Goal: Information Seeking & Learning: Learn about a topic

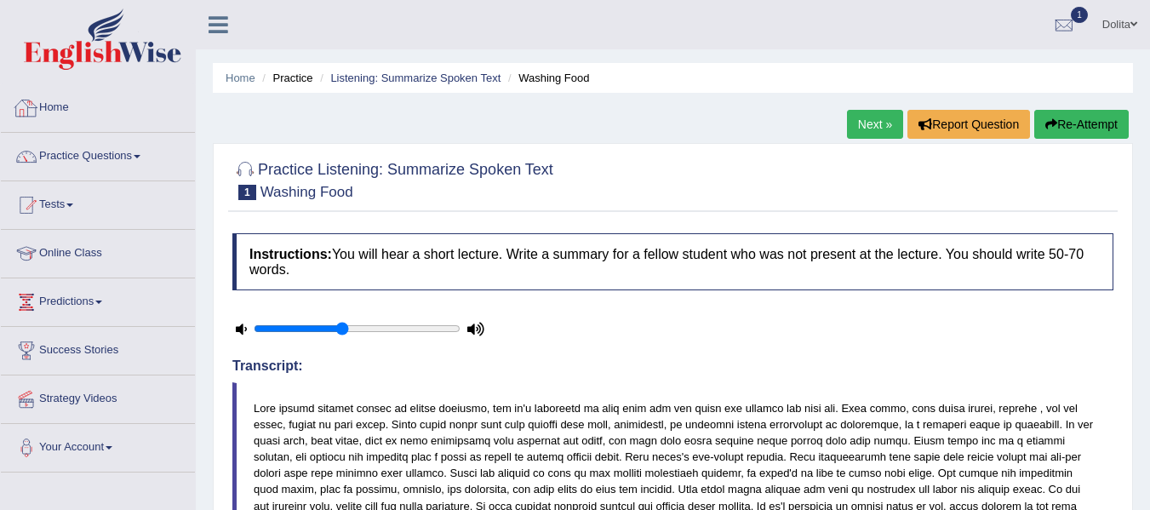
click at [57, 101] on link "Home" at bounding box center [98, 105] width 194 height 43
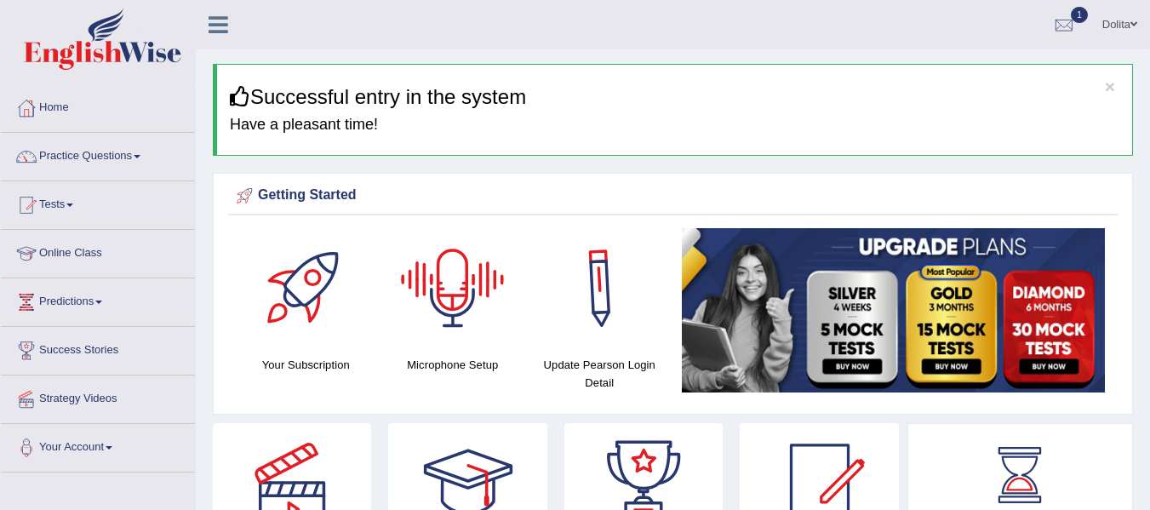
click at [625, 28] on ul "Dolita Toggle navigation Username: Dolita89 Access Type: Online Subscription: D…" at bounding box center [816, 24] width 668 height 49
click at [143, 151] on link "Practice Questions" at bounding box center [98, 154] width 194 height 43
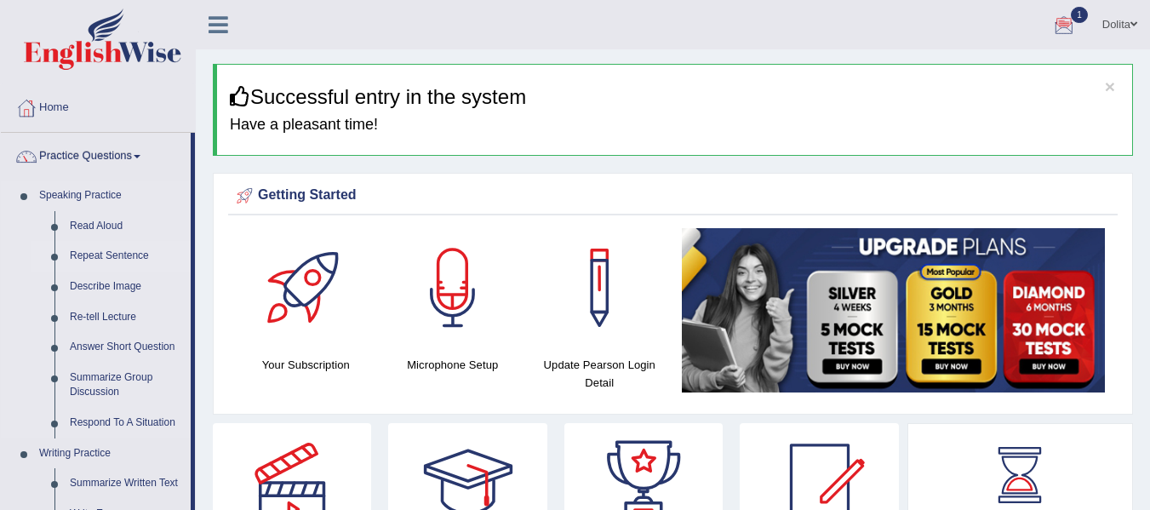
click at [113, 259] on link "Repeat Sentence" at bounding box center [126, 256] width 128 height 31
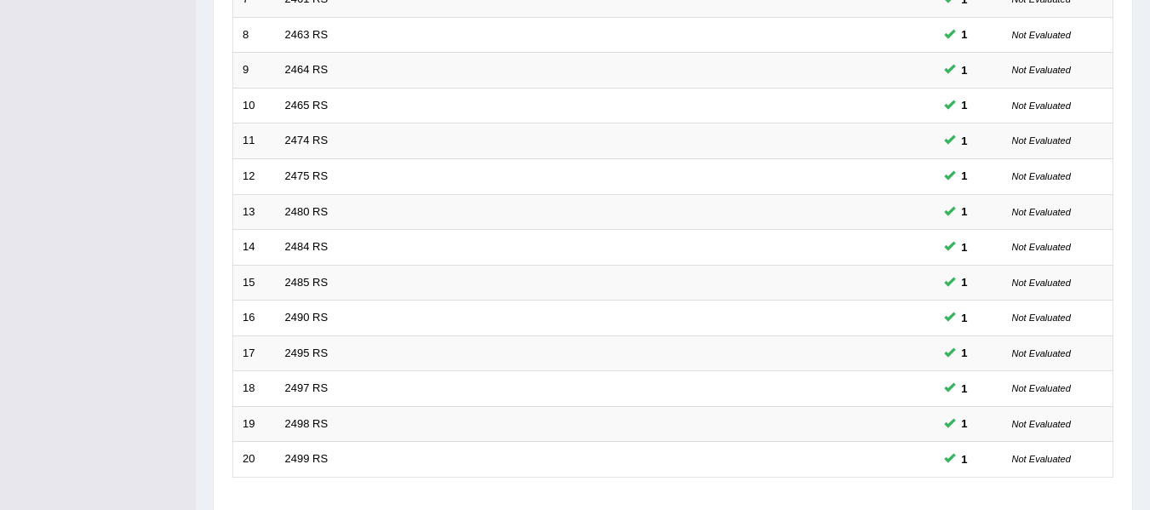
scroll to position [620, 0]
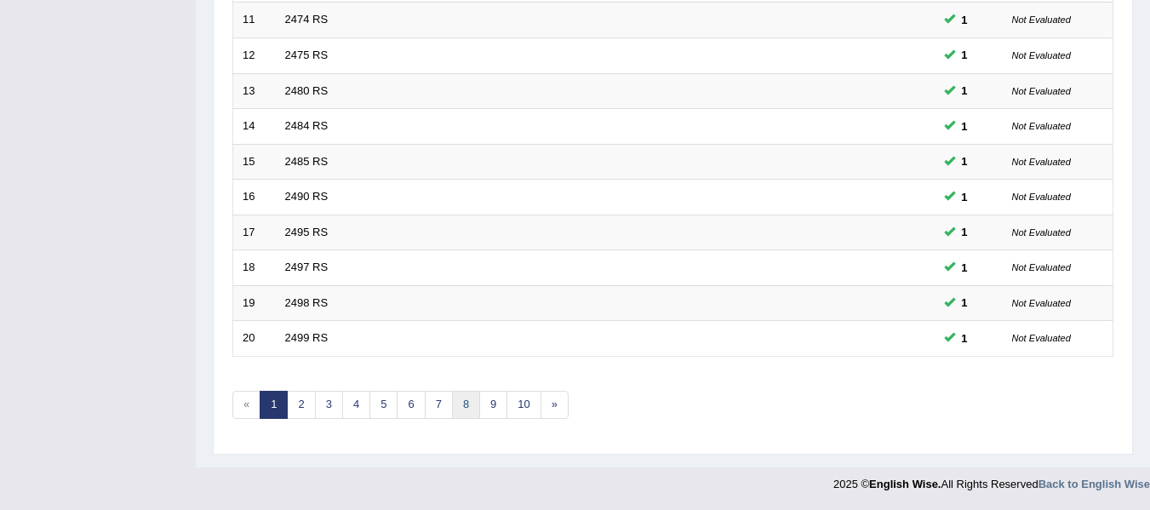
click at [465, 404] on link "8" at bounding box center [466, 405] width 28 height 28
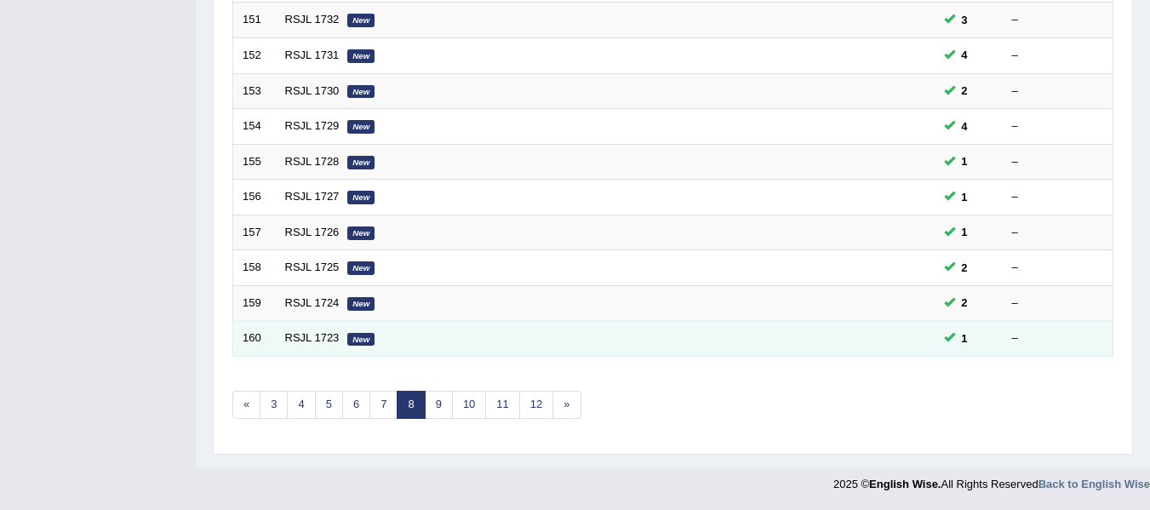
scroll to position [617, 0]
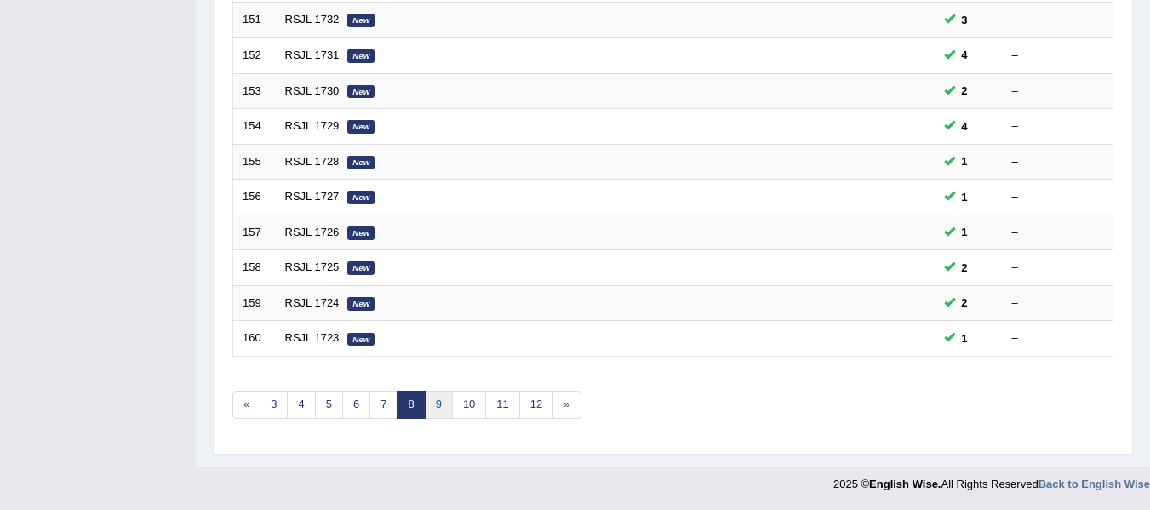
click at [436, 401] on link "9" at bounding box center [439, 405] width 28 height 28
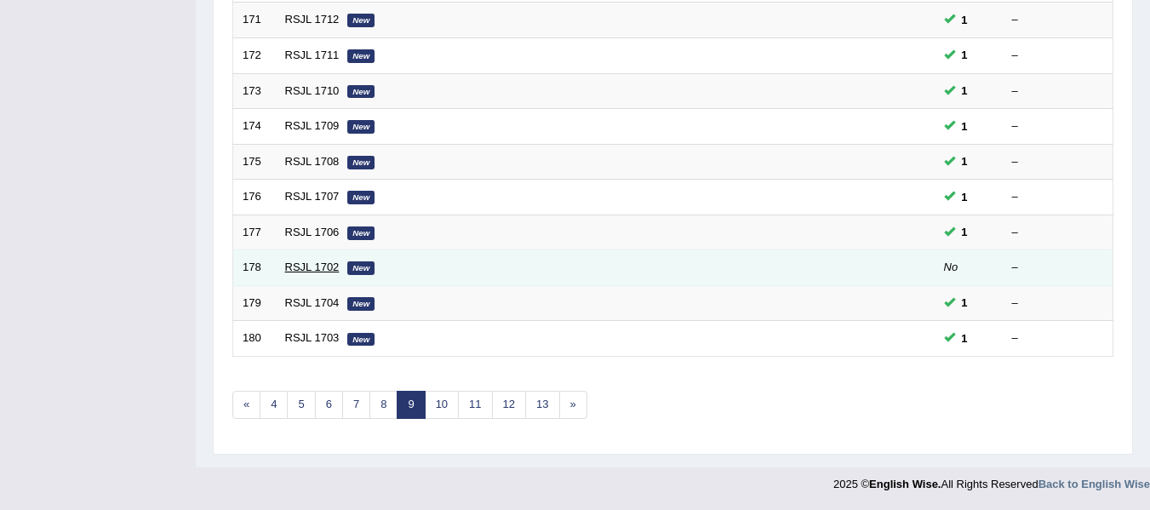
click at [313, 271] on link "RSJL 1702" at bounding box center [312, 266] width 54 height 13
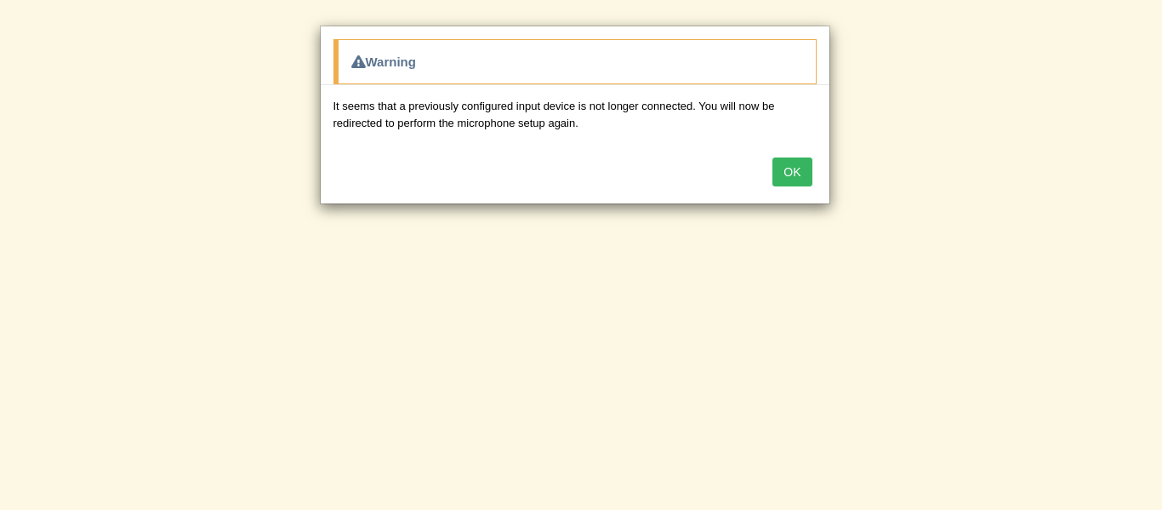
click at [792, 166] on button "OK" at bounding box center [792, 171] width 39 height 29
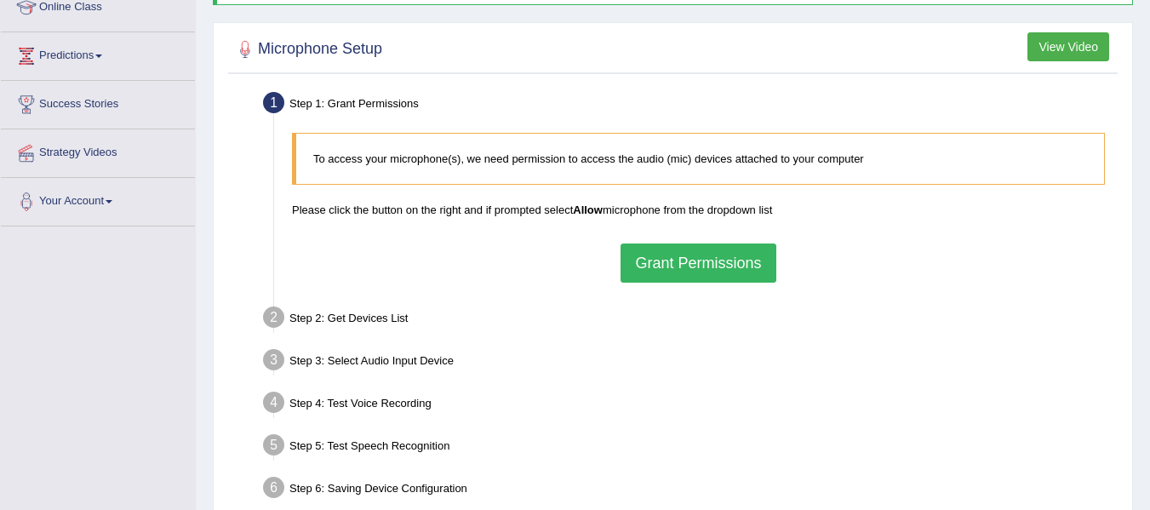
scroll to position [279, 0]
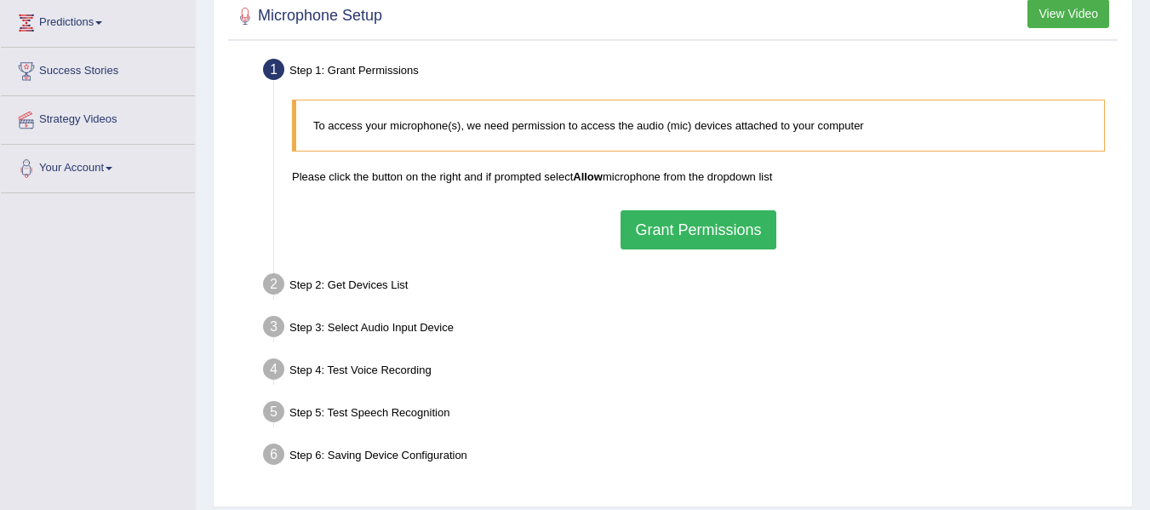
click at [737, 243] on button "Grant Permissions" at bounding box center [697, 229] width 155 height 39
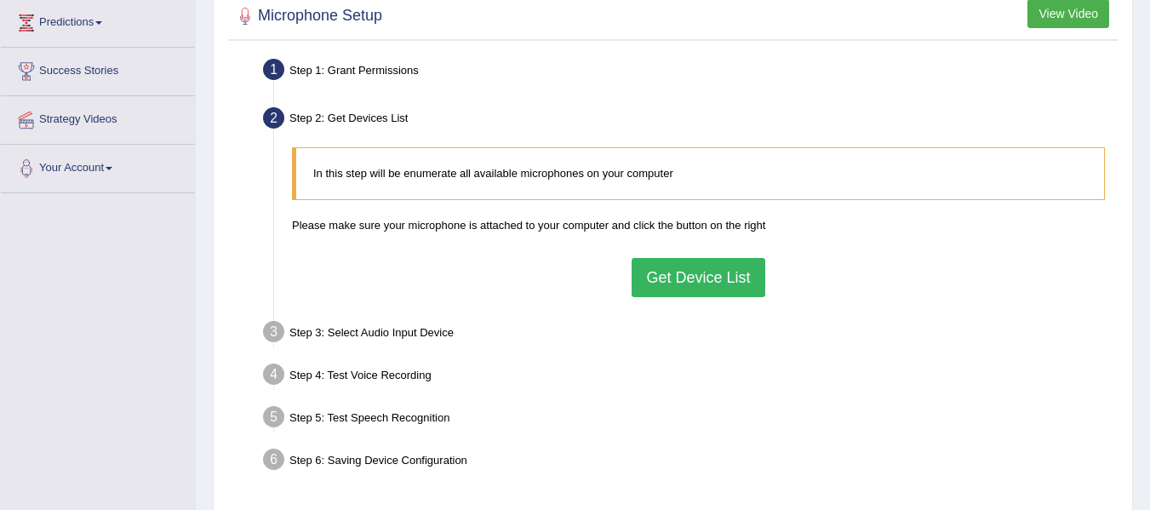
click at [692, 279] on button "Get Device List" at bounding box center [697, 277] width 133 height 39
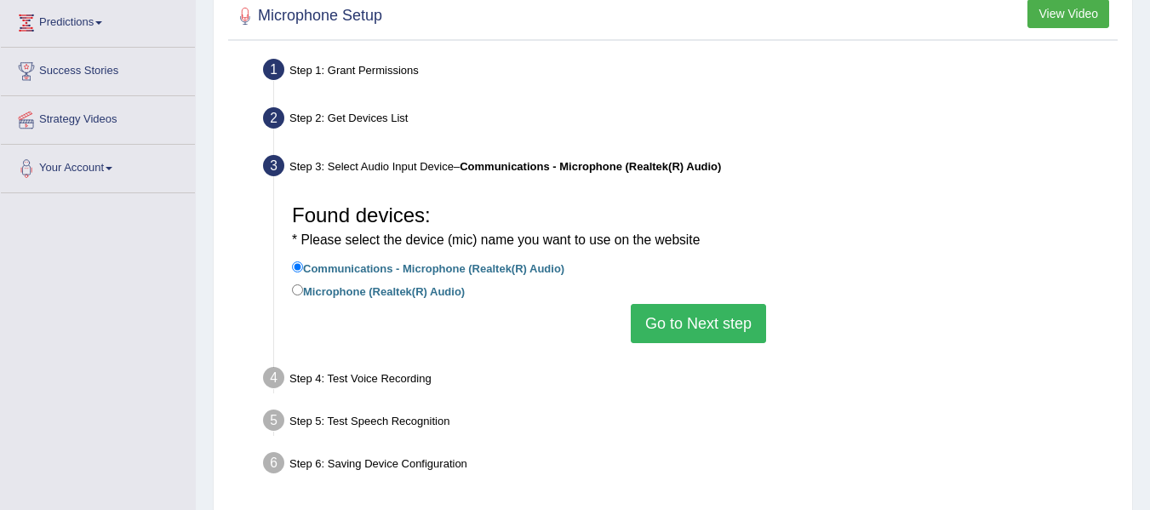
click at [699, 325] on button "Go to Next step" at bounding box center [698, 323] width 135 height 39
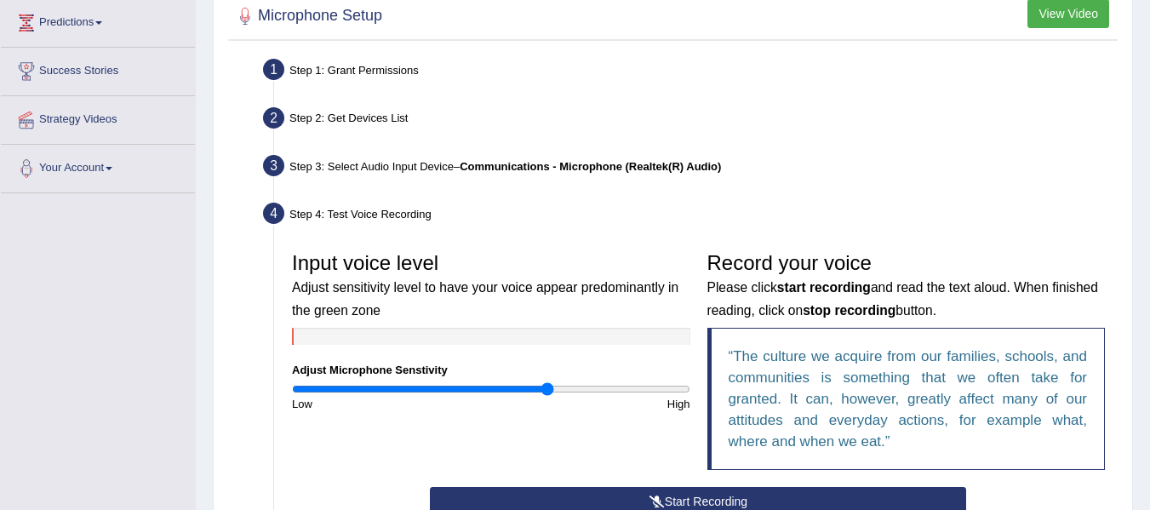
click at [700, 495] on button "Start Recording" at bounding box center [698, 501] width 536 height 29
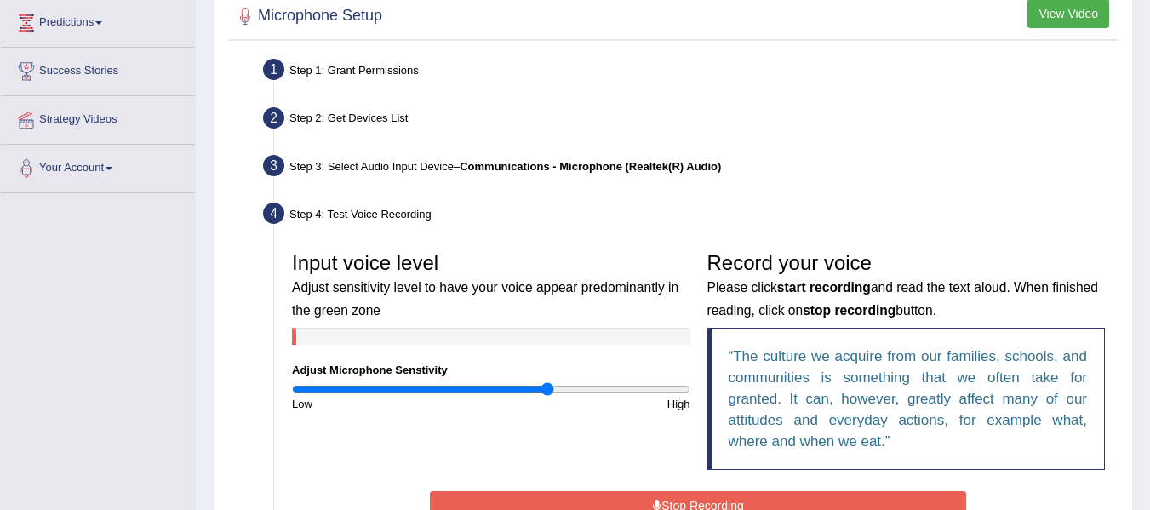
click at [730, 501] on button "Stop Recording" at bounding box center [698, 505] width 536 height 29
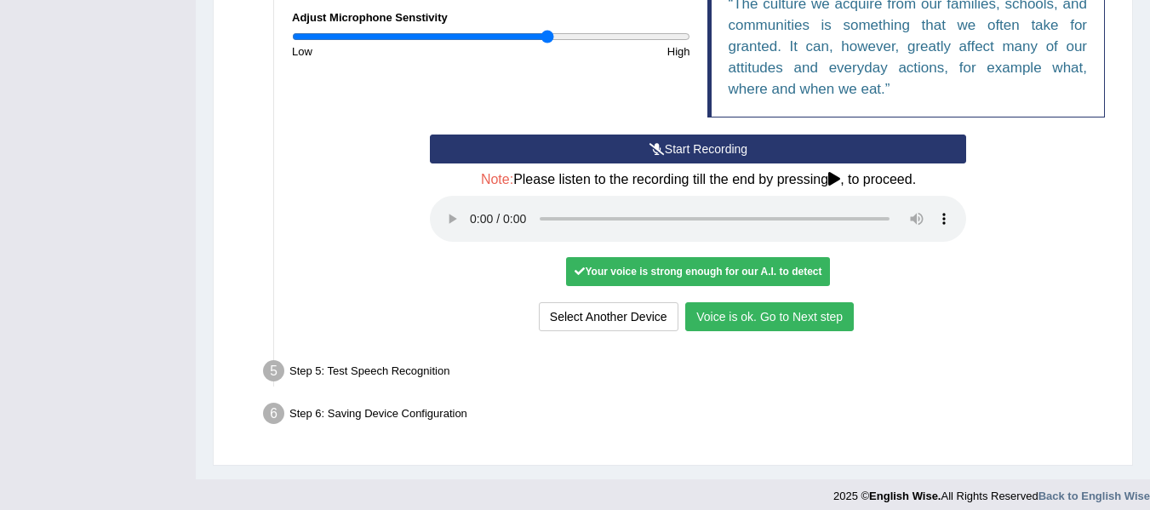
scroll to position [627, 0]
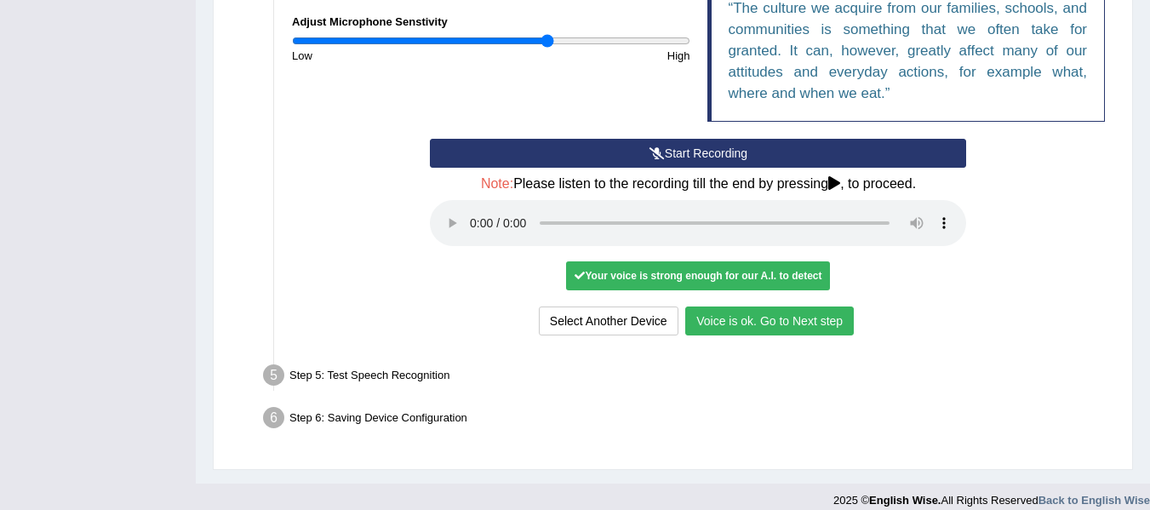
click at [804, 320] on button "Voice is ok. Go to Next step" at bounding box center [769, 320] width 168 height 29
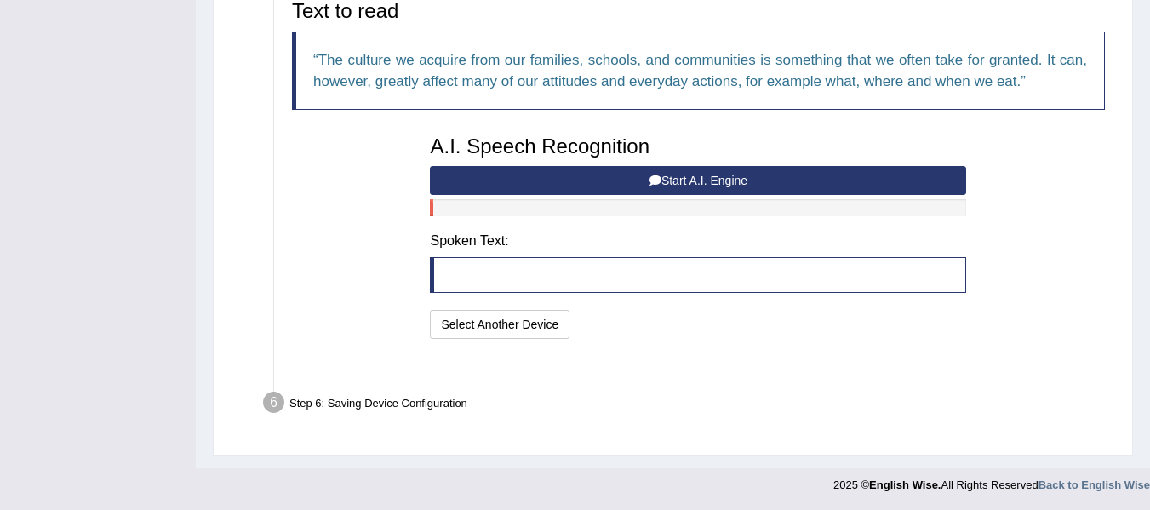
scroll to position [554, 0]
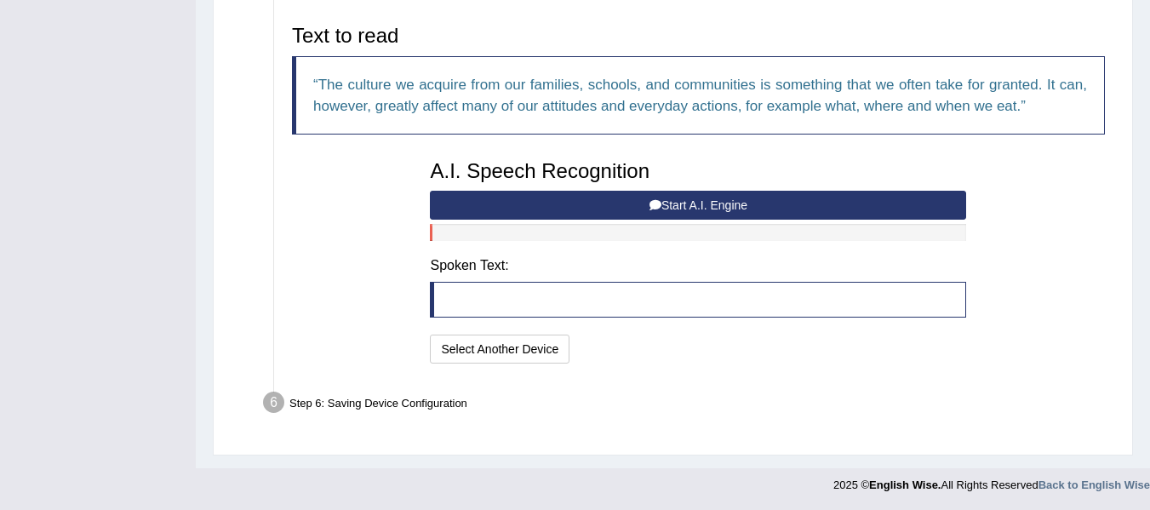
click at [723, 199] on button "Start A.I. Engine" at bounding box center [698, 205] width 536 height 29
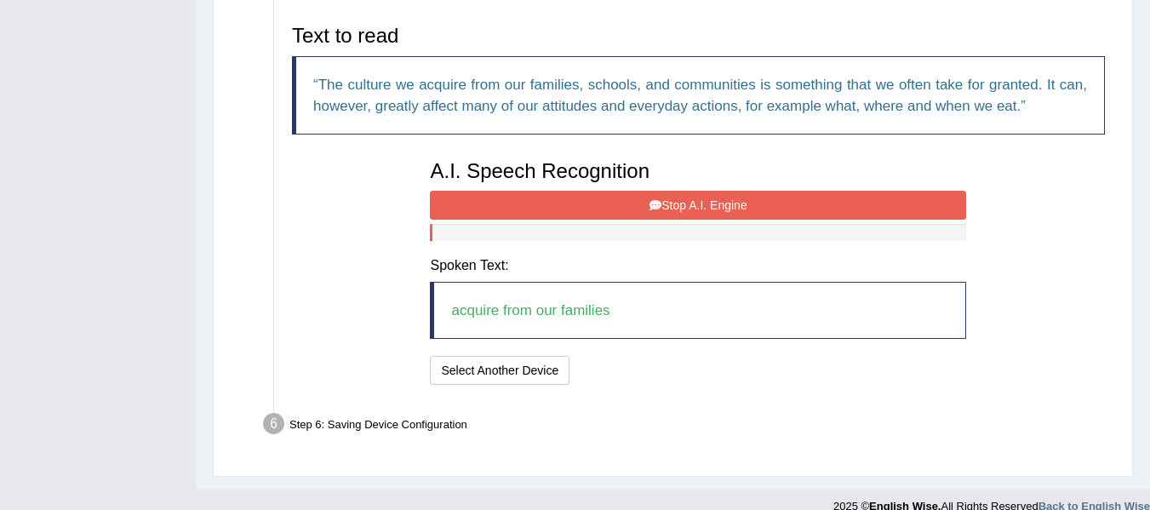
click at [723, 199] on button "Stop A.I. Engine" at bounding box center [698, 205] width 536 height 29
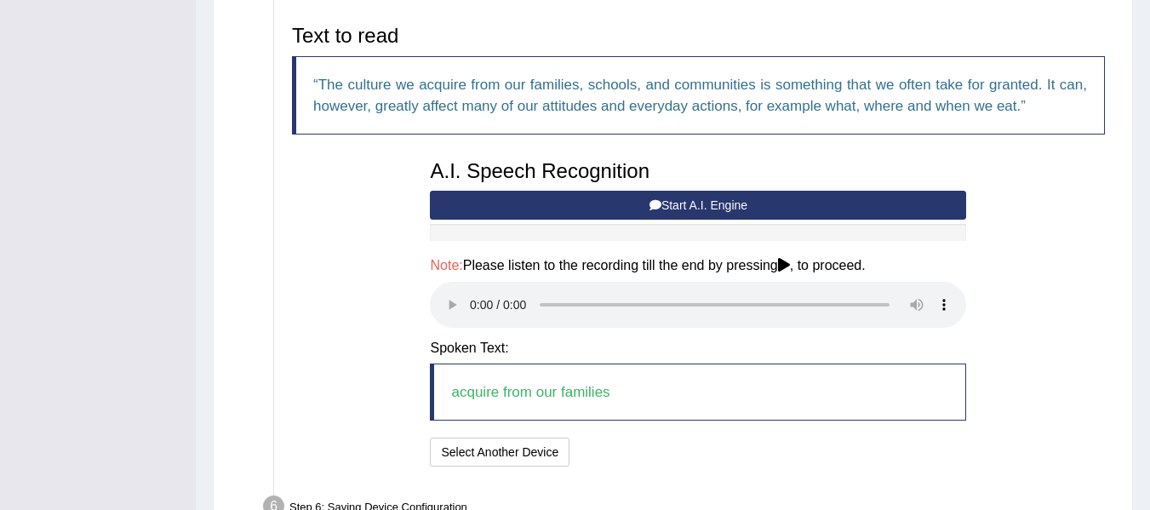
scroll to position [658, 0]
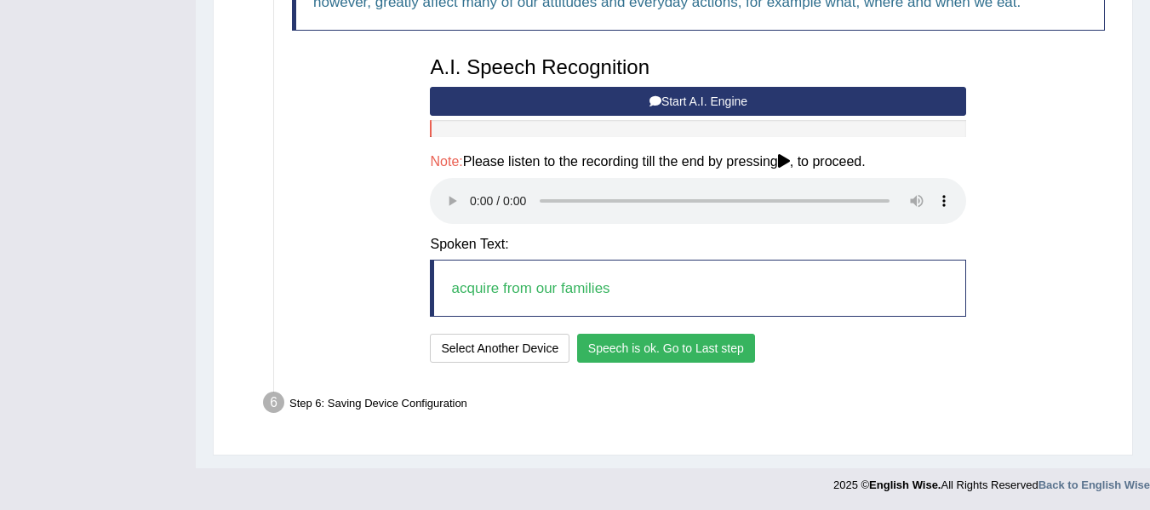
click at [730, 356] on button "Speech is ok. Go to Last step" at bounding box center [666, 348] width 178 height 29
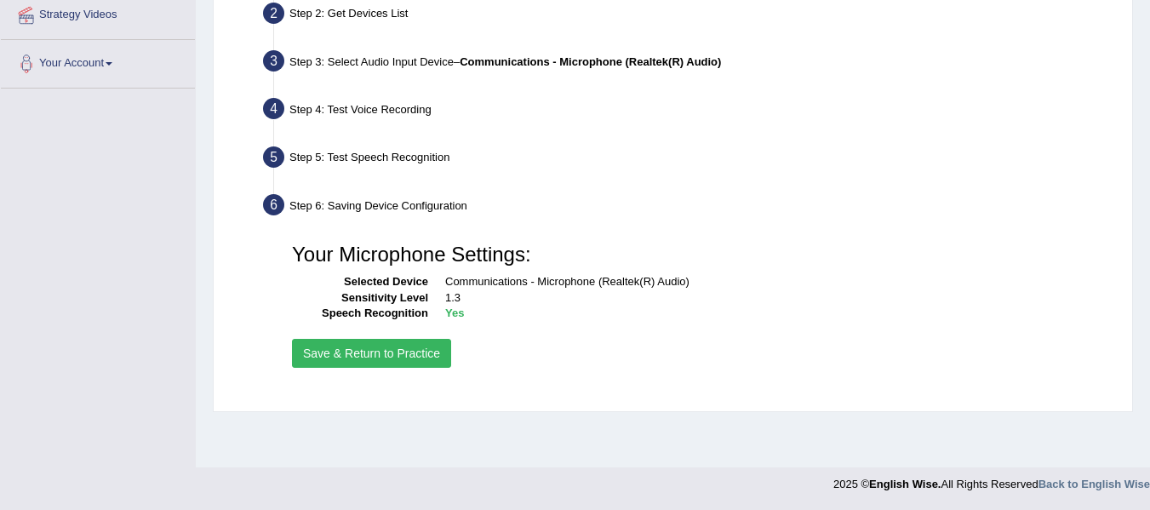
scroll to position [384, 0]
click at [398, 357] on button "Save & Return to Practice" at bounding box center [371, 353] width 159 height 29
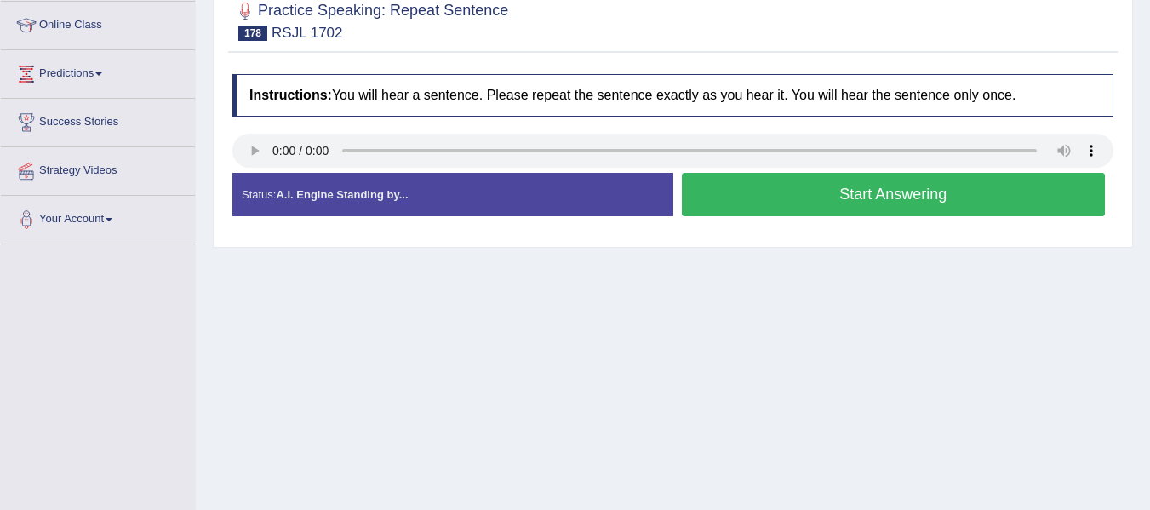
click at [870, 201] on button "Start Answering" at bounding box center [894, 194] width 424 height 43
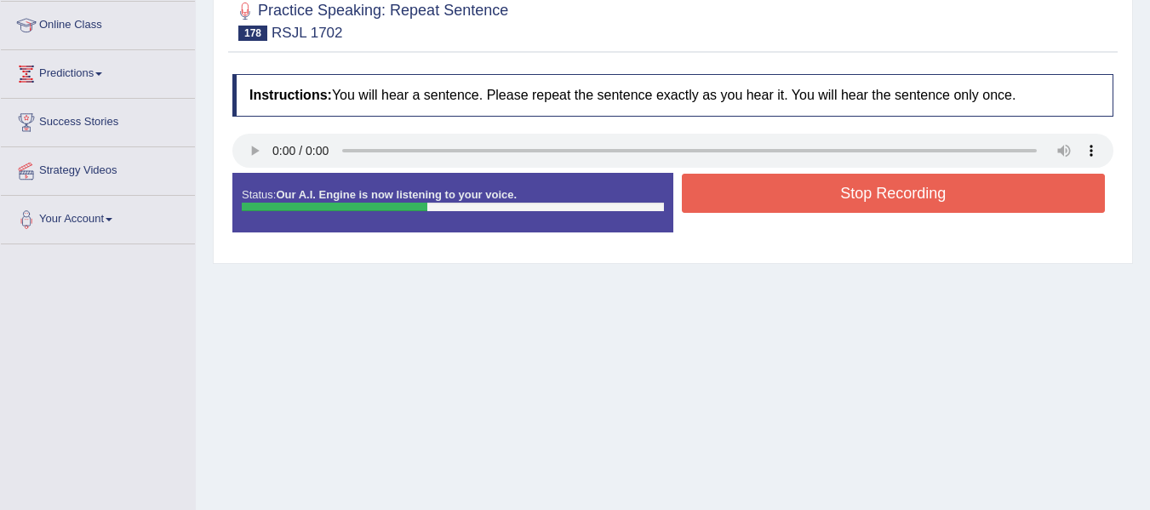
click at [893, 196] on button "Stop Recording" at bounding box center [894, 193] width 424 height 39
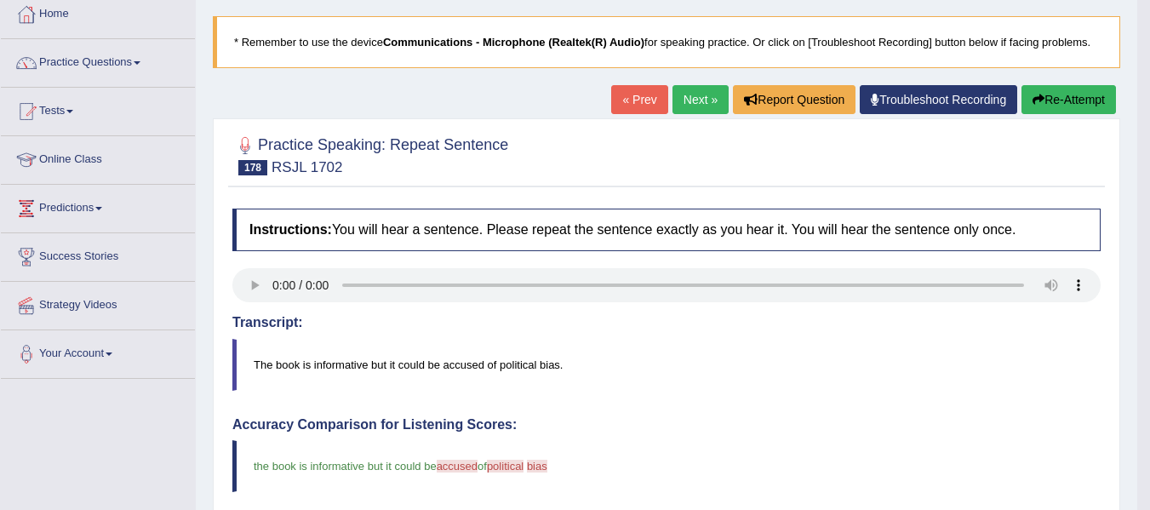
scroll to position [63, 0]
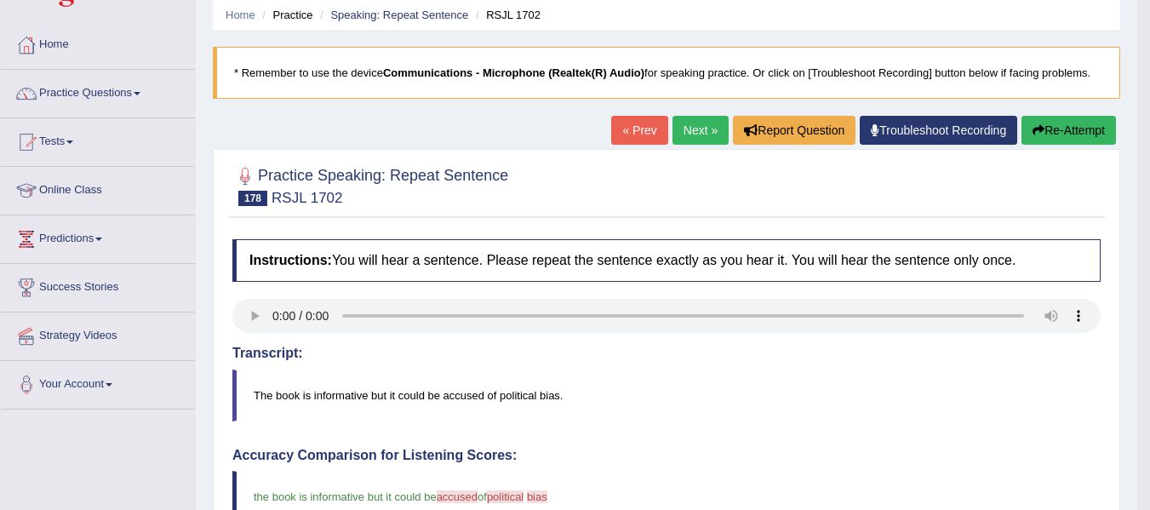
click at [697, 128] on link "Next »" at bounding box center [700, 130] width 56 height 29
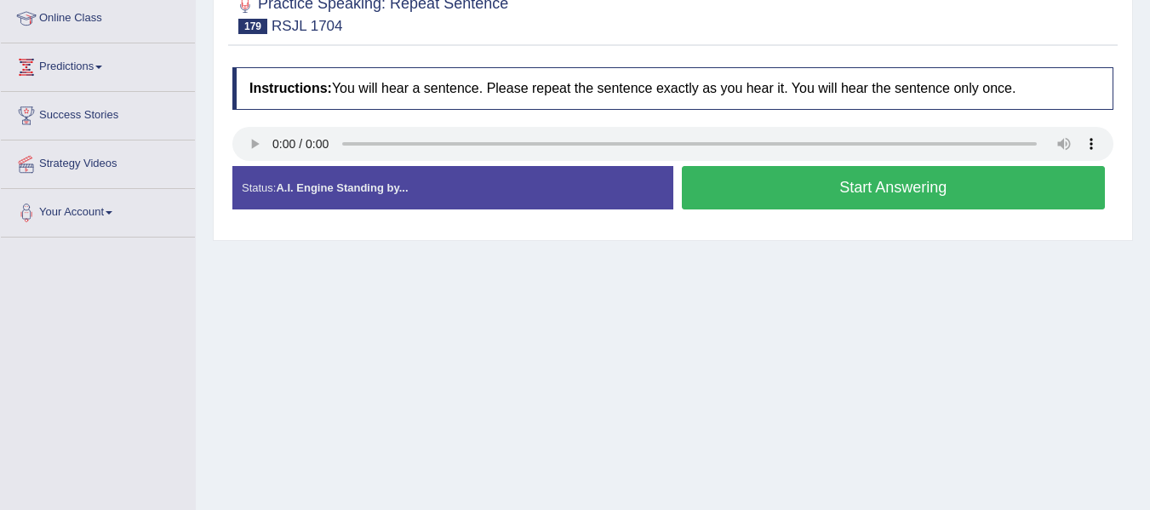
click at [890, 180] on button "Start Answering" at bounding box center [894, 187] width 424 height 43
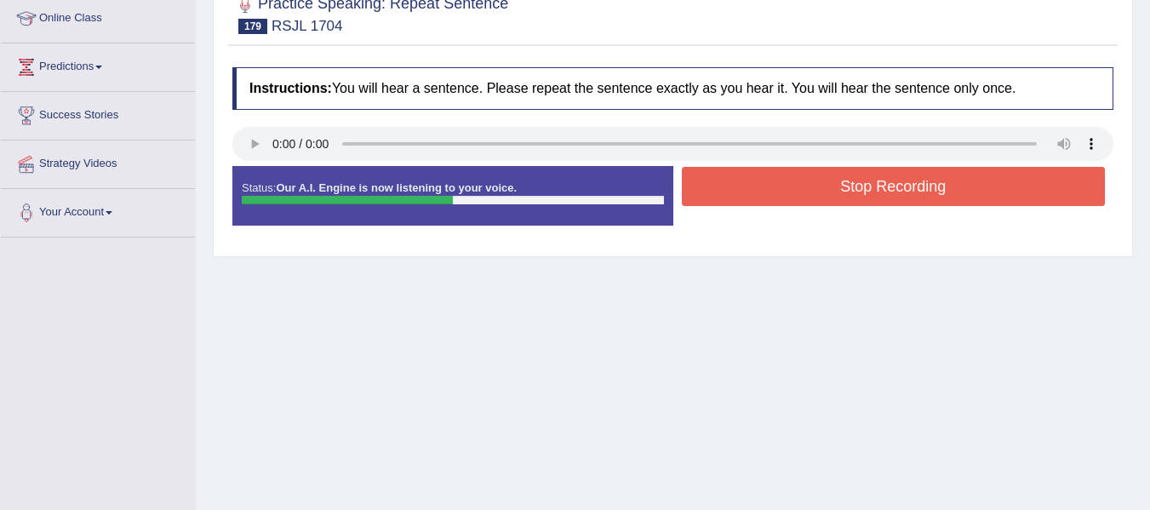
click at [890, 180] on button "Stop Recording" at bounding box center [894, 186] width 424 height 39
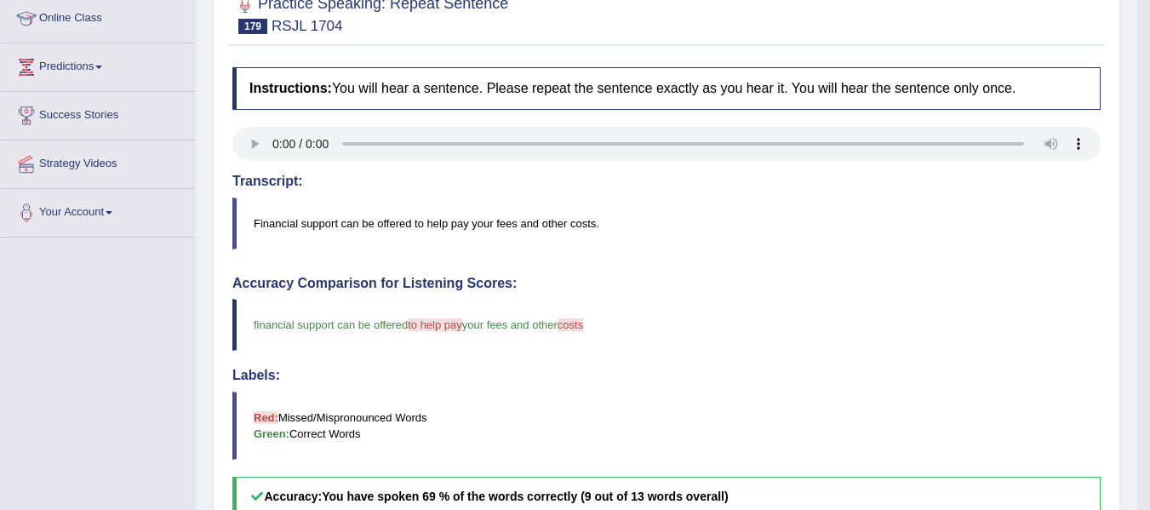
drag, startPoint x: 1162, startPoint y: 161, endPoint x: 1162, endPoint y: 315, distance: 154.0
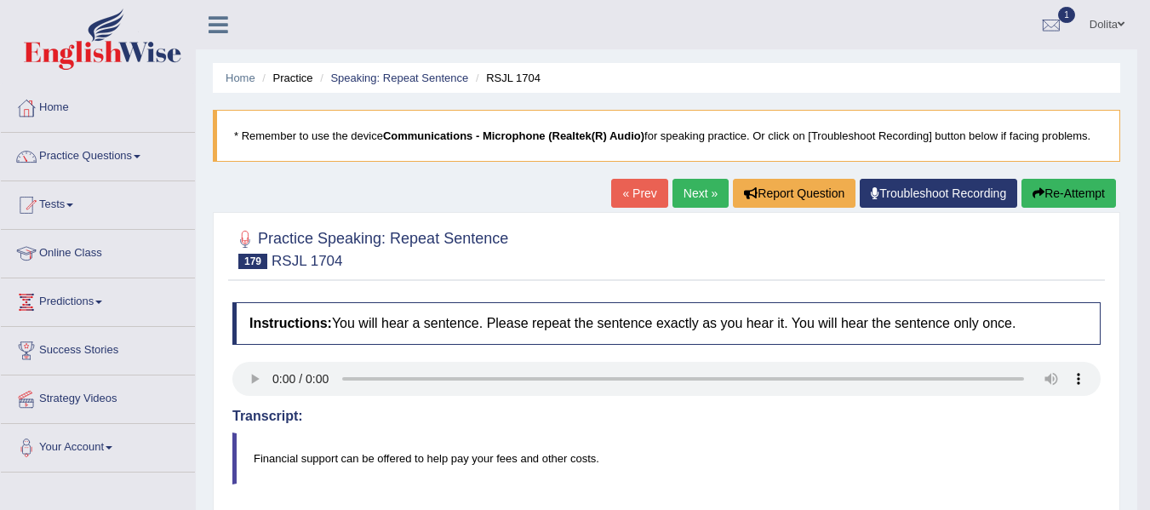
click at [690, 193] on link "Next »" at bounding box center [700, 193] width 56 height 29
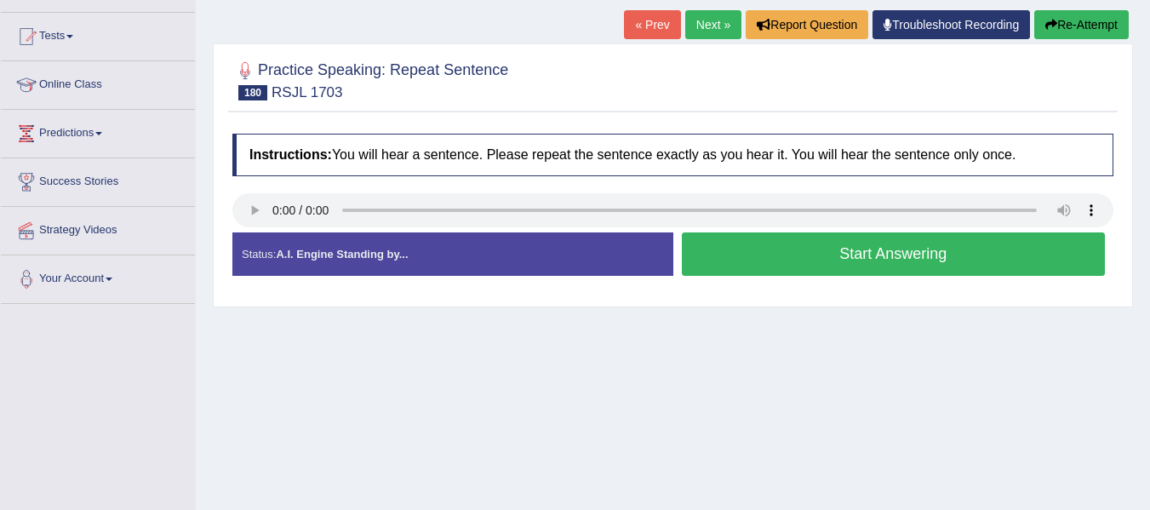
click at [893, 258] on button "Start Answering" at bounding box center [894, 253] width 424 height 43
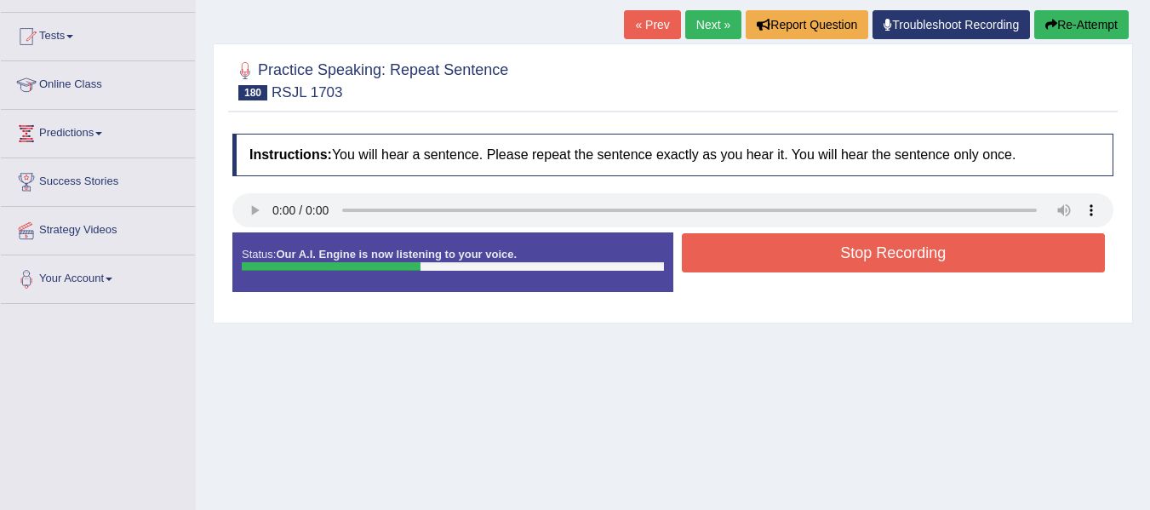
click at [893, 258] on button "Stop Recording" at bounding box center [894, 252] width 424 height 39
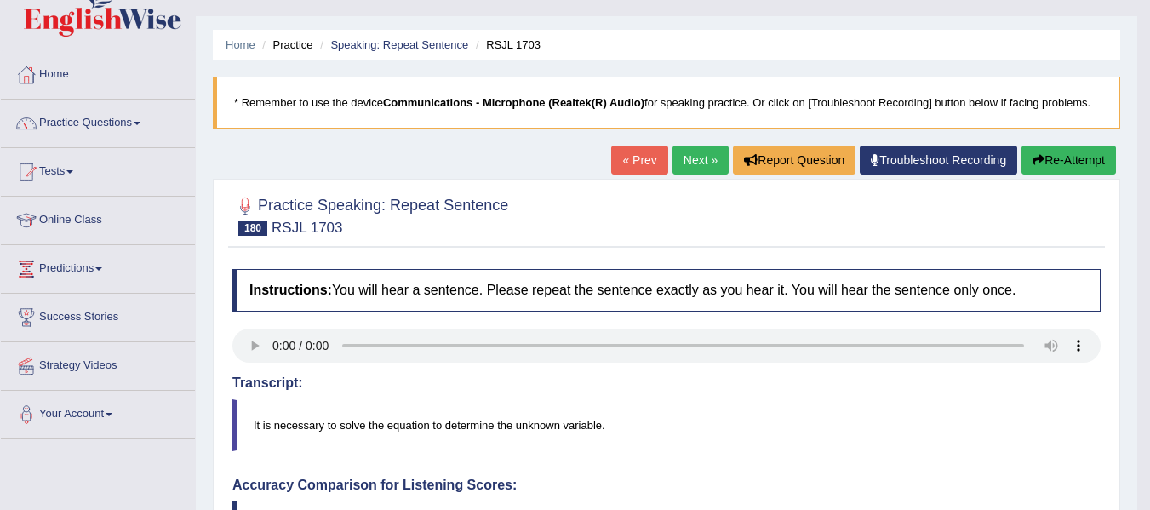
scroll to position [27, 0]
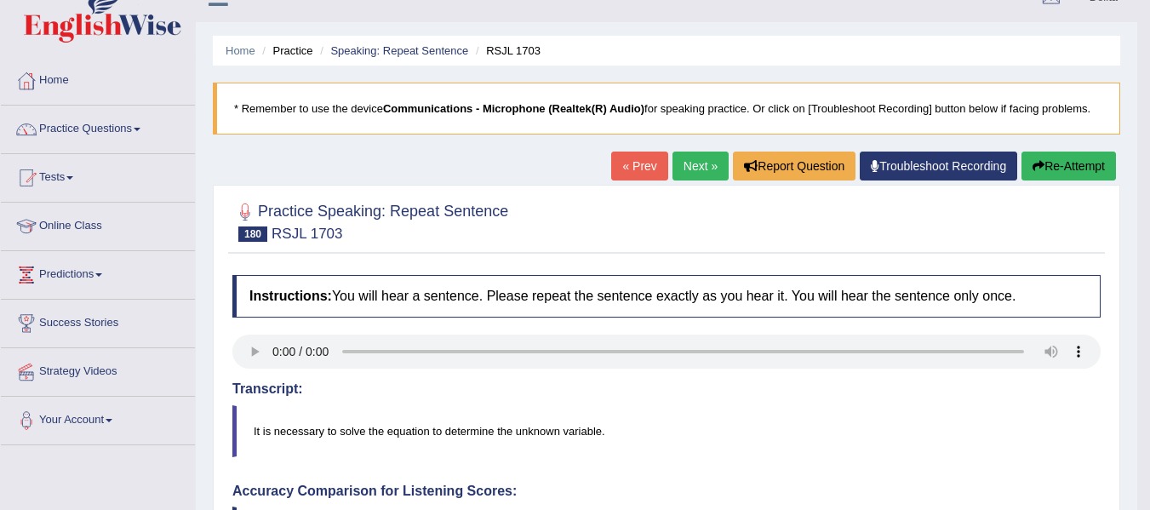
click at [682, 166] on link "Next »" at bounding box center [700, 165] width 56 height 29
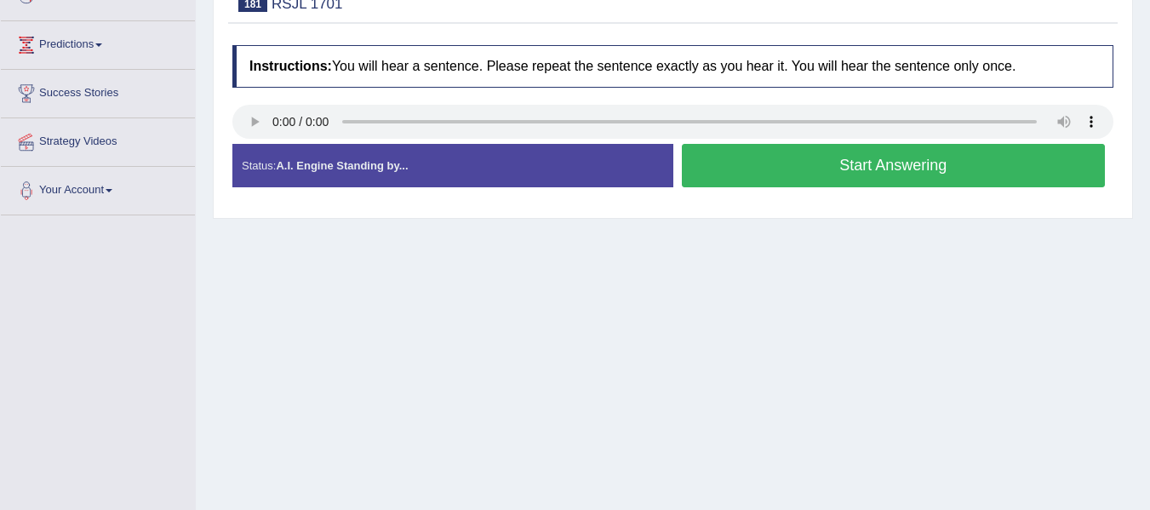
click at [958, 171] on button "Start Answering" at bounding box center [894, 165] width 424 height 43
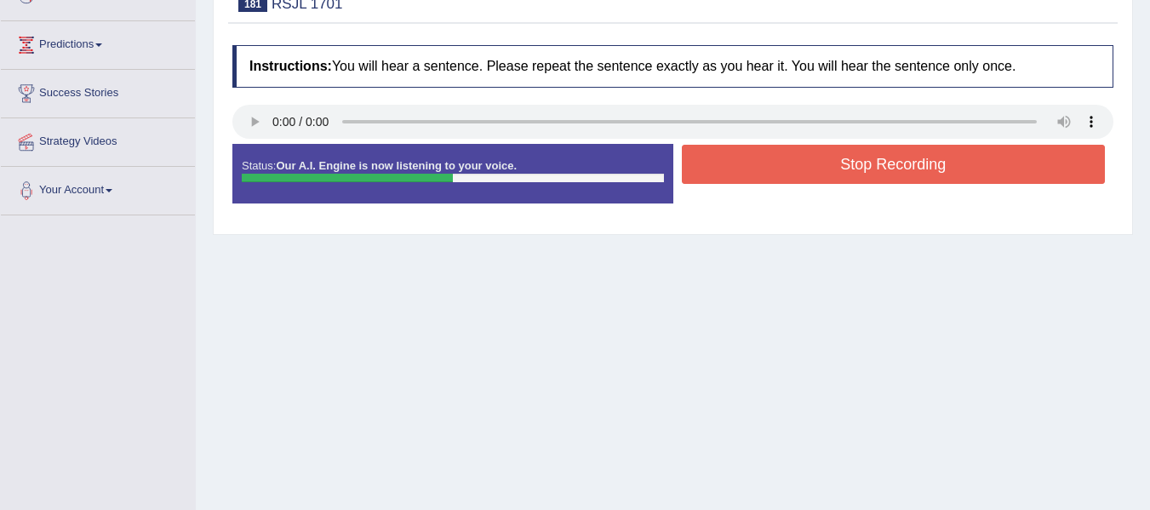
click at [842, 172] on button "Stop Recording" at bounding box center [894, 164] width 424 height 39
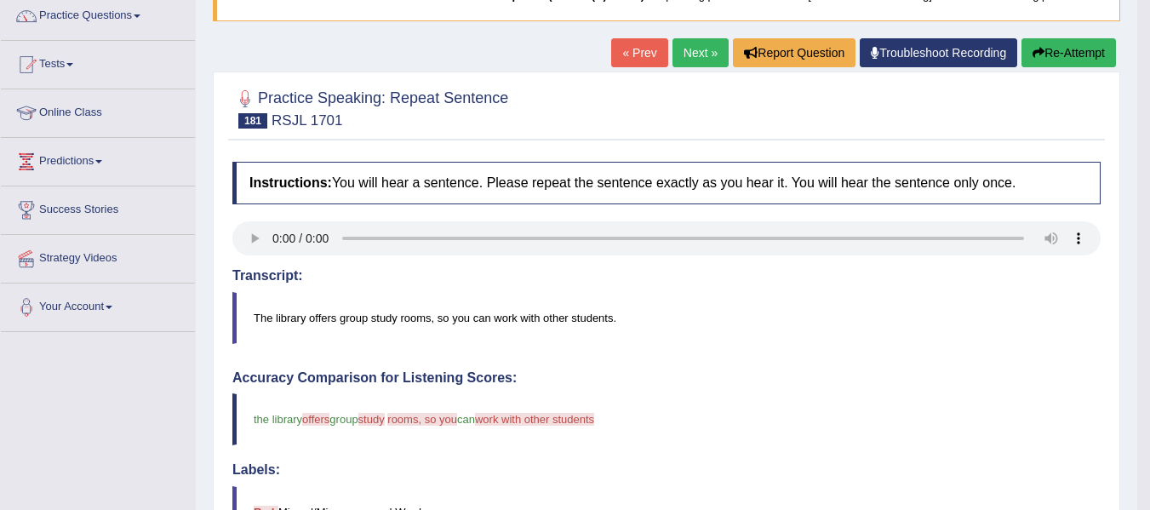
scroll to position [87, 0]
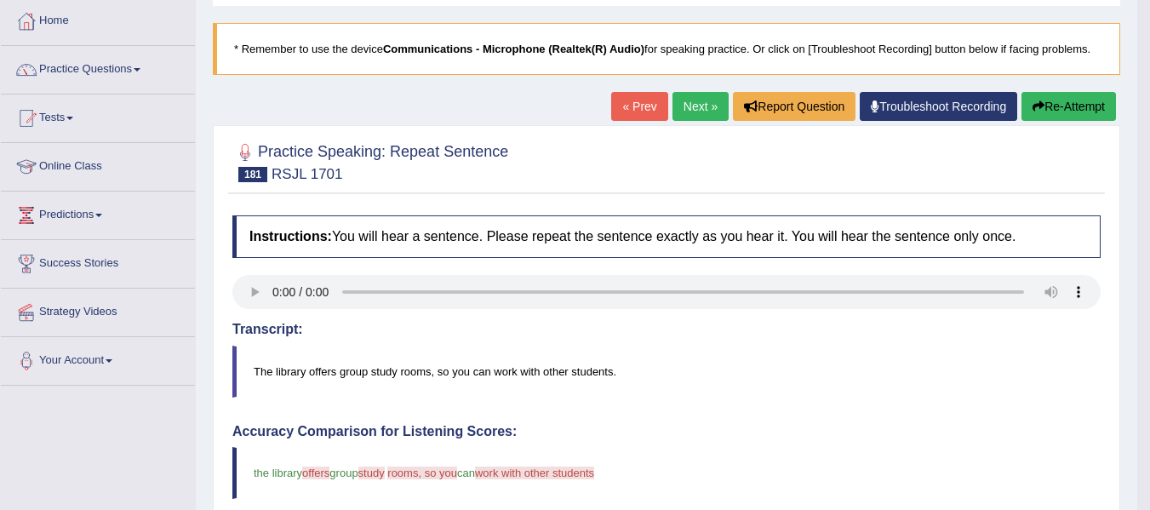
click at [1063, 105] on button "Re-Attempt" at bounding box center [1068, 106] width 94 height 29
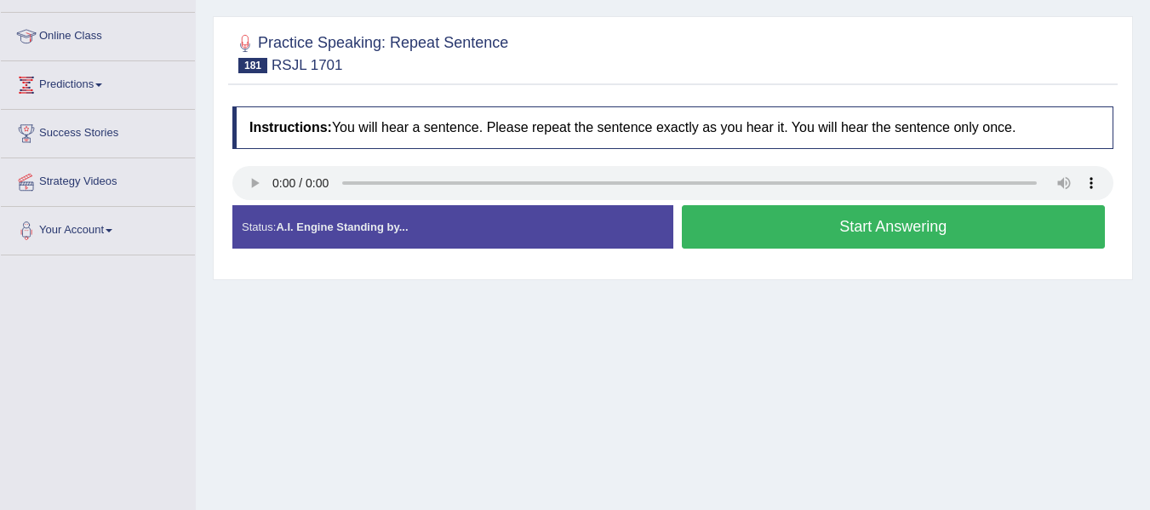
click at [875, 228] on button "Start Answering" at bounding box center [894, 226] width 424 height 43
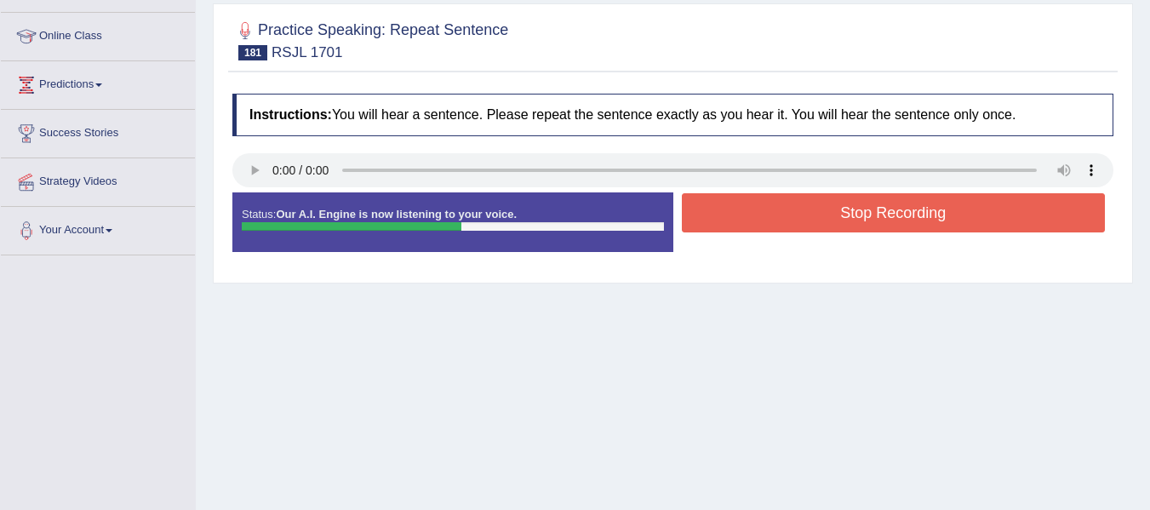
click at [888, 224] on button "Stop Recording" at bounding box center [894, 212] width 424 height 39
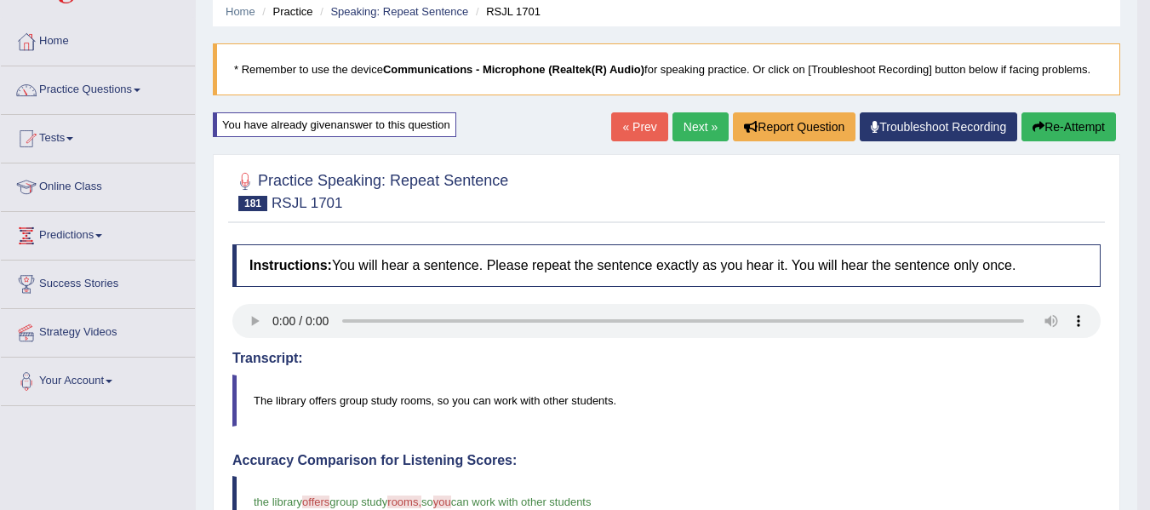
scroll to position [56, 0]
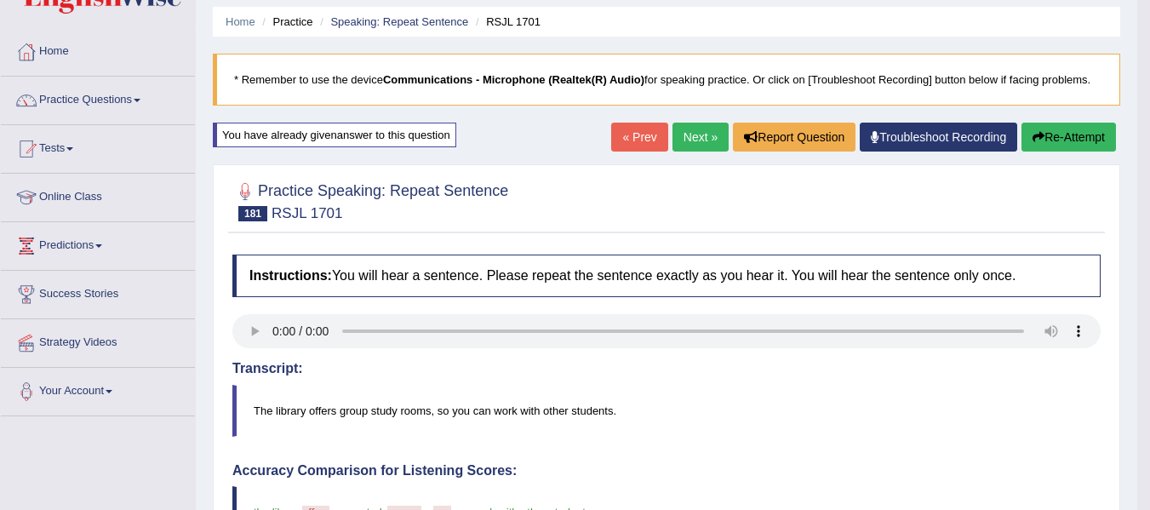
click at [689, 138] on link "Next »" at bounding box center [700, 137] width 56 height 29
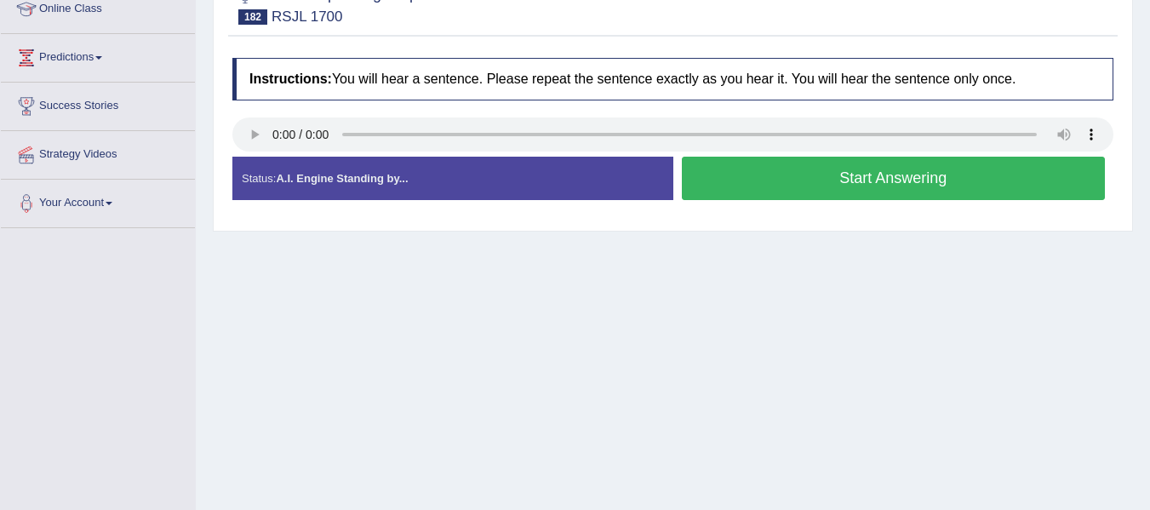
click at [905, 184] on button "Start Answering" at bounding box center [894, 178] width 424 height 43
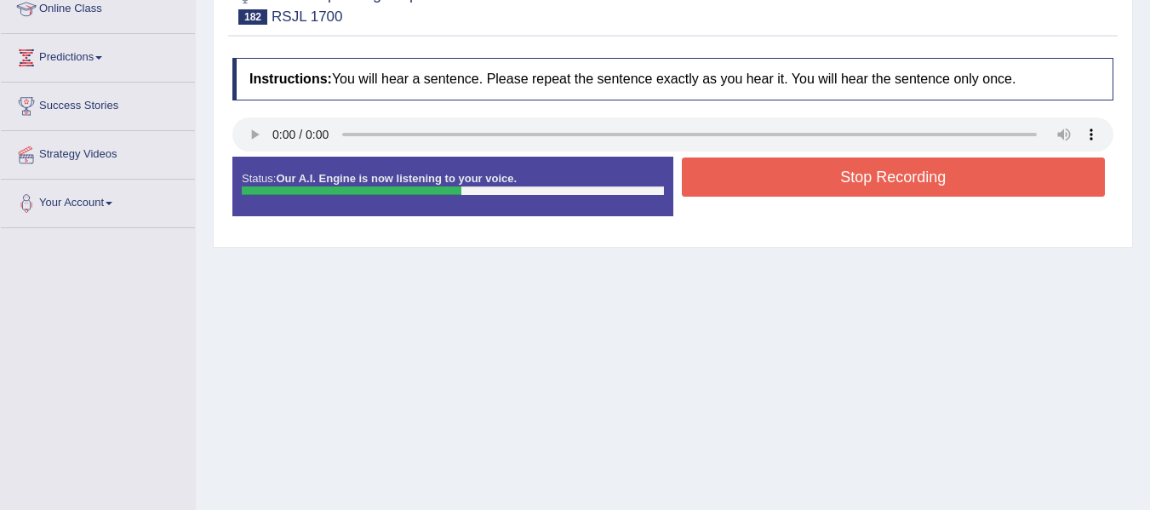
click at [917, 174] on button "Stop Recording" at bounding box center [894, 176] width 424 height 39
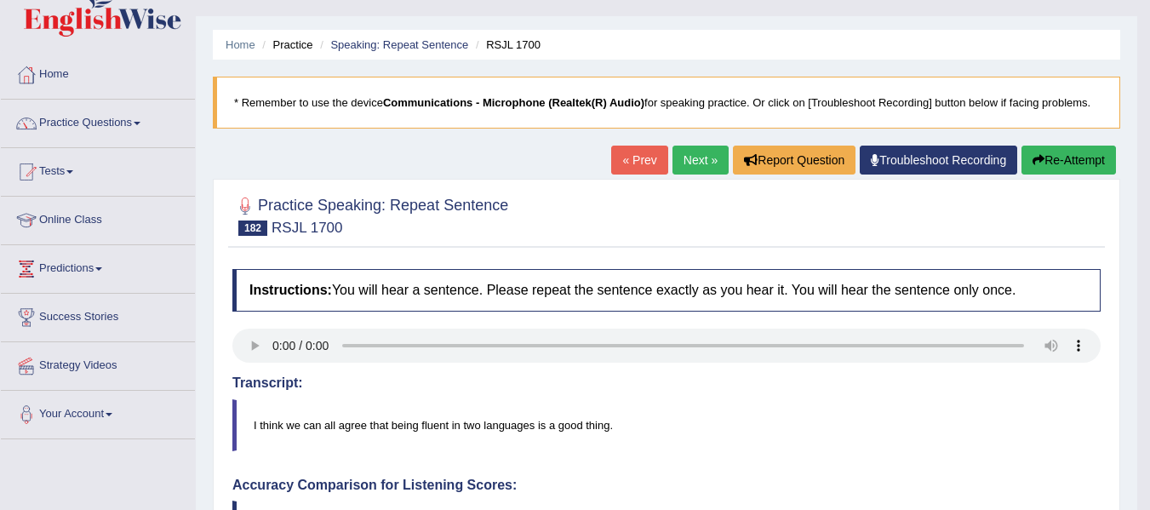
scroll to position [11, 0]
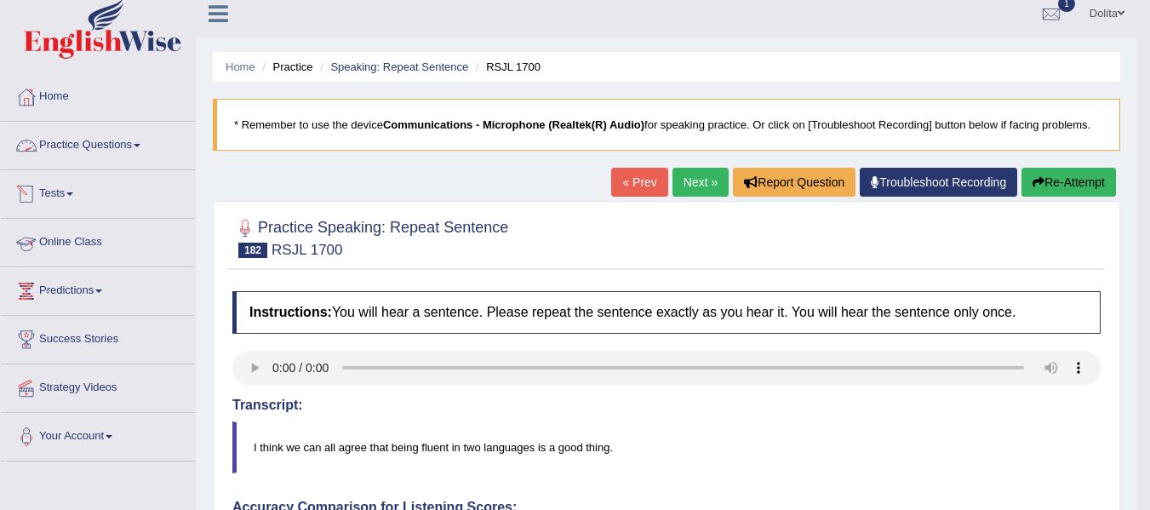
click at [143, 143] on link "Practice Questions" at bounding box center [98, 143] width 194 height 43
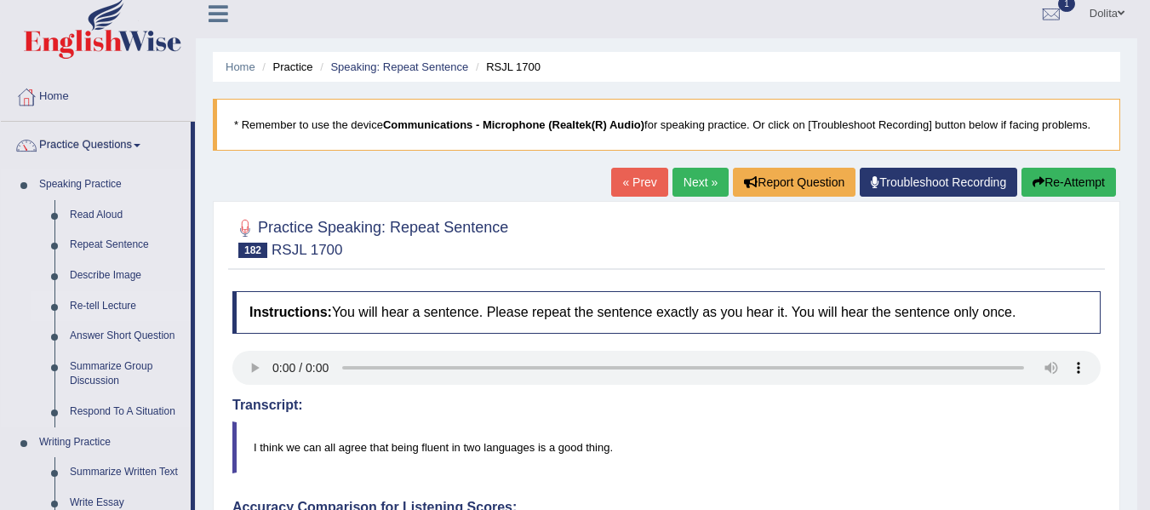
click at [119, 305] on link "Re-tell Lecture" at bounding box center [126, 306] width 128 height 31
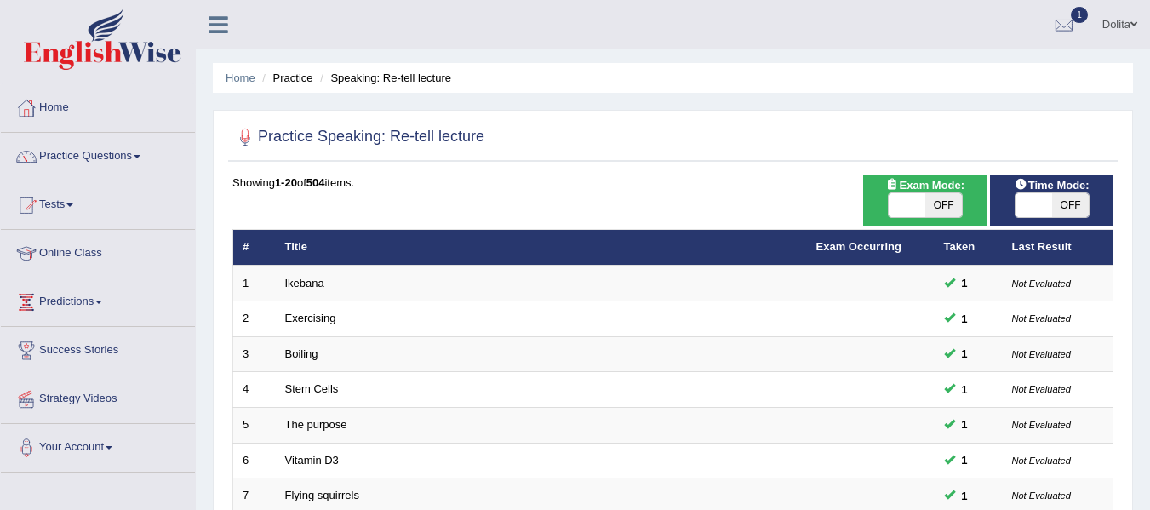
scroll to position [80, 0]
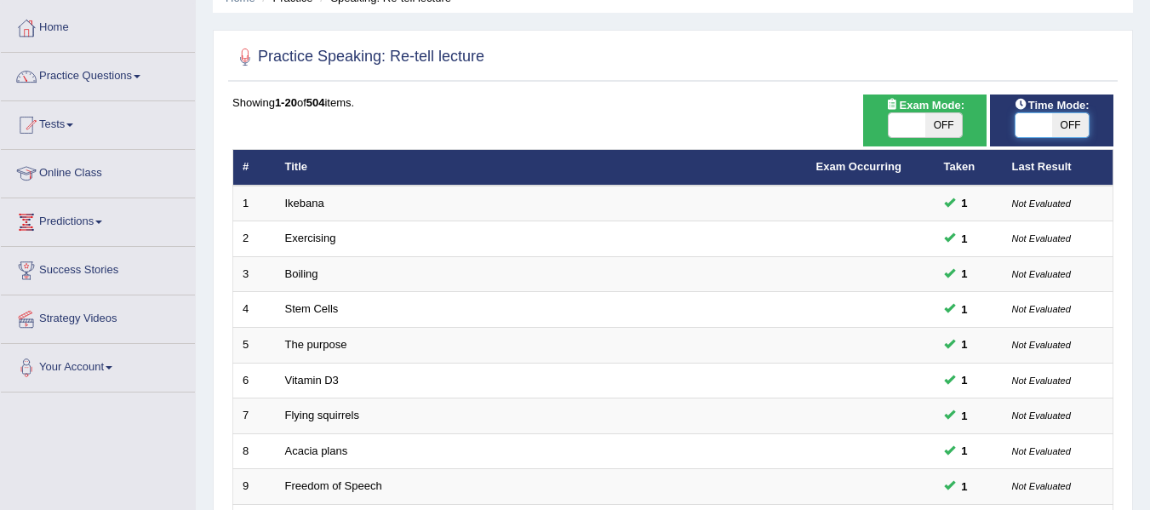
click at [1048, 132] on span at bounding box center [1033, 125] width 37 height 24
checkbox input "true"
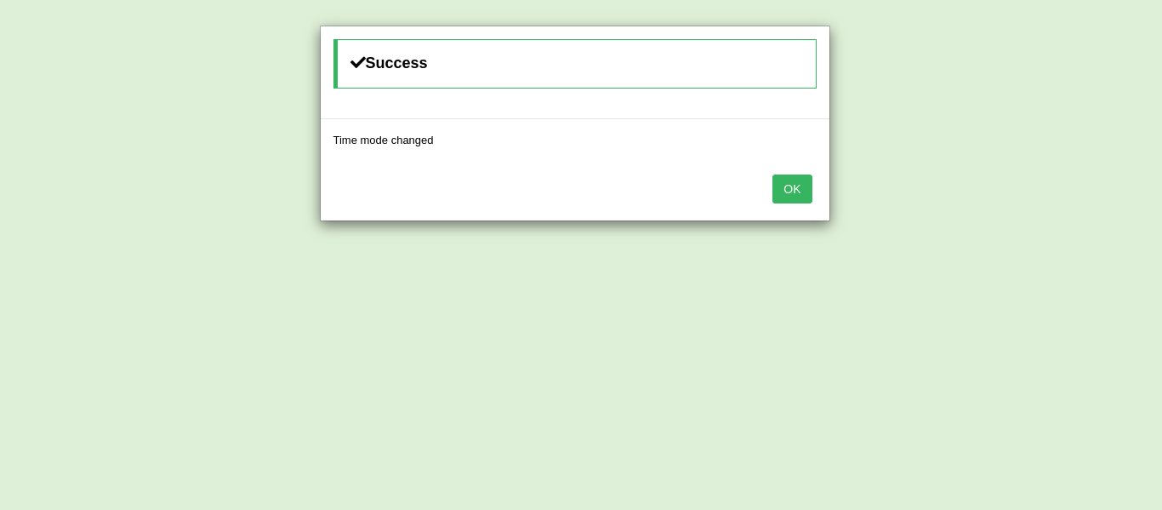
click at [786, 183] on button "OK" at bounding box center [792, 188] width 39 height 29
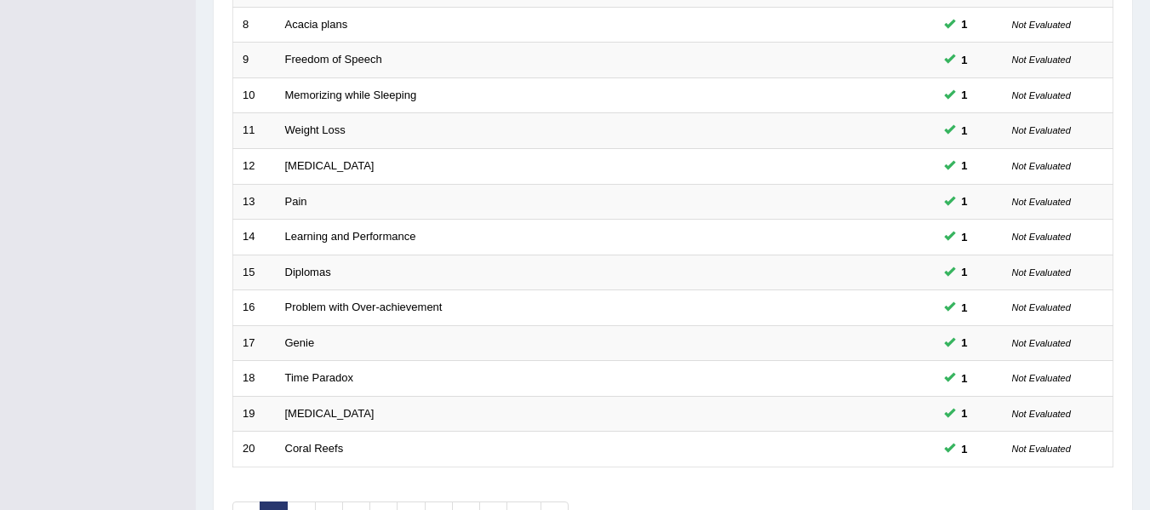
scroll to position [620, 0]
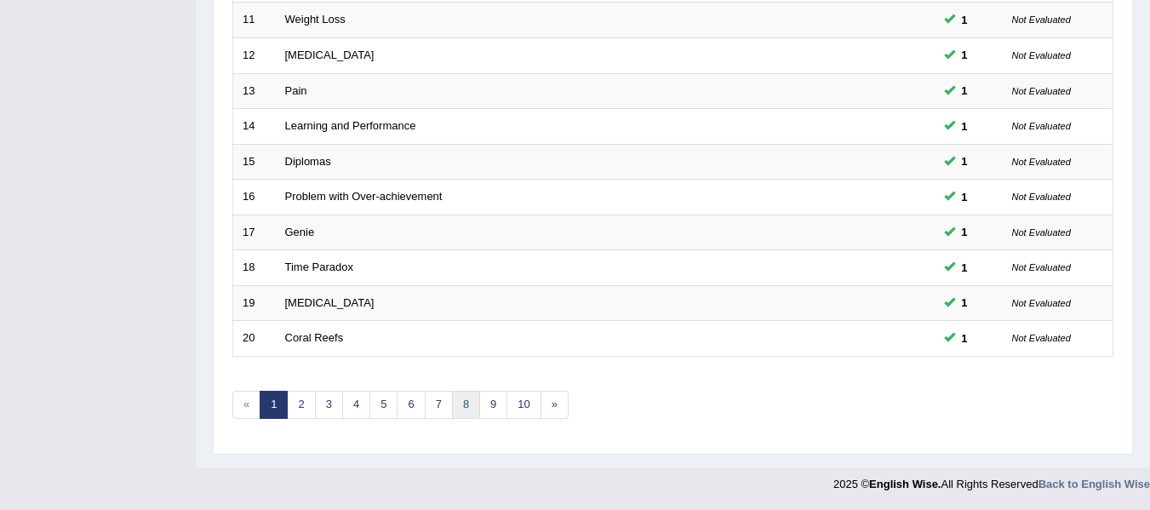
click at [460, 400] on link "8" at bounding box center [466, 405] width 28 height 28
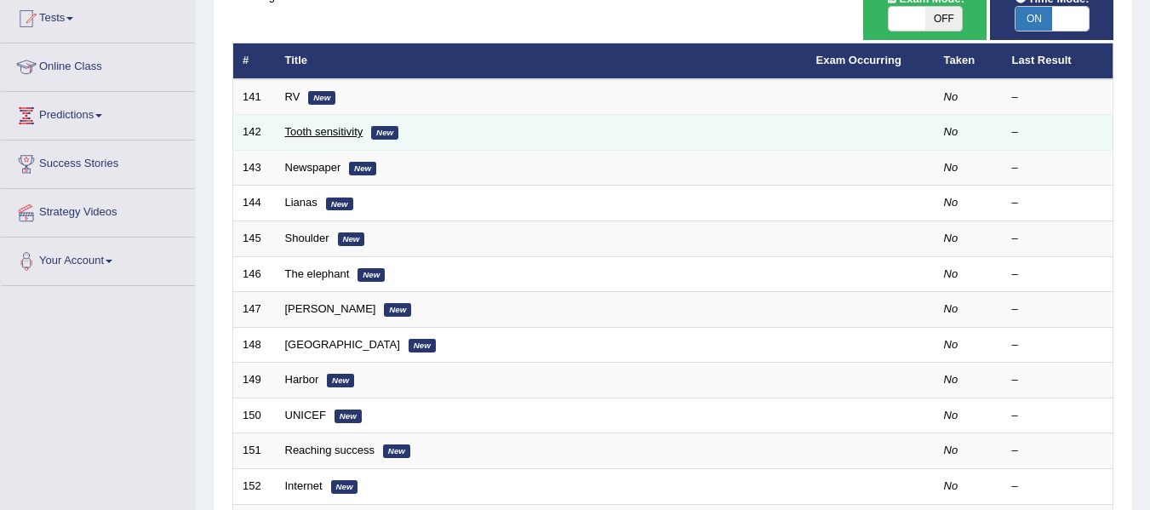
click at [327, 130] on link "Tooth sensitivity" at bounding box center [324, 131] width 78 height 13
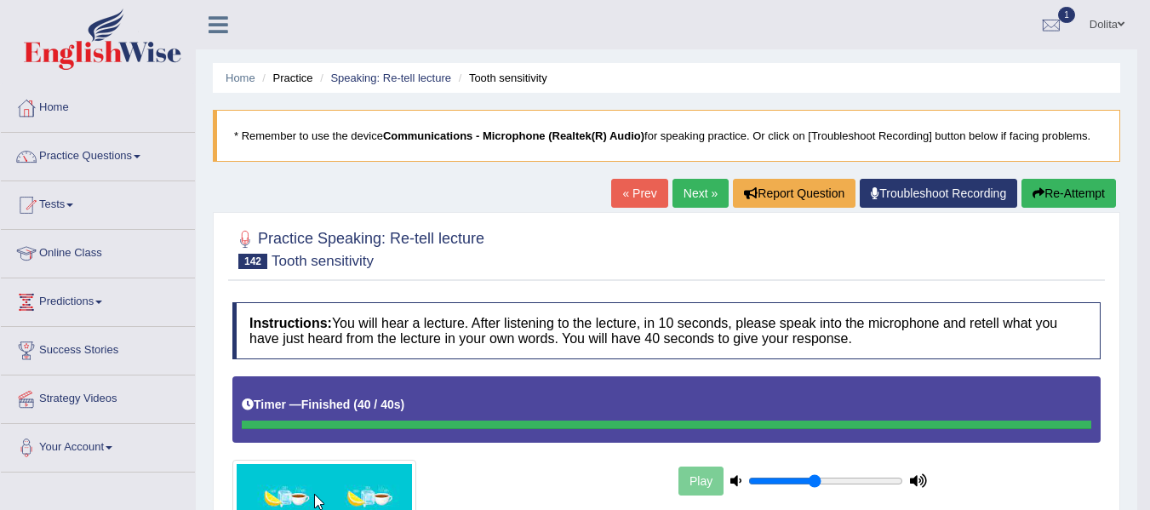
drag, startPoint x: 1162, startPoint y: 208, endPoint x: 1162, endPoint y: 83, distance: 125.1
click at [1149, 83] on html "Toggle navigation Home Practice Questions Speaking Practice Read Aloud Repeat S…" at bounding box center [575, 255] width 1150 height 510
click at [154, 152] on link "Practice Questions" at bounding box center [98, 154] width 194 height 43
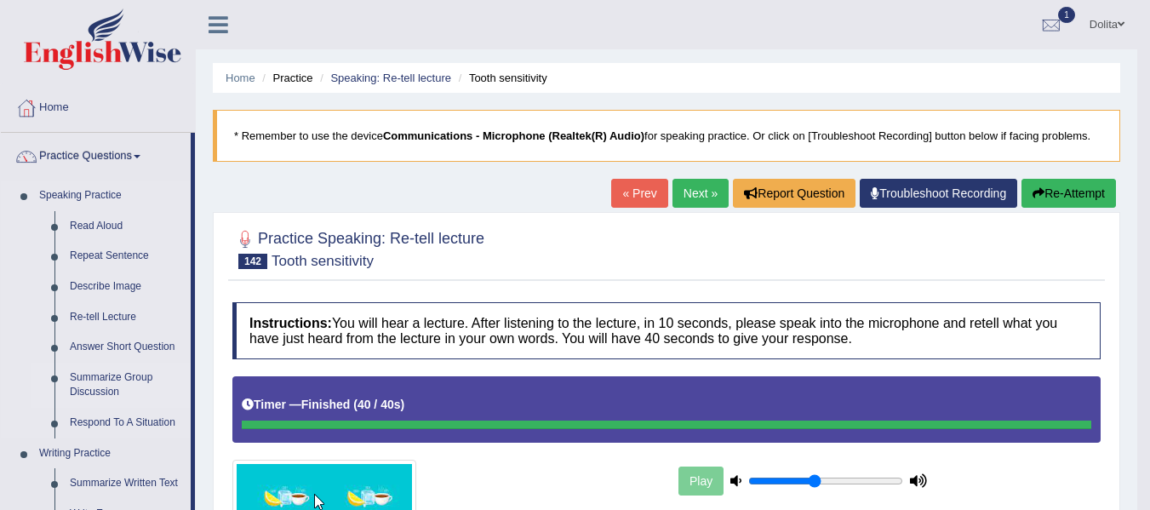
click at [110, 380] on link "Summarize Group Discussion" at bounding box center [126, 385] width 128 height 45
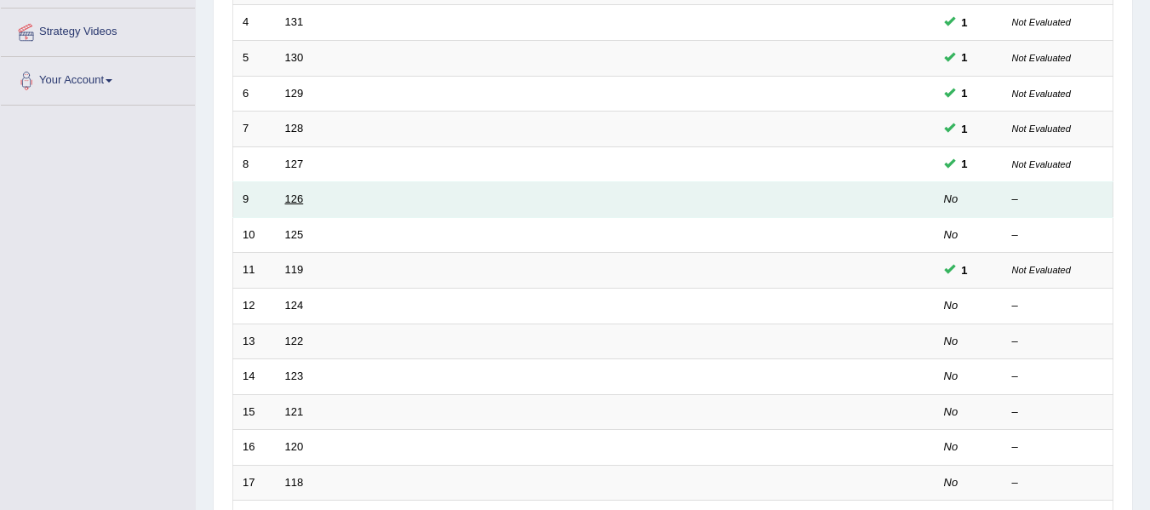
click at [295, 201] on link "126" at bounding box center [294, 198] width 19 height 13
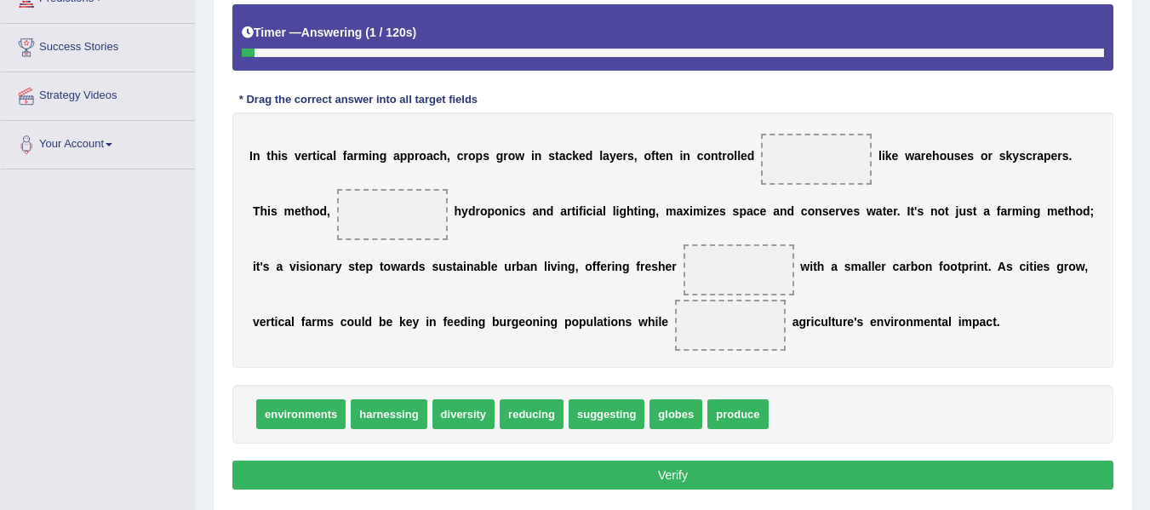
scroll to position [301, 0]
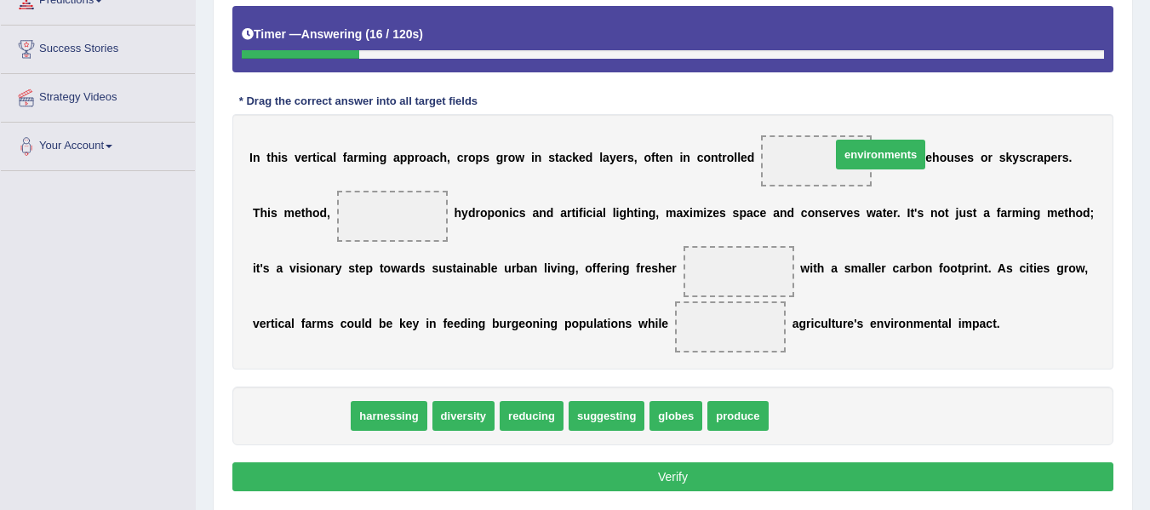
drag, startPoint x: 312, startPoint y: 449, endPoint x: 879, endPoint y: 146, distance: 643.0
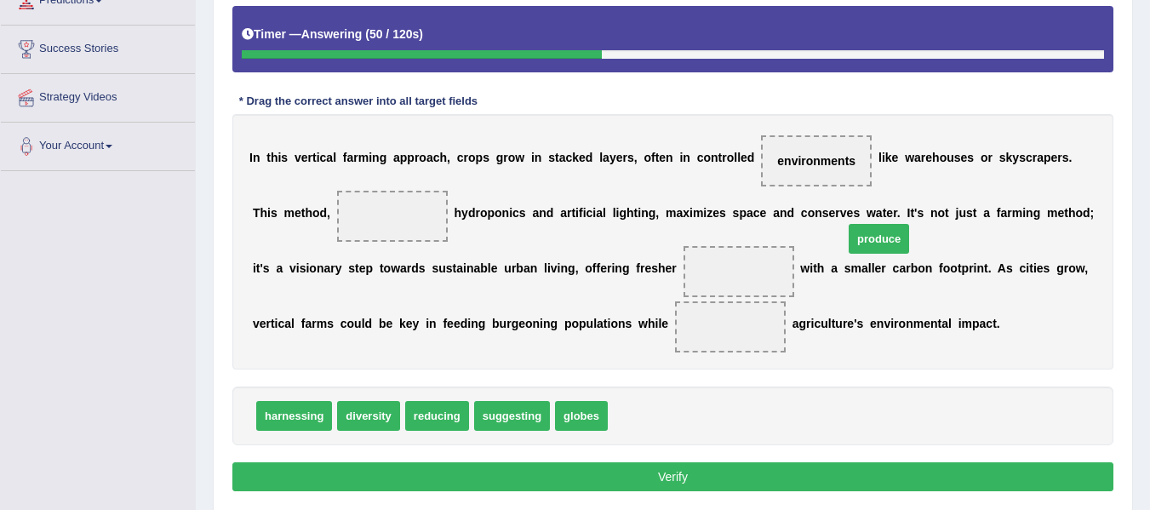
drag, startPoint x: 642, startPoint y: 445, endPoint x: 876, endPoint y: 268, distance: 293.4
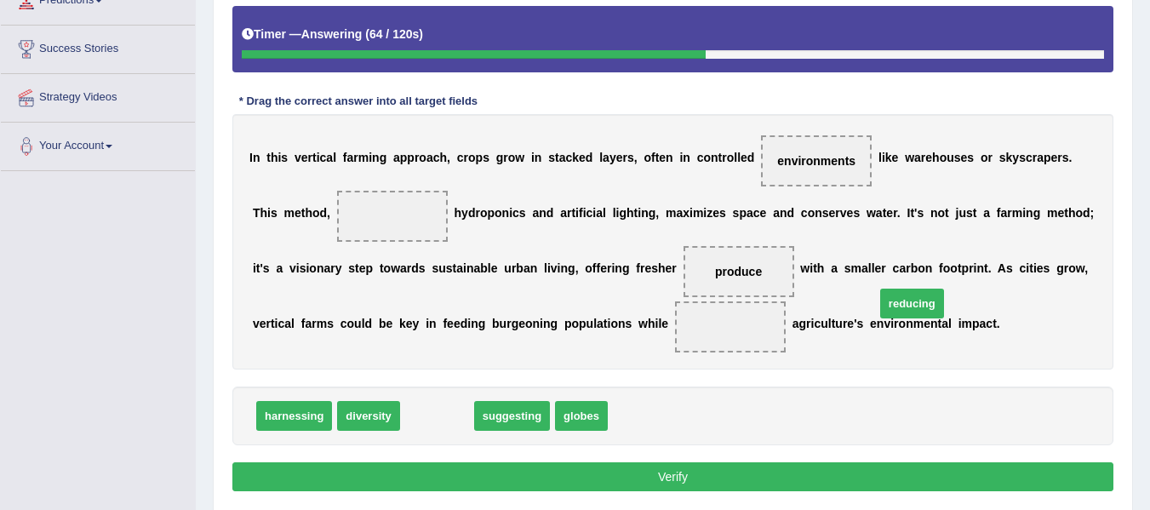
drag, startPoint x: 435, startPoint y: 447, endPoint x: 910, endPoint y: 334, distance: 487.9
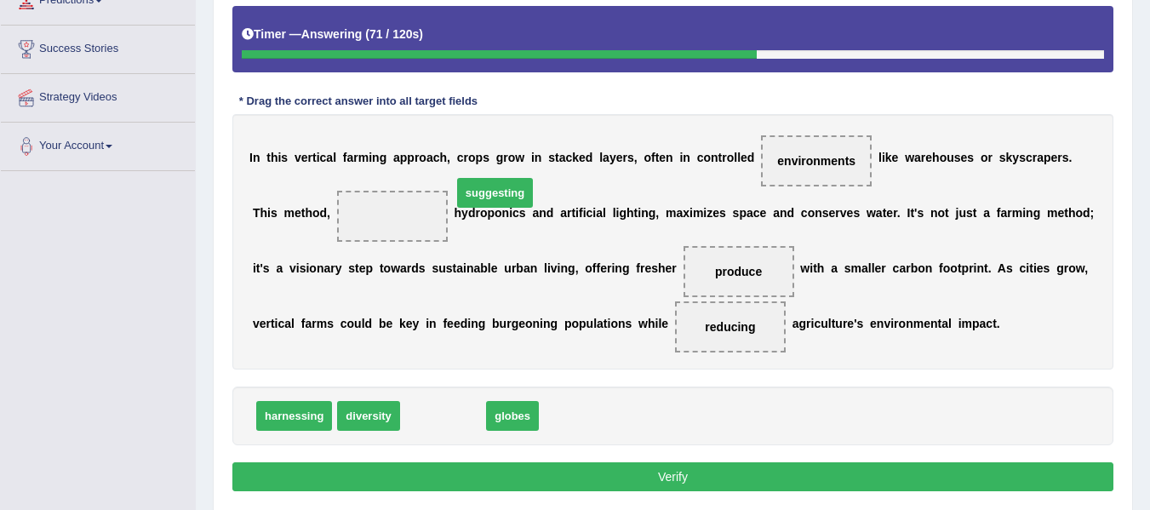
drag, startPoint x: 441, startPoint y: 437, endPoint x: 488, endPoint y: 205, distance: 236.1
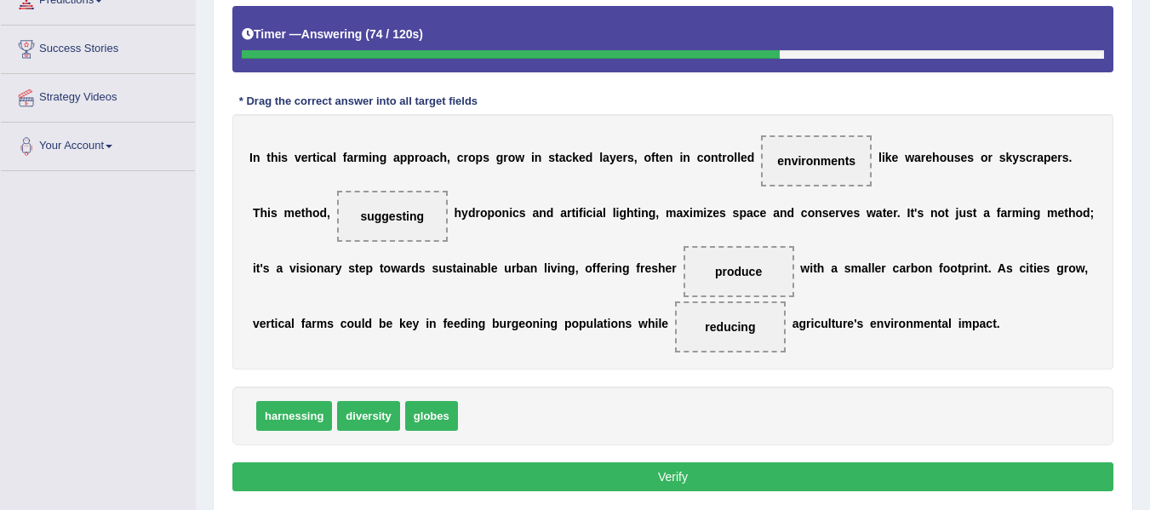
click at [688, 491] on button "Verify" at bounding box center [672, 476] width 881 height 29
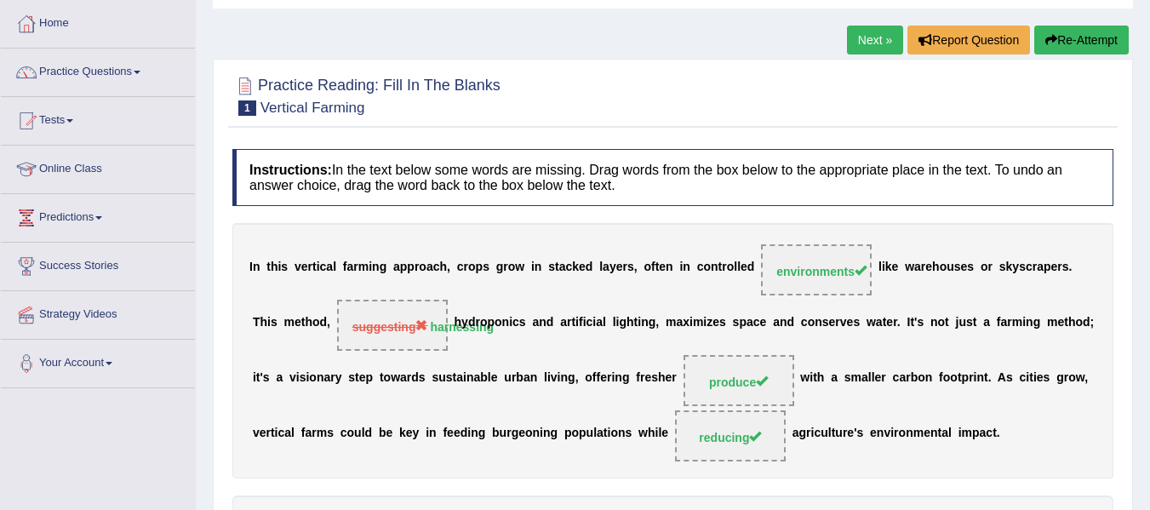
scroll to position [0, 0]
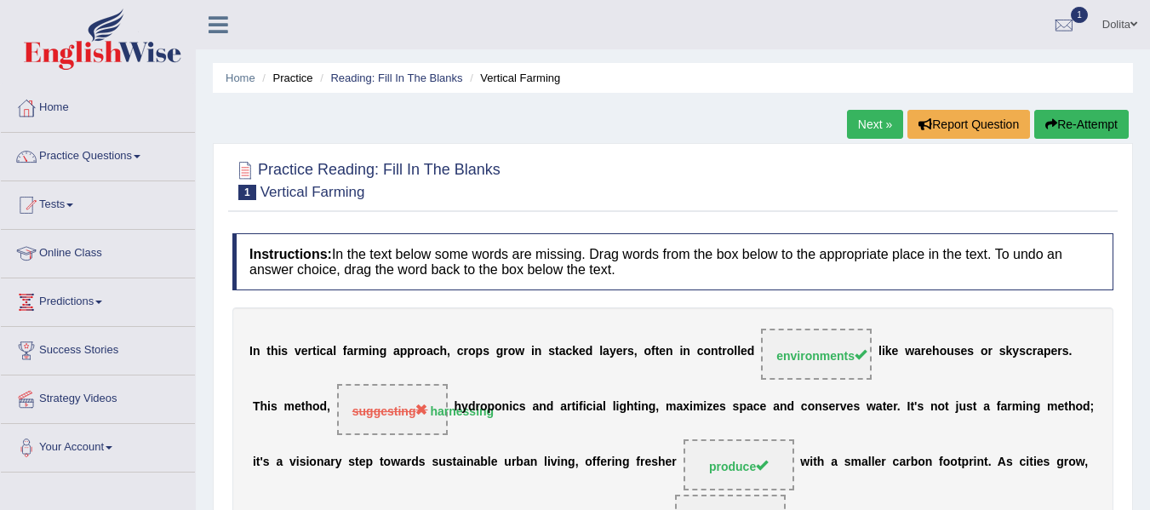
click at [871, 123] on link "Next »" at bounding box center [875, 124] width 56 height 29
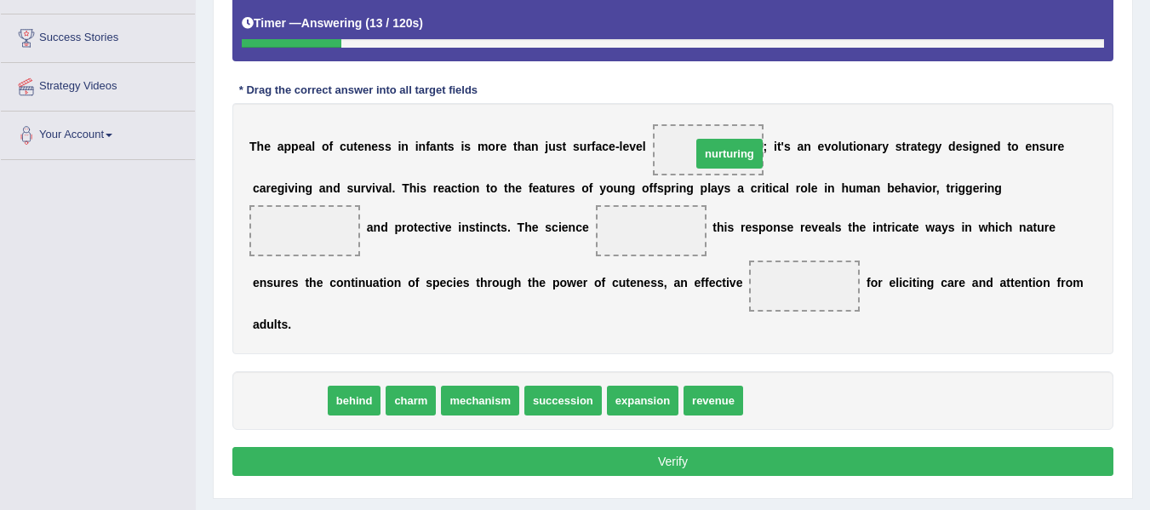
drag, startPoint x: 298, startPoint y: 405, endPoint x: 738, endPoint y: 158, distance: 504.4
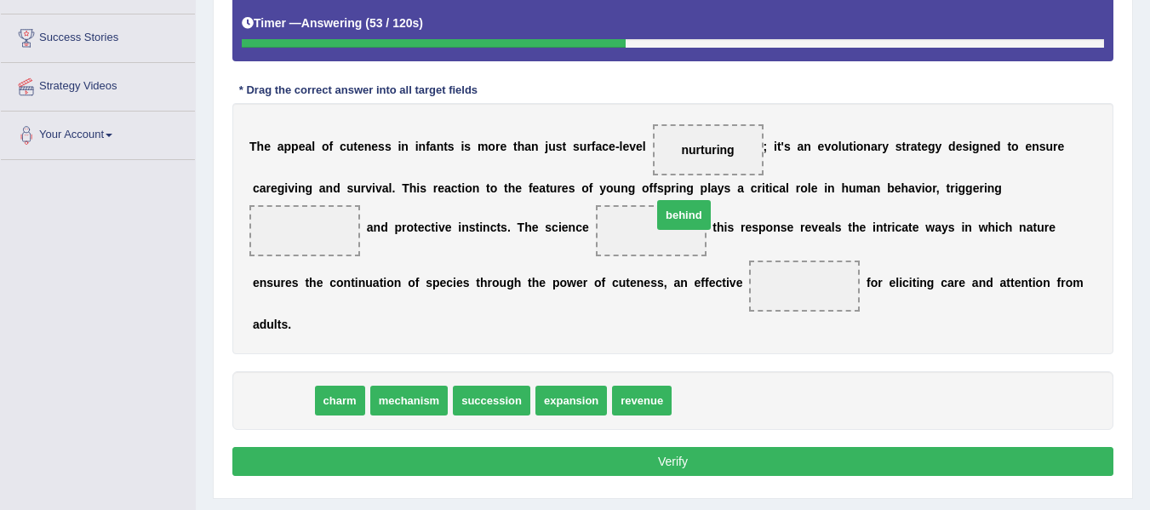
drag, startPoint x: 275, startPoint y: 394, endPoint x: 678, endPoint y: 217, distance: 440.5
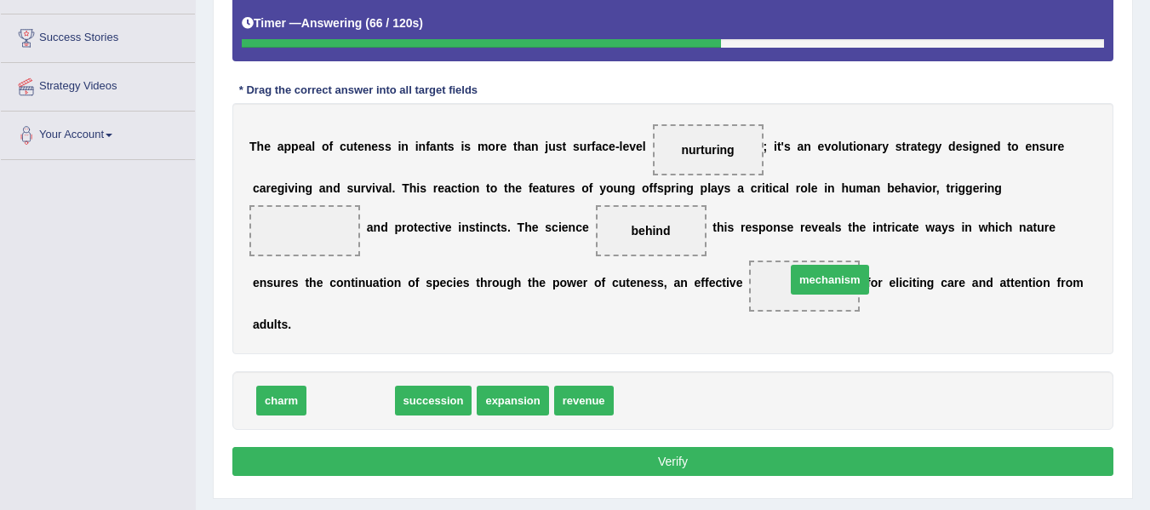
drag, startPoint x: 376, startPoint y: 406, endPoint x: 824, endPoint y: 293, distance: 461.7
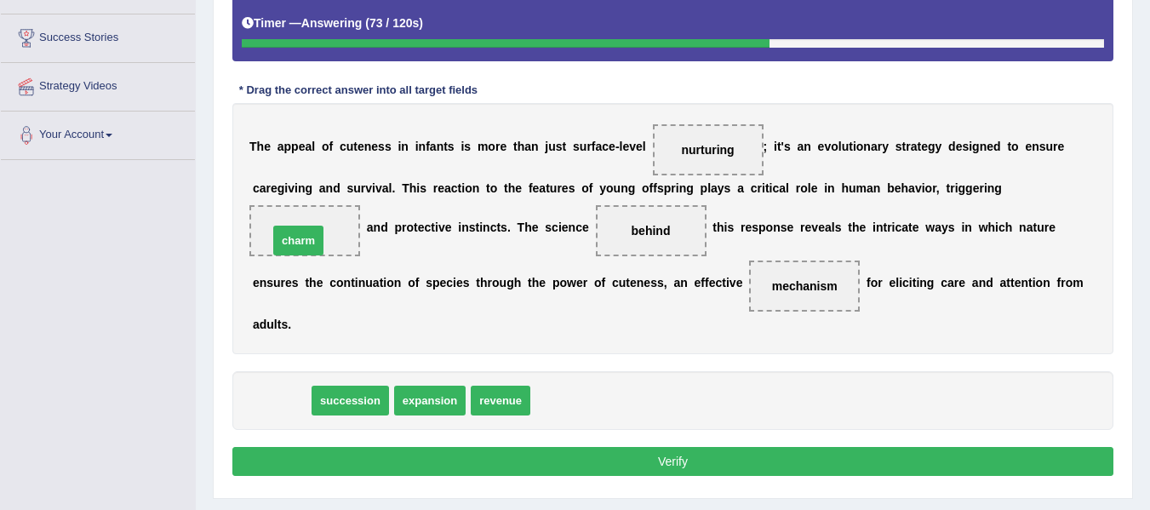
drag, startPoint x: 271, startPoint y: 400, endPoint x: 288, endPoint y: 240, distance: 160.9
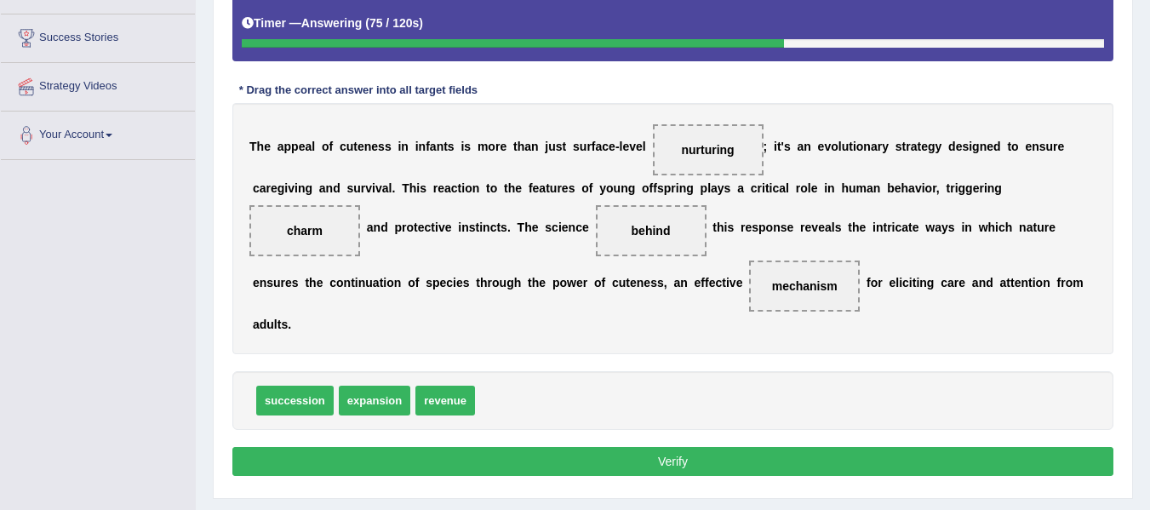
click at [521, 460] on button "Verify" at bounding box center [672, 461] width 881 height 29
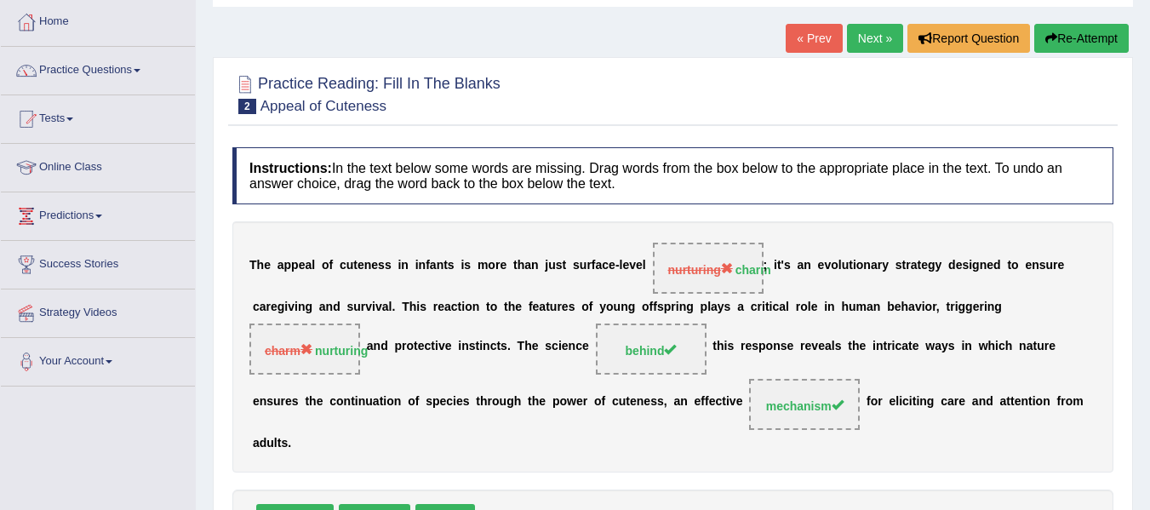
scroll to position [71, 0]
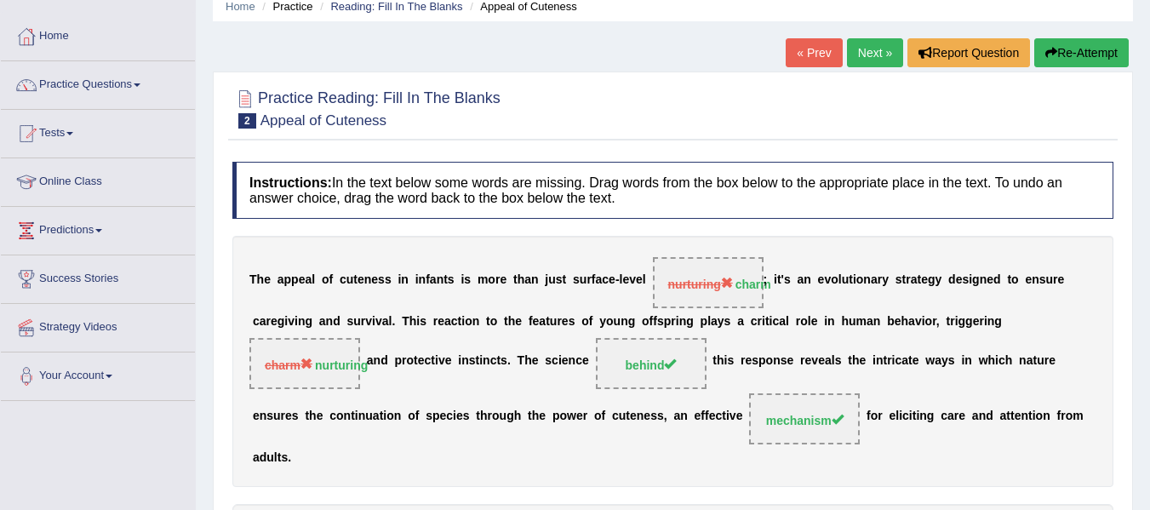
click at [854, 63] on link "Next »" at bounding box center [875, 52] width 56 height 29
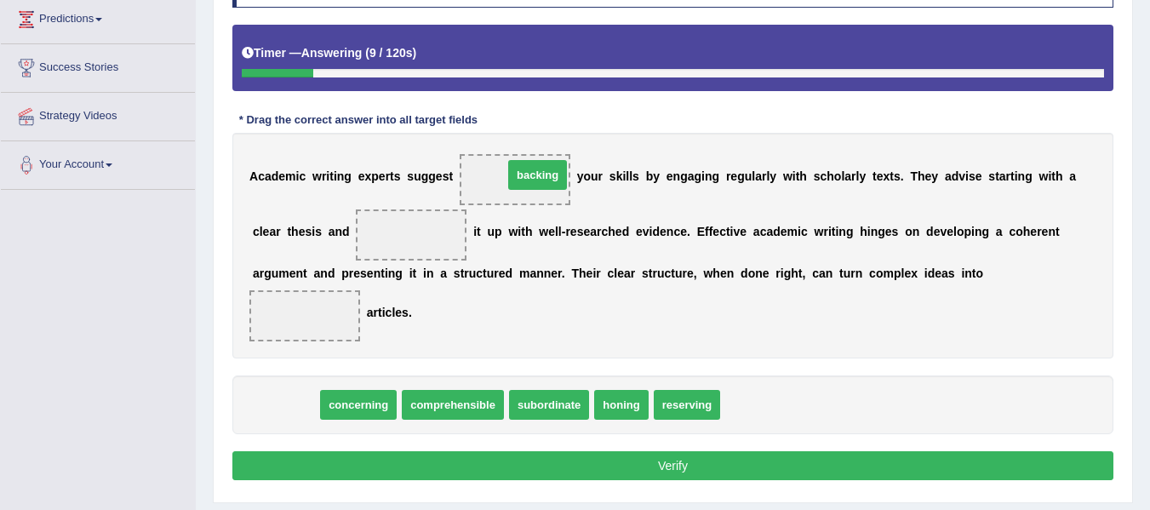
drag, startPoint x: 285, startPoint y: 407, endPoint x: 537, endPoint y: 177, distance: 340.9
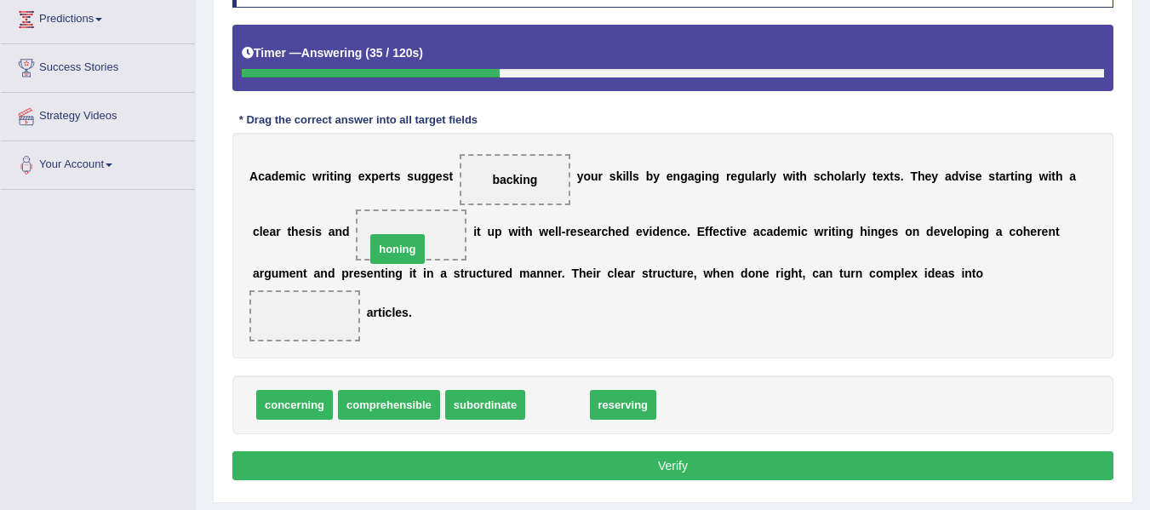
drag, startPoint x: 557, startPoint y: 405, endPoint x: 402, endPoint y: 250, distance: 219.0
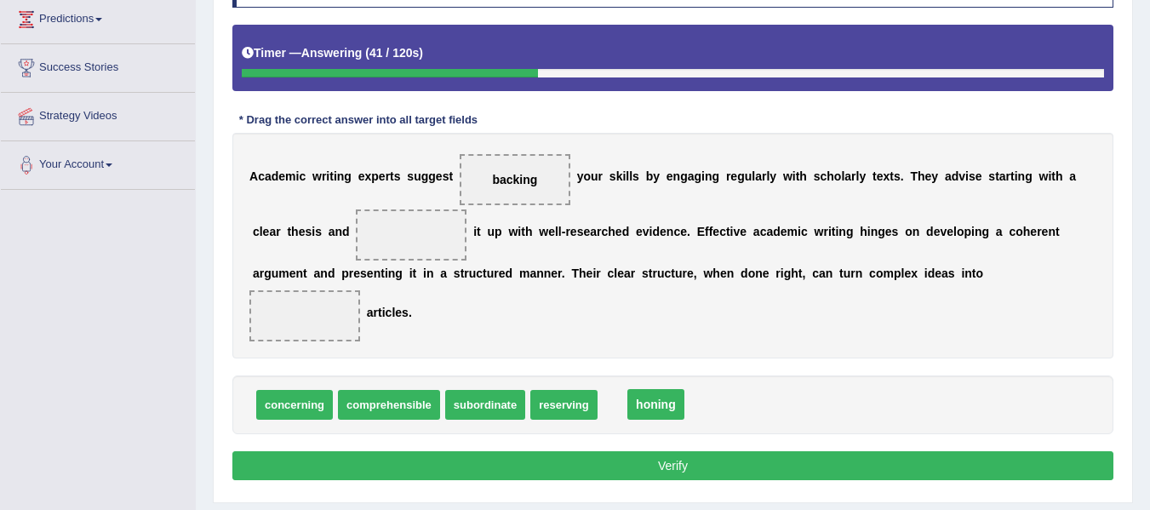
drag, startPoint x: 420, startPoint y: 242, endPoint x: 660, endPoint y: 410, distance: 293.9
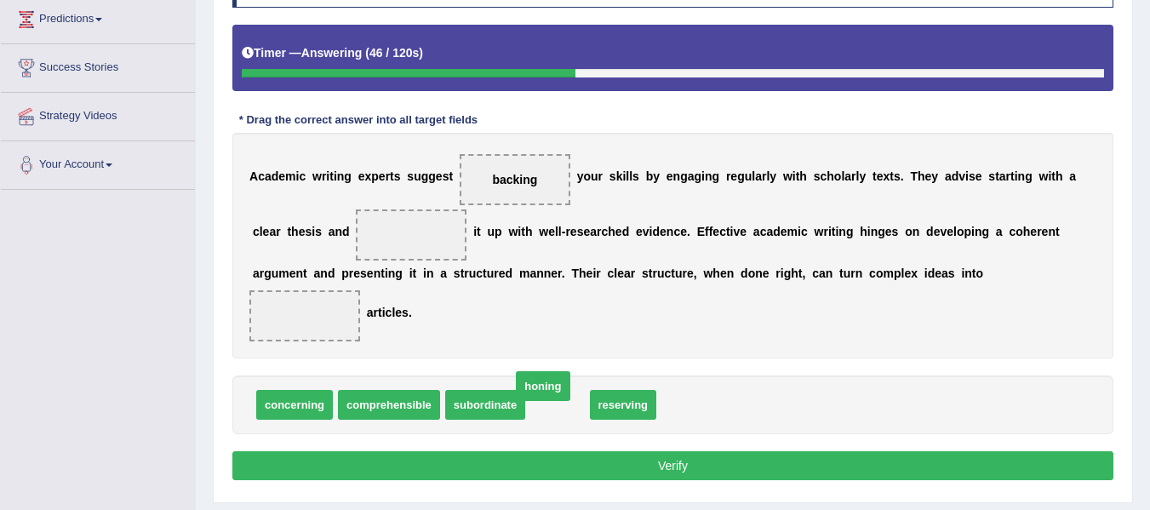
drag, startPoint x: 569, startPoint y: 413, endPoint x: 562, endPoint y: 408, distance: 8.8
drag, startPoint x: 574, startPoint y: 402, endPoint x: 445, endPoint y: 243, distance: 205.2
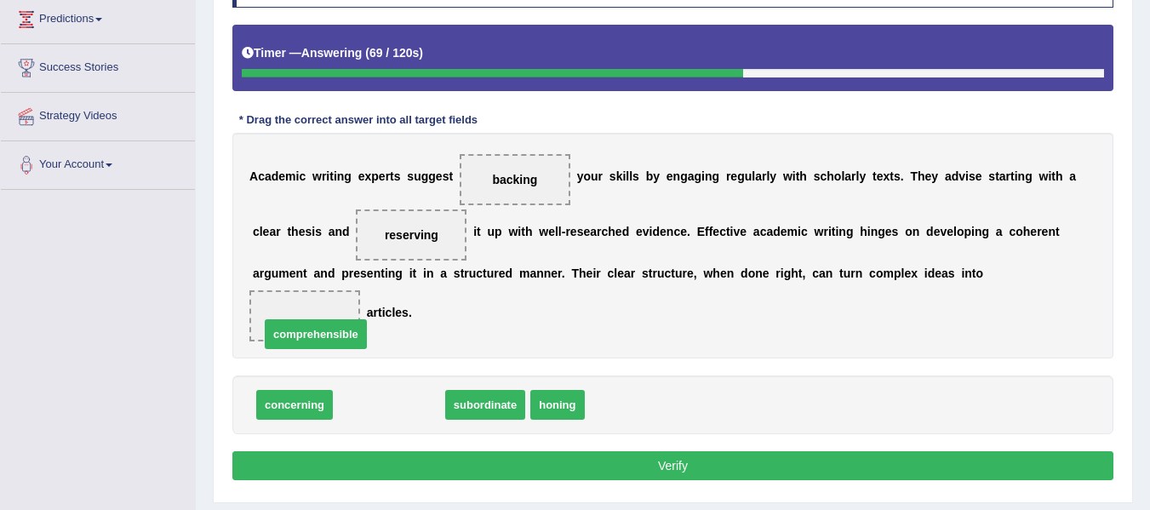
drag, startPoint x: 399, startPoint y: 412, endPoint x: 324, endPoint y: 330, distance: 110.8
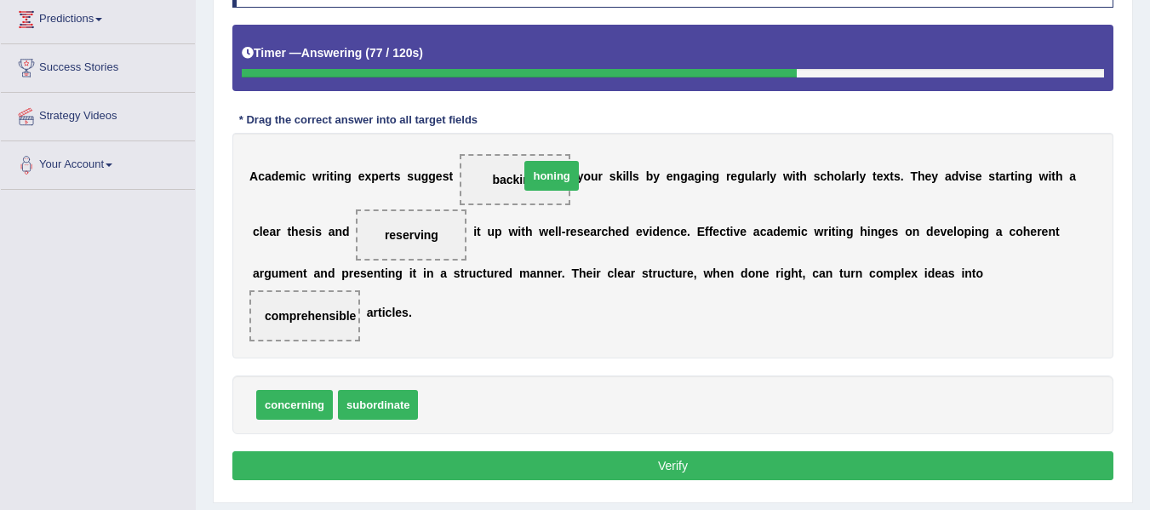
drag, startPoint x: 463, startPoint y: 408, endPoint x: 549, endPoint y: 168, distance: 255.7
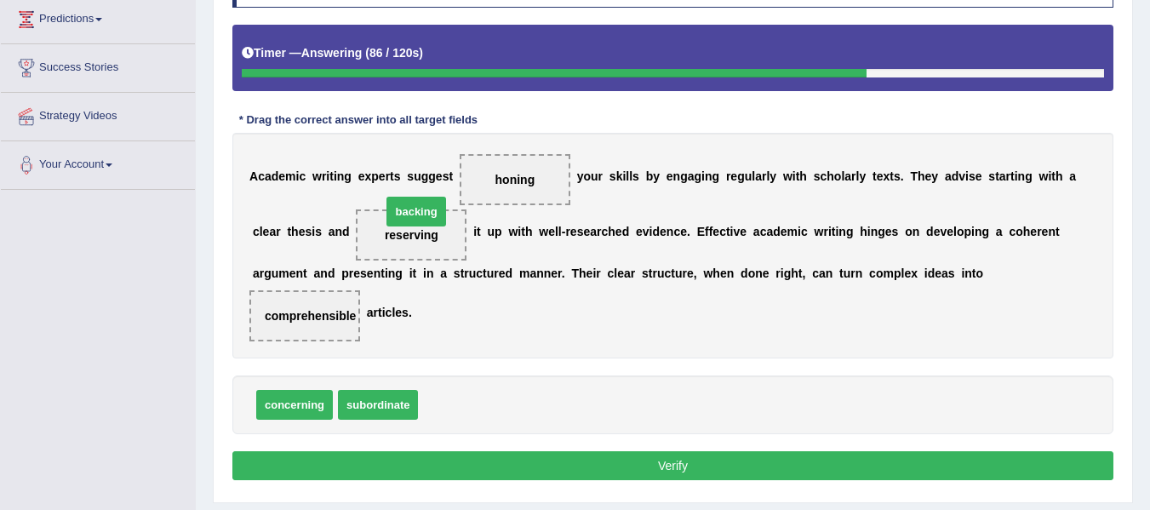
drag, startPoint x: 449, startPoint y: 411, endPoint x: 413, endPoint y: 218, distance: 196.6
click at [704, 463] on button "Verify" at bounding box center [672, 465] width 881 height 29
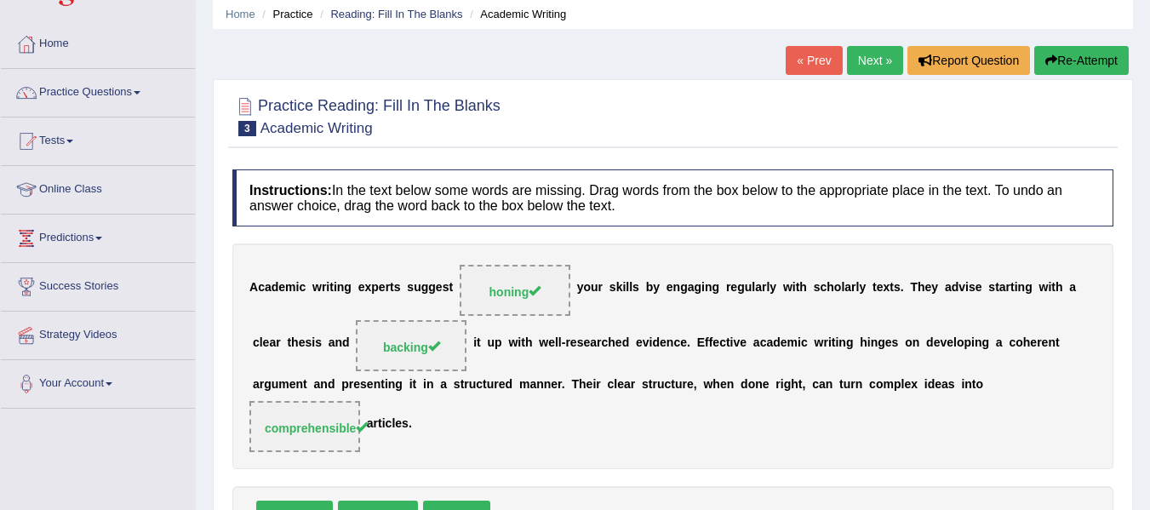
scroll to position [6, 0]
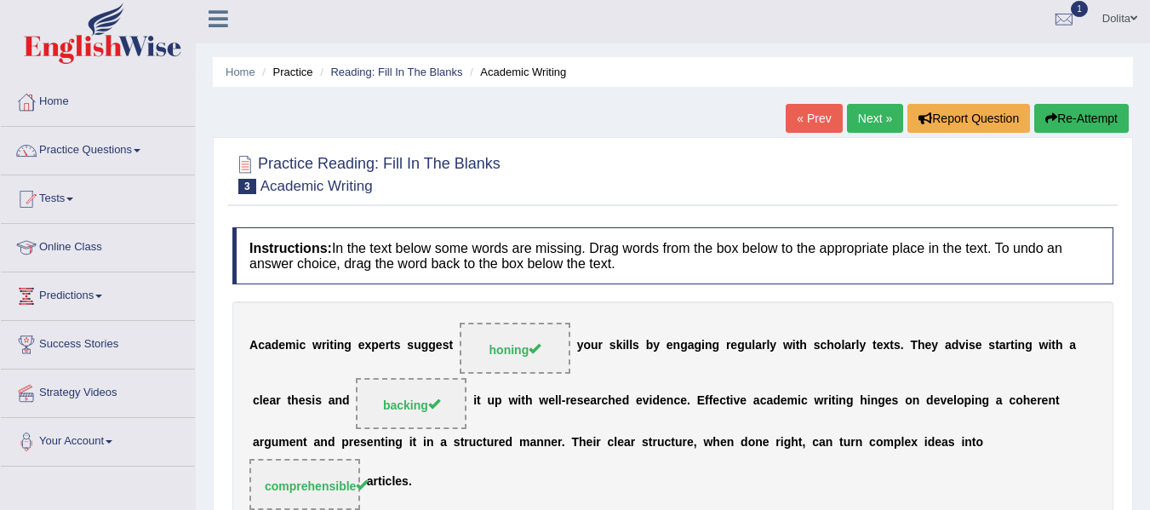
click at [862, 122] on link "Next »" at bounding box center [875, 118] width 56 height 29
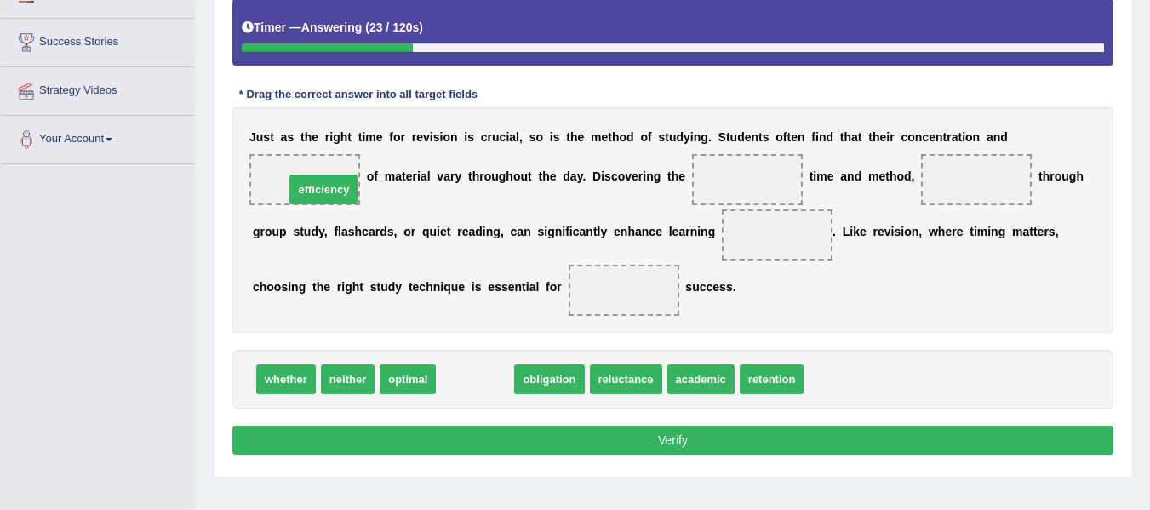
drag, startPoint x: 481, startPoint y: 377, endPoint x: 330, endPoint y: 187, distance: 242.3
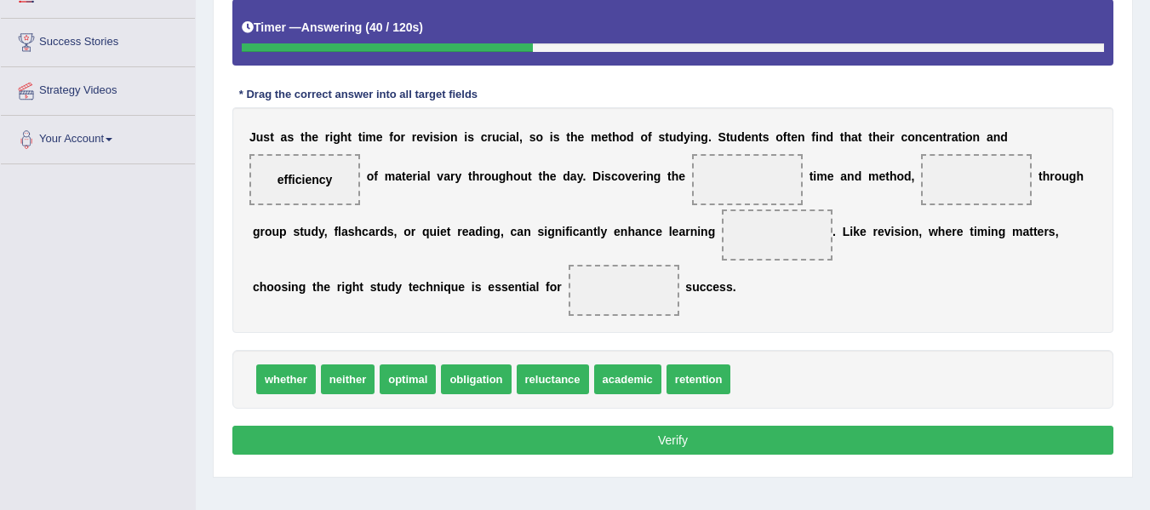
click at [632, 380] on span "academic" at bounding box center [627, 379] width 67 height 30
drag, startPoint x: 401, startPoint y: 383, endPoint x: 761, endPoint y: 194, distance: 406.5
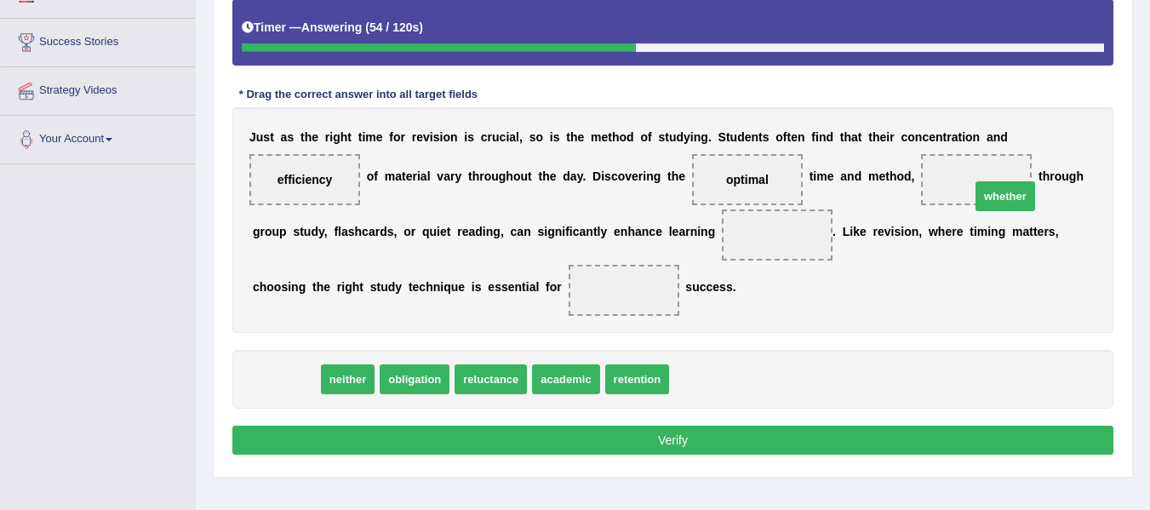
drag, startPoint x: 293, startPoint y: 383, endPoint x: 1014, endPoint y: 184, distance: 748.6
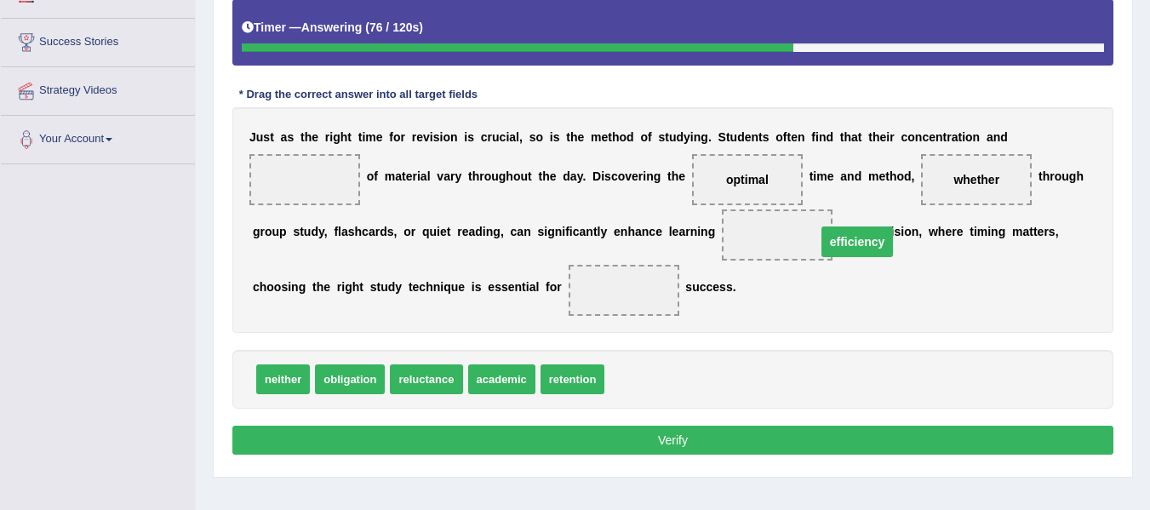
drag, startPoint x: 306, startPoint y: 181, endPoint x: 859, endPoint y: 243, distance: 555.7
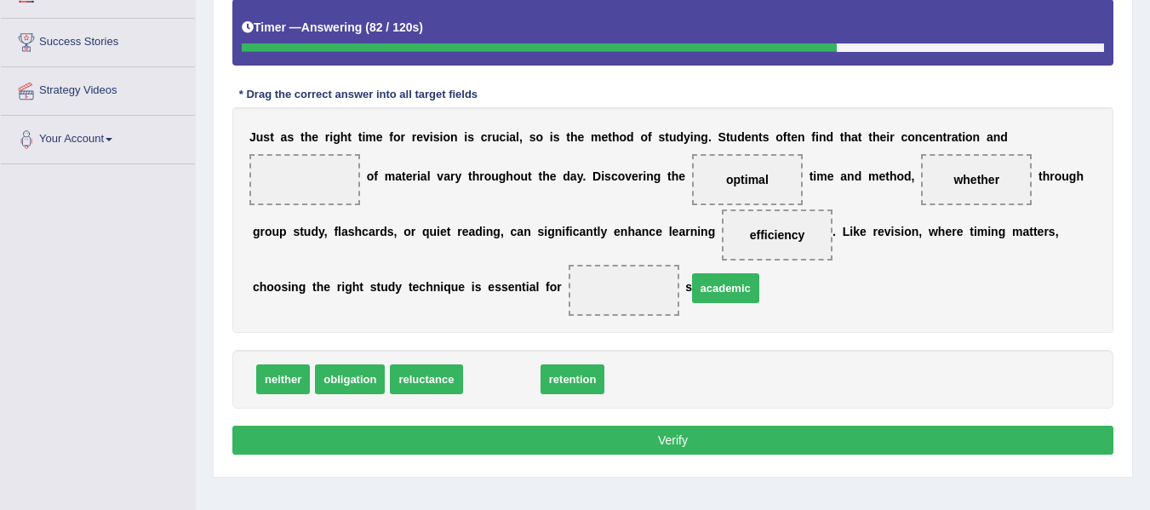
drag, startPoint x: 508, startPoint y: 374, endPoint x: 729, endPoint y: 282, distance: 239.9
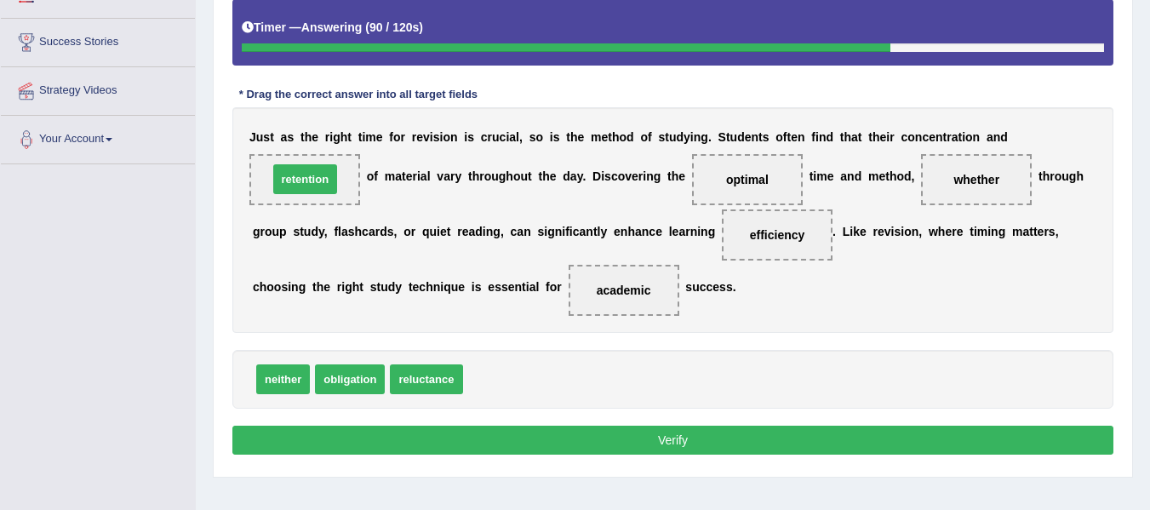
drag, startPoint x: 505, startPoint y: 383, endPoint x: 310, endPoint y: 183, distance: 279.2
click at [668, 438] on button "Verify" at bounding box center [672, 439] width 881 height 29
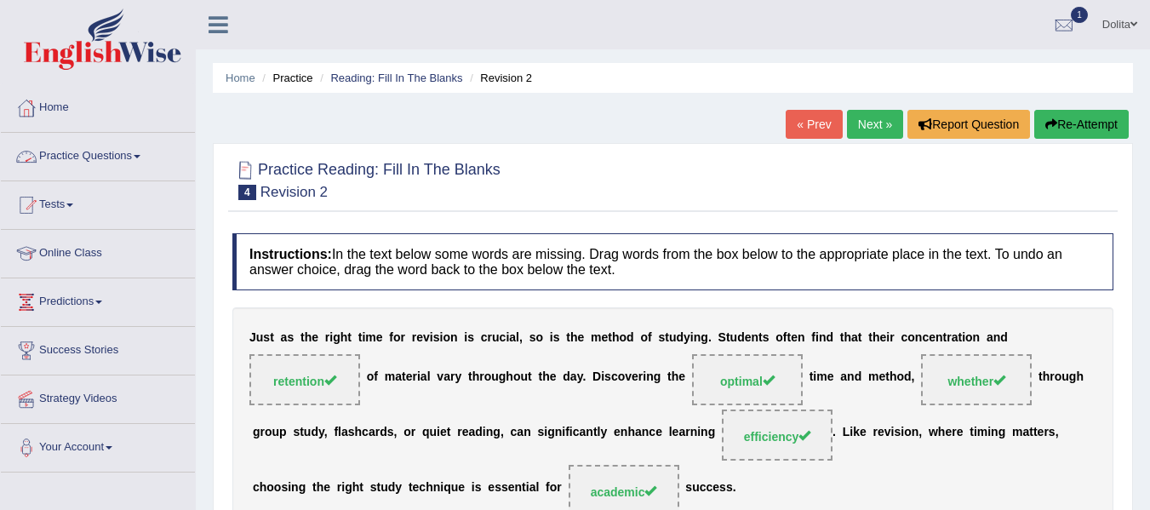
click at [148, 154] on link "Practice Questions" at bounding box center [98, 154] width 194 height 43
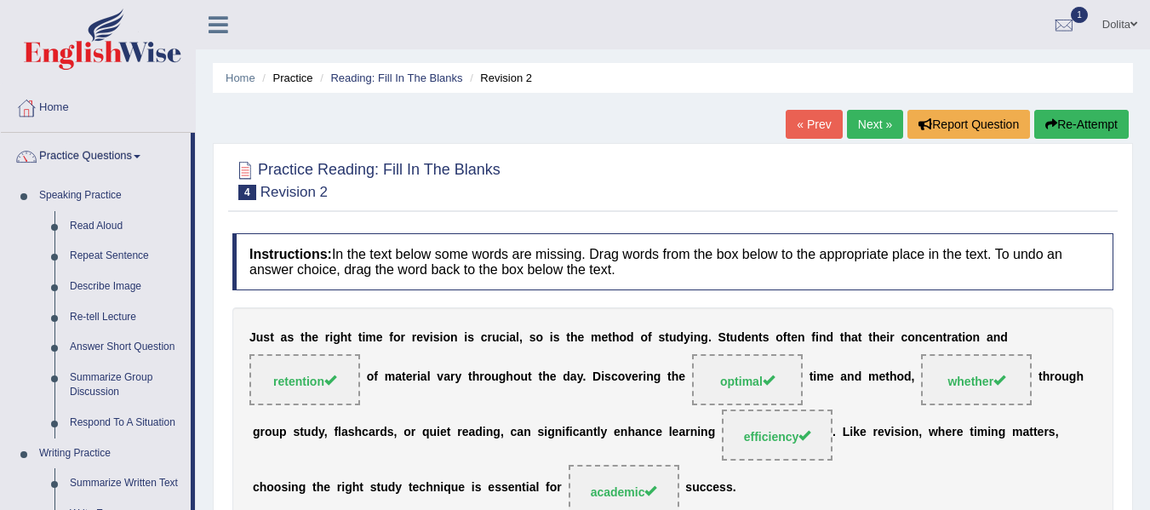
click at [867, 123] on link "Next »" at bounding box center [875, 124] width 56 height 29
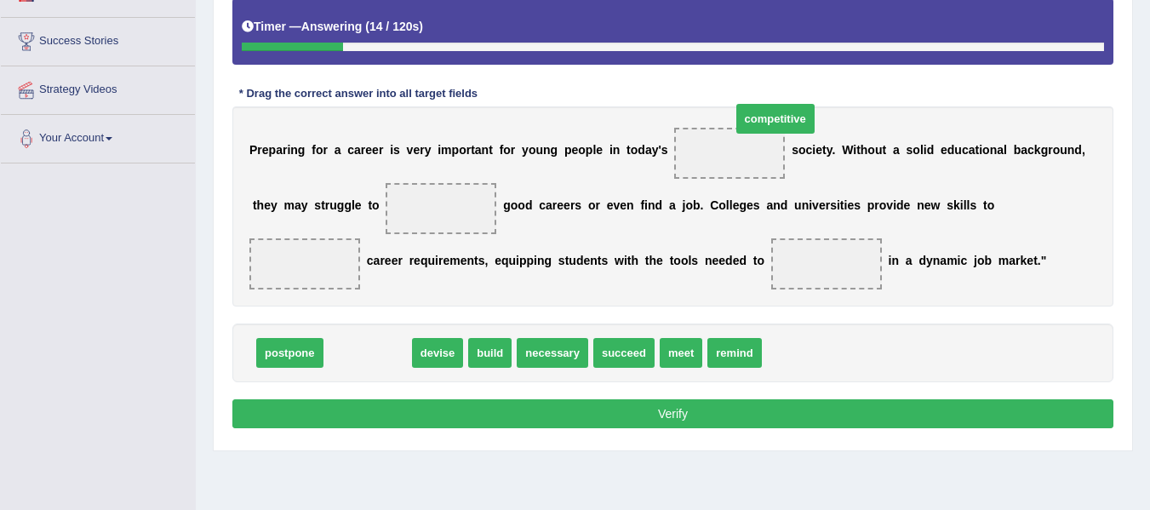
drag, startPoint x: 363, startPoint y: 385, endPoint x: 767, endPoint y: 151, distance: 466.3
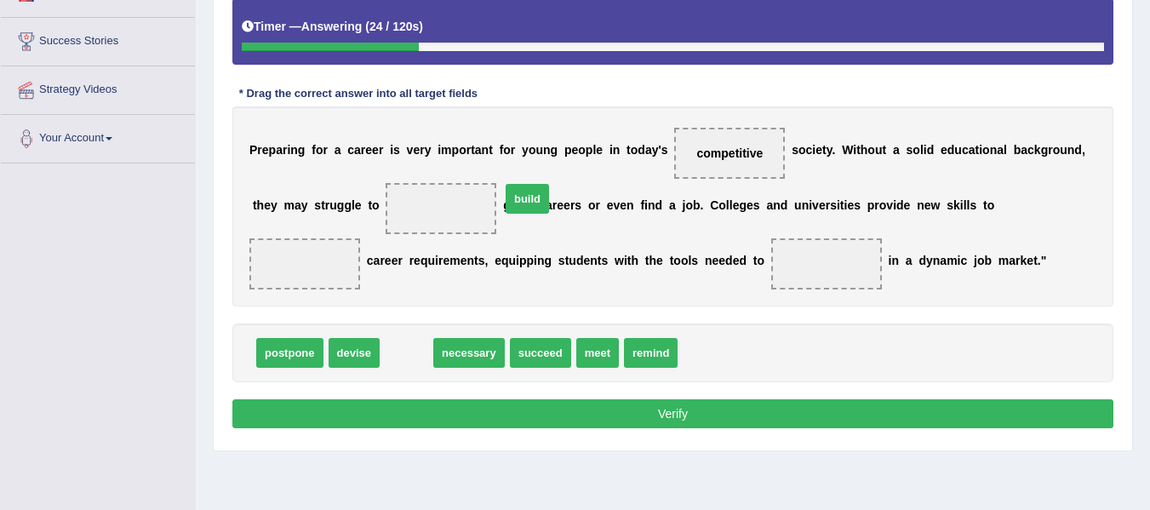
drag, startPoint x: 405, startPoint y: 378, endPoint x: 527, endPoint y: 215, distance: 203.0
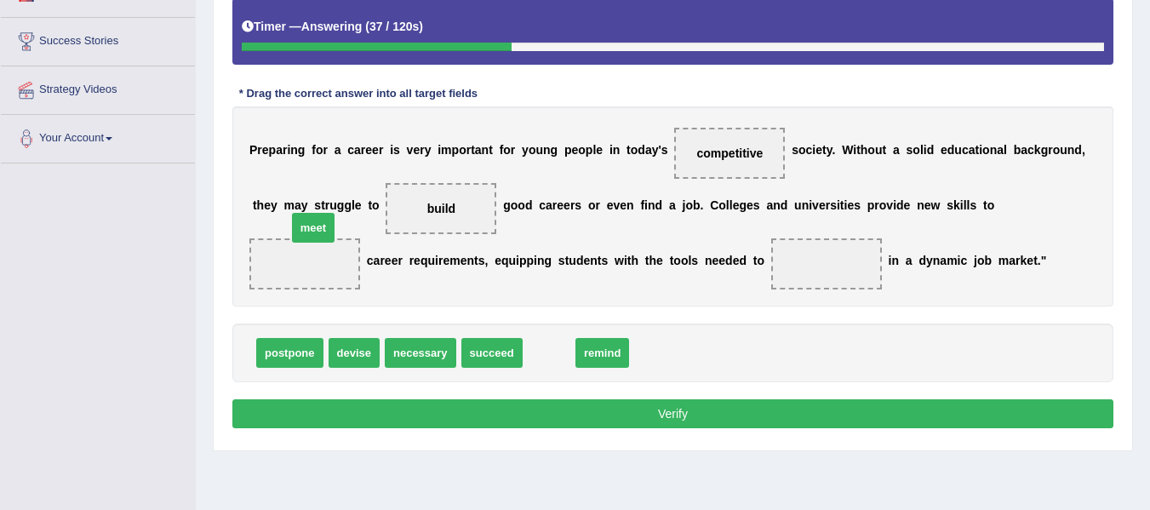
drag, startPoint x: 557, startPoint y: 383, endPoint x: 323, endPoint y: 259, distance: 265.7
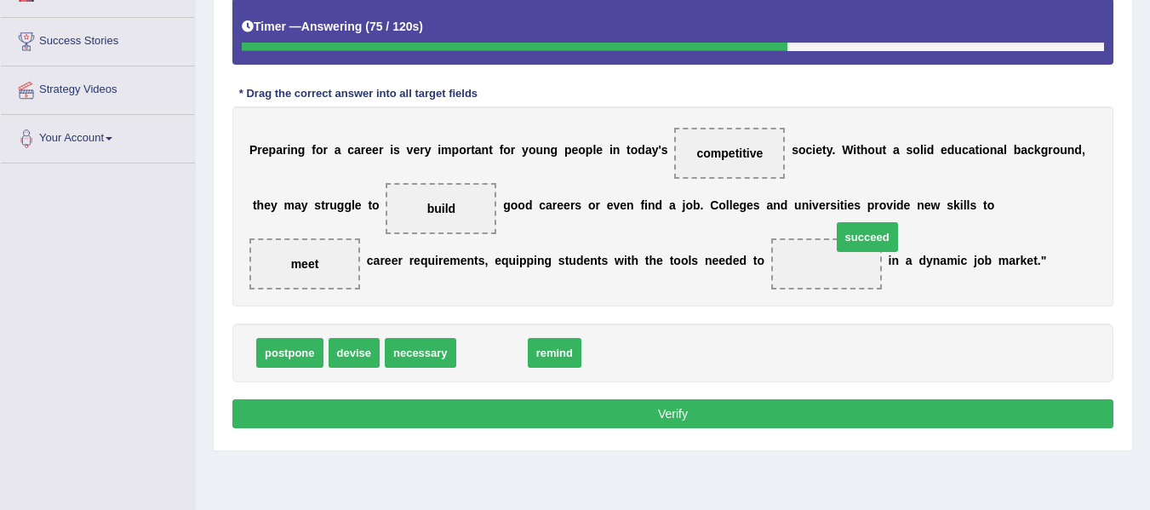
drag, startPoint x: 488, startPoint y: 381, endPoint x: 867, endPoint y: 261, distance: 398.0
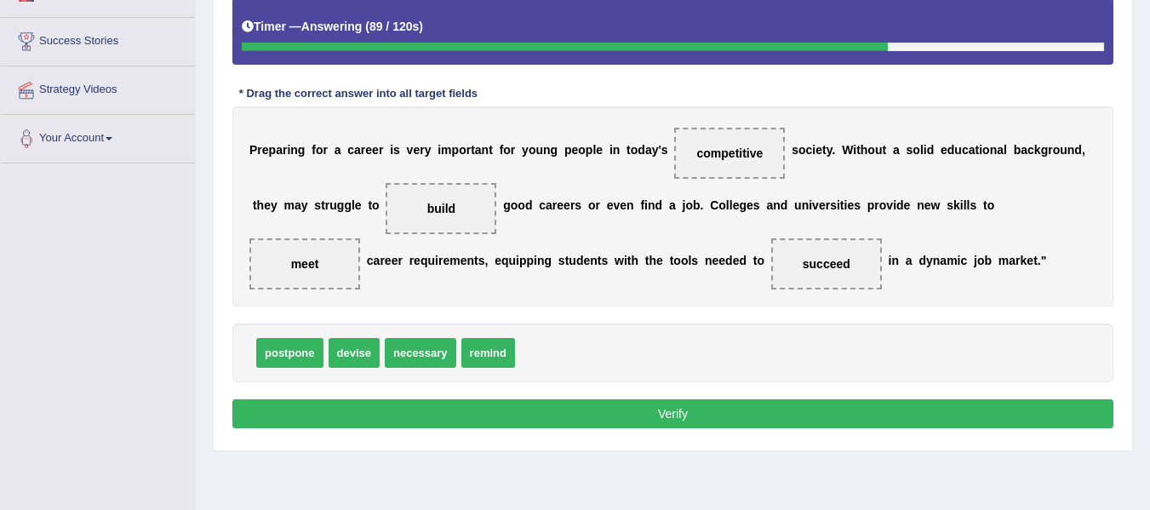
click at [688, 427] on button "Verify" at bounding box center [672, 413] width 881 height 29
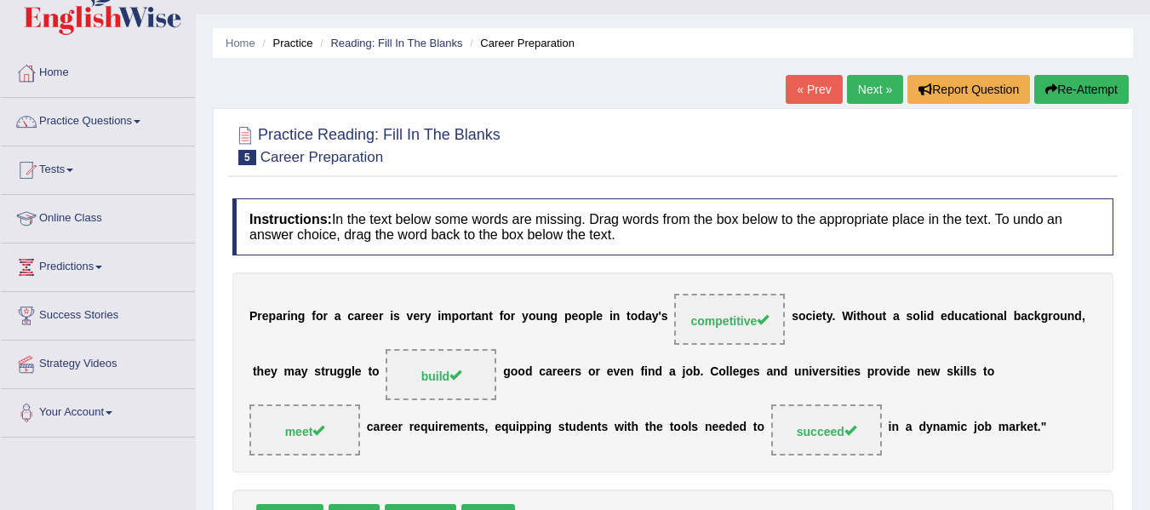
scroll to position [22, 0]
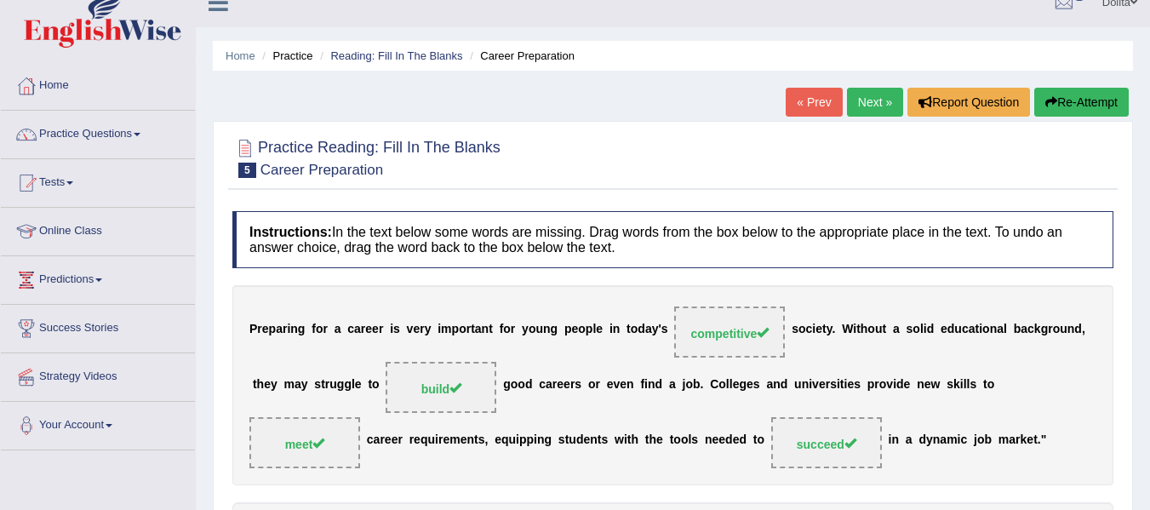
click at [858, 106] on link "Next »" at bounding box center [875, 102] width 56 height 29
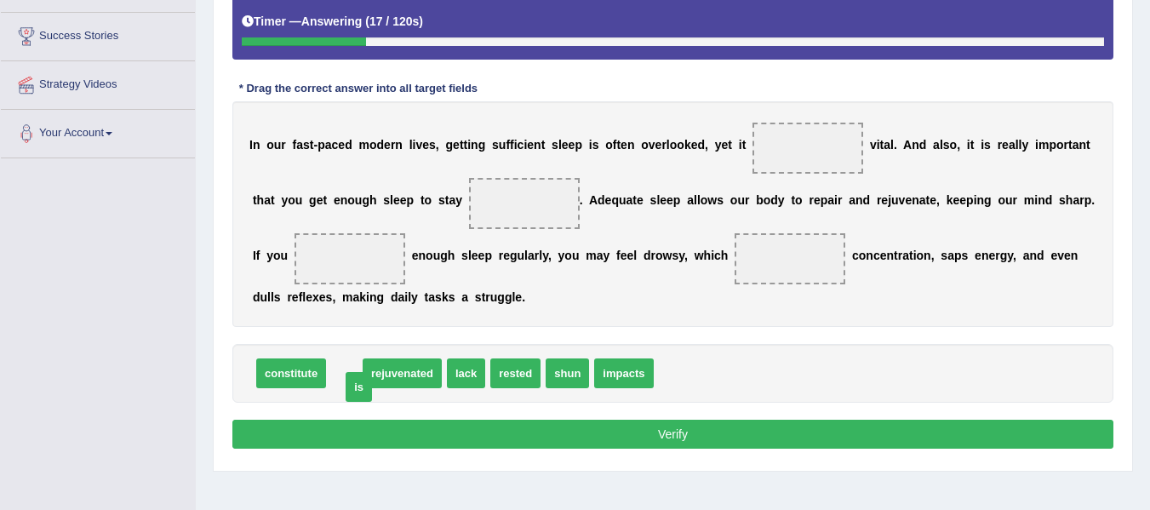
drag, startPoint x: 340, startPoint y: 376, endPoint x: 351, endPoint y: 388, distance: 16.3
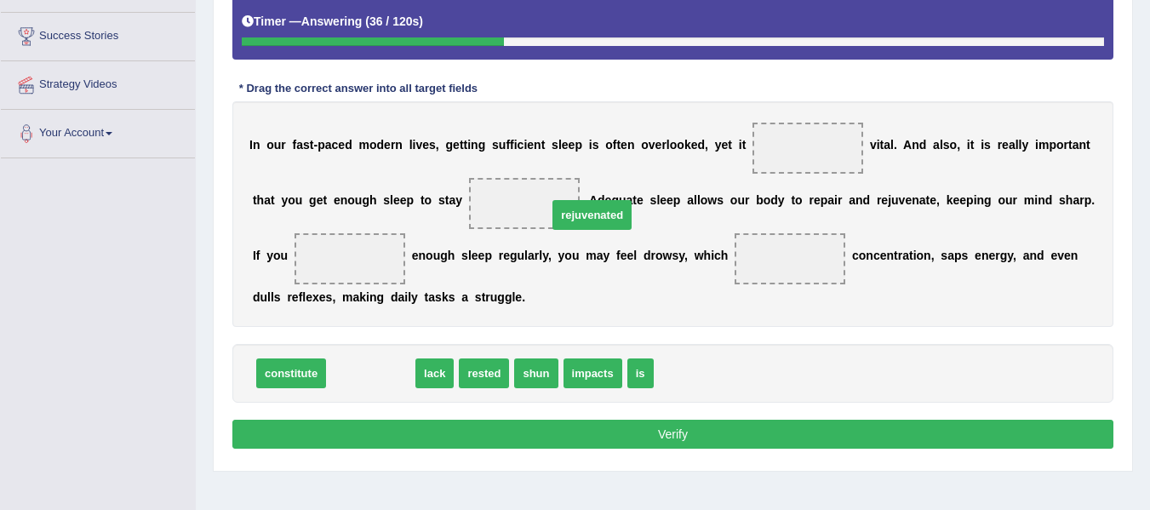
drag, startPoint x: 387, startPoint y: 379, endPoint x: 608, endPoint y: 211, distance: 277.6
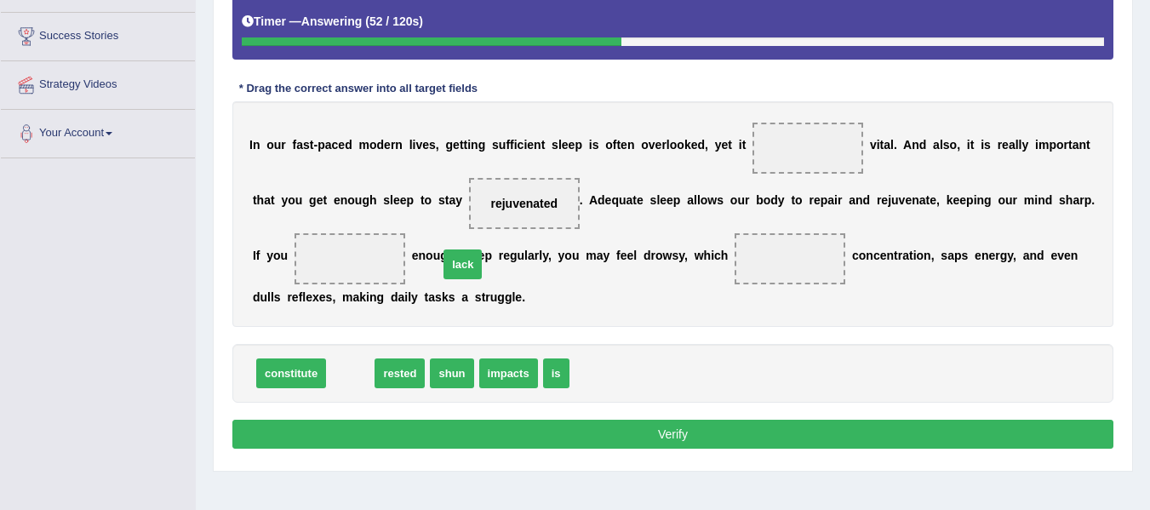
drag, startPoint x: 348, startPoint y: 377, endPoint x: 460, endPoint y: 268, distance: 156.5
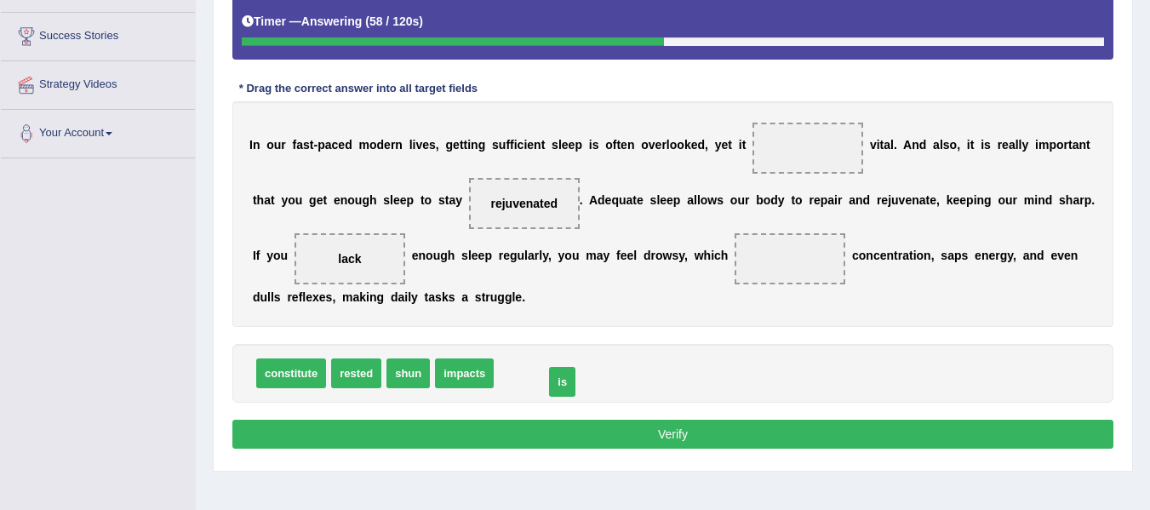
drag, startPoint x: 511, startPoint y: 373, endPoint x: 562, endPoint y: 380, distance: 51.6
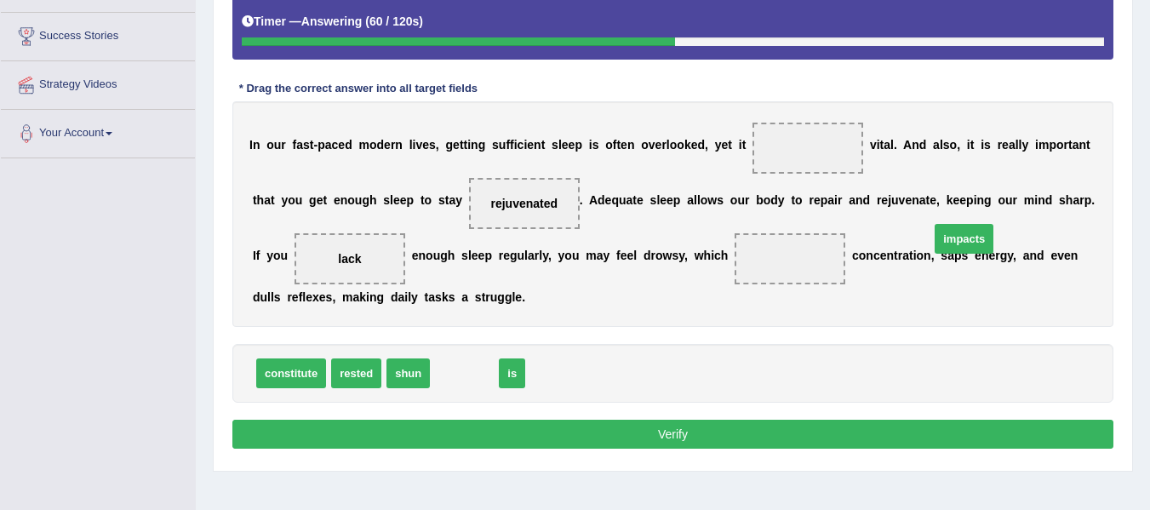
drag, startPoint x: 465, startPoint y: 377, endPoint x: 941, endPoint y: 254, distance: 491.2
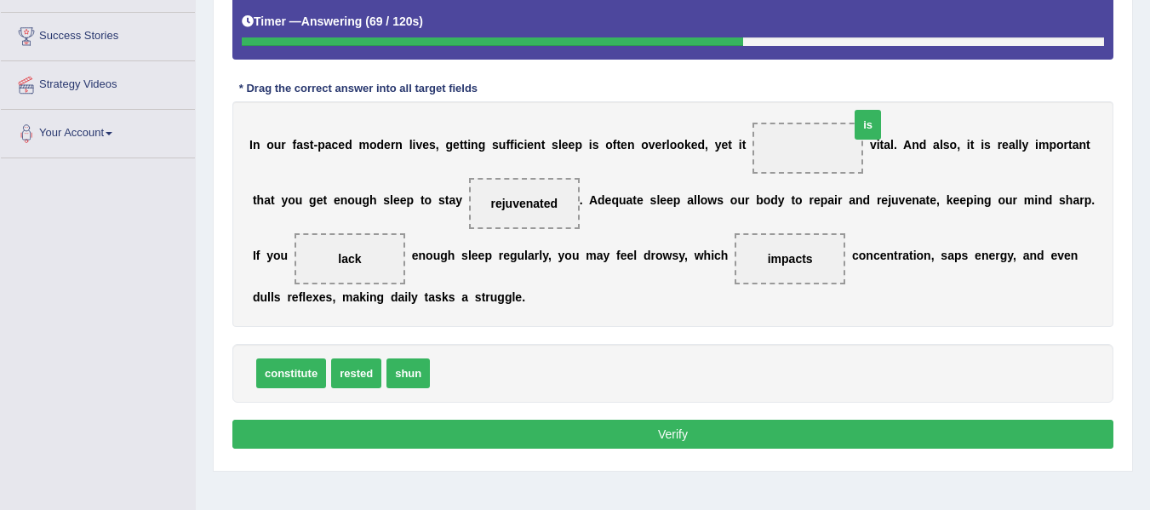
drag, startPoint x: 443, startPoint y: 385, endPoint x: 846, endPoint y: 171, distance: 456.1
click at [640, 427] on button "Verify" at bounding box center [672, 434] width 881 height 29
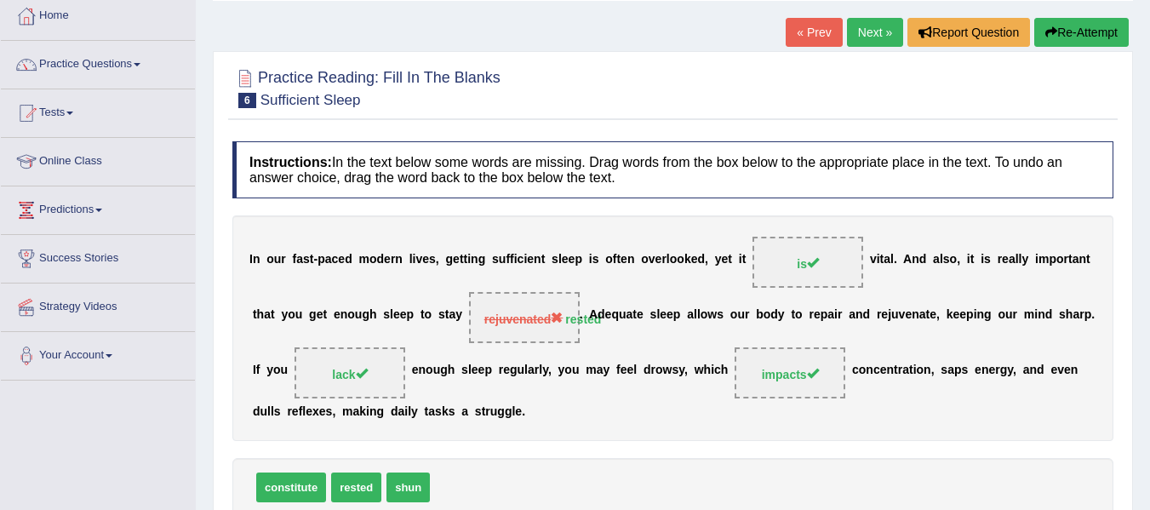
scroll to position [54, 0]
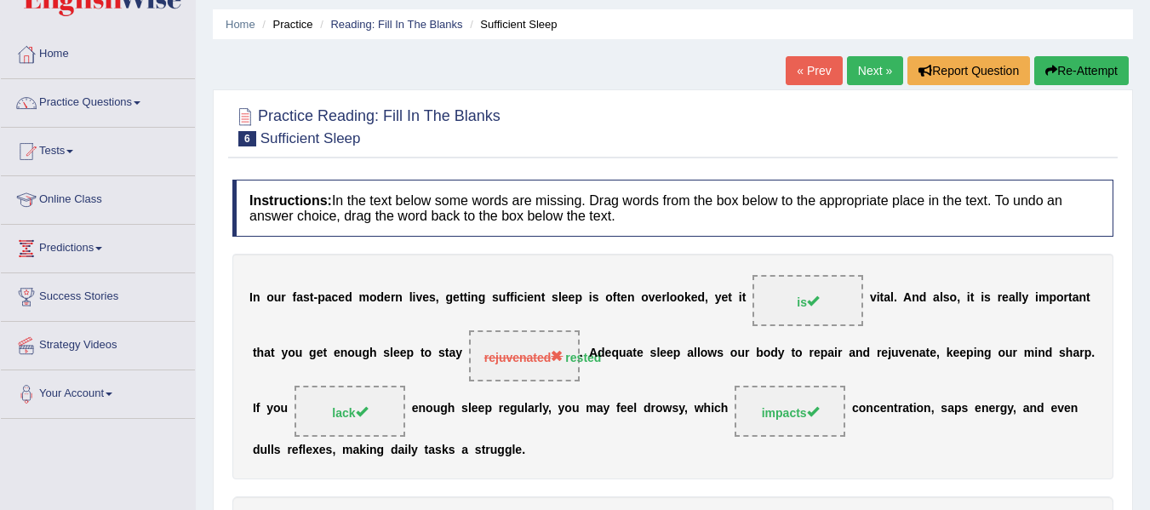
click at [860, 69] on link "Next »" at bounding box center [875, 70] width 56 height 29
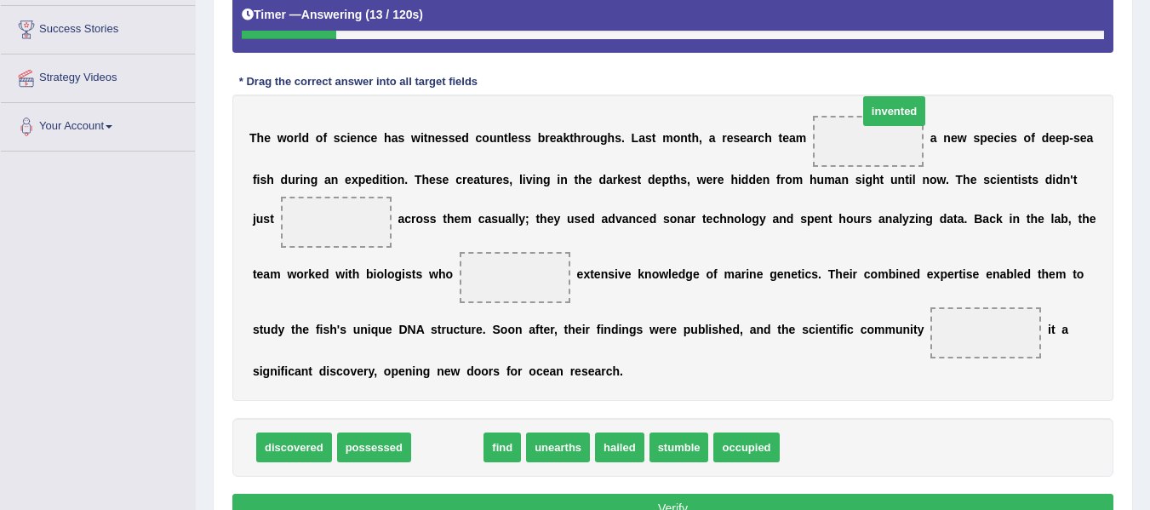
drag, startPoint x: 447, startPoint y: 447, endPoint x: 894, endPoint y: 110, distance: 560.3
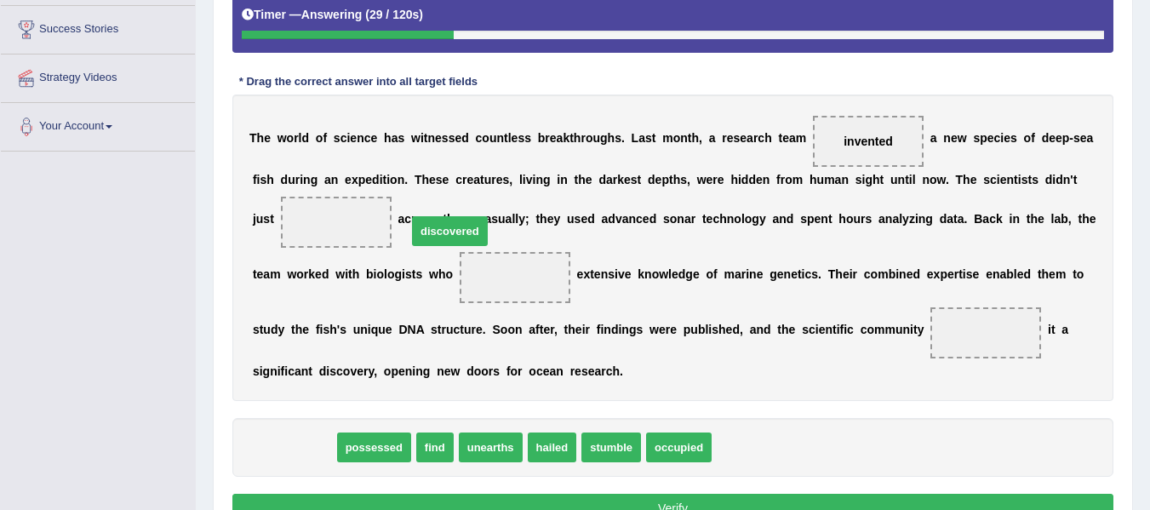
drag, startPoint x: 306, startPoint y: 453, endPoint x: 462, endPoint y: 237, distance: 266.4
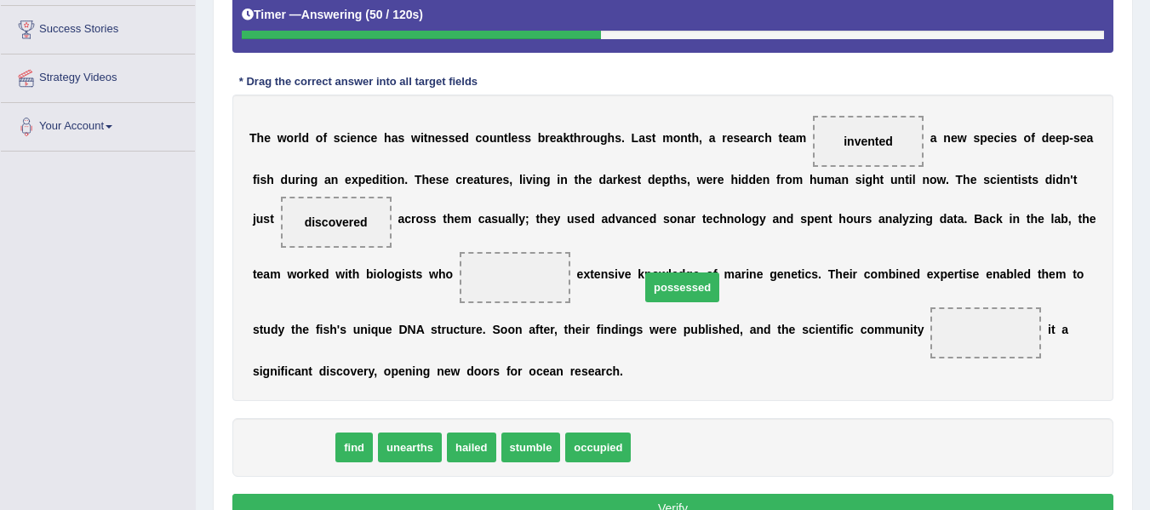
drag, startPoint x: 306, startPoint y: 448, endPoint x: 700, endPoint y: 273, distance: 430.9
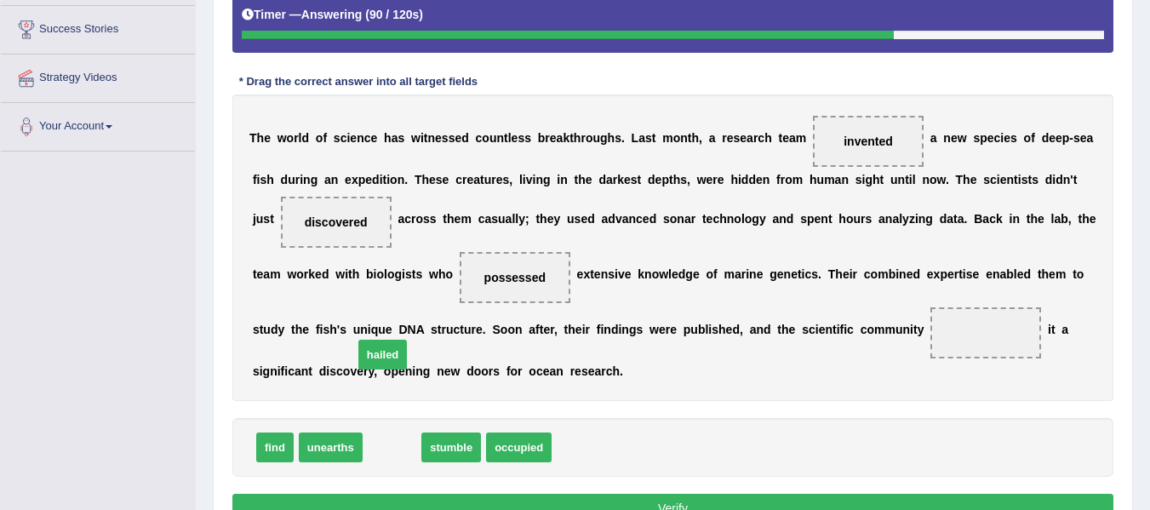
drag, startPoint x: 399, startPoint y: 452, endPoint x: 390, endPoint y: 359, distance: 93.2
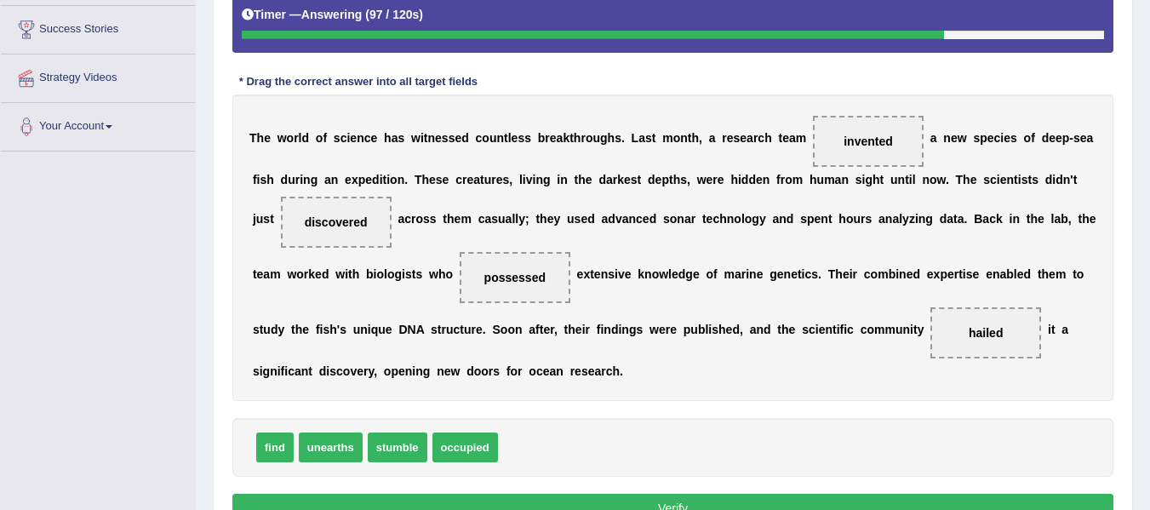
click at [582, 499] on button "Verify" at bounding box center [672, 508] width 881 height 29
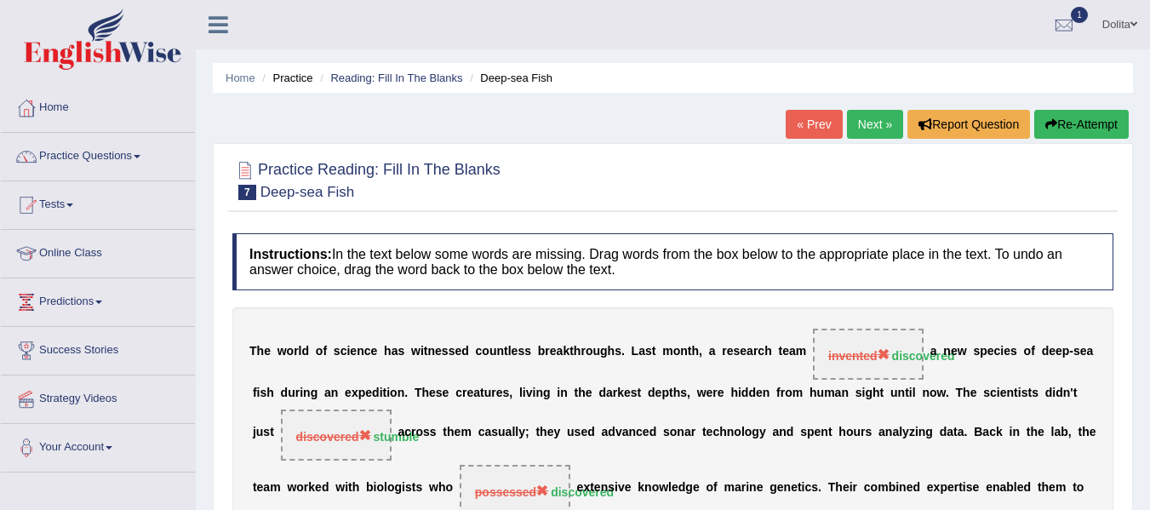
click at [1100, 126] on button "Re-Attempt" at bounding box center [1081, 124] width 94 height 29
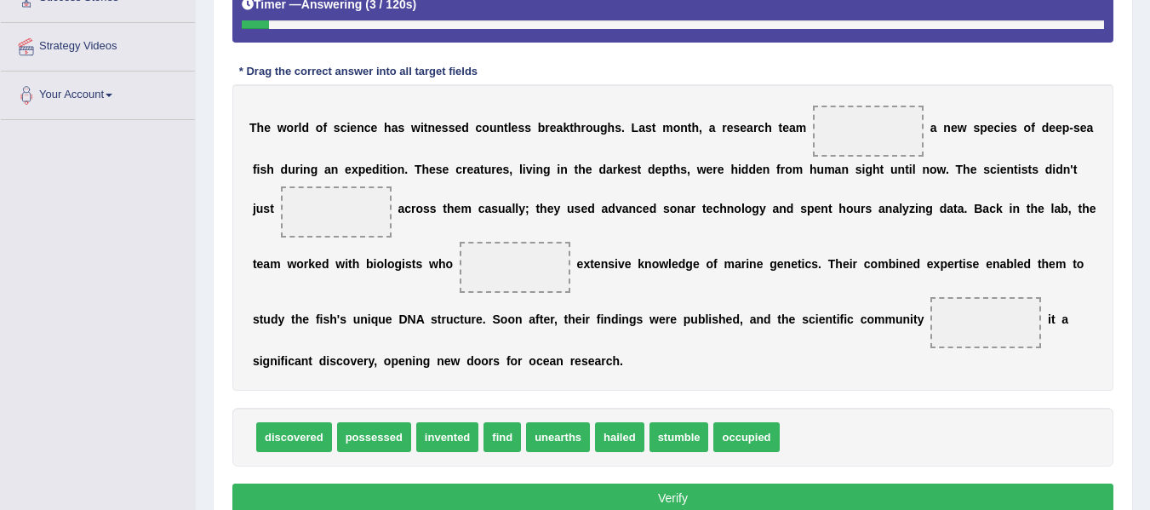
scroll to position [344, 0]
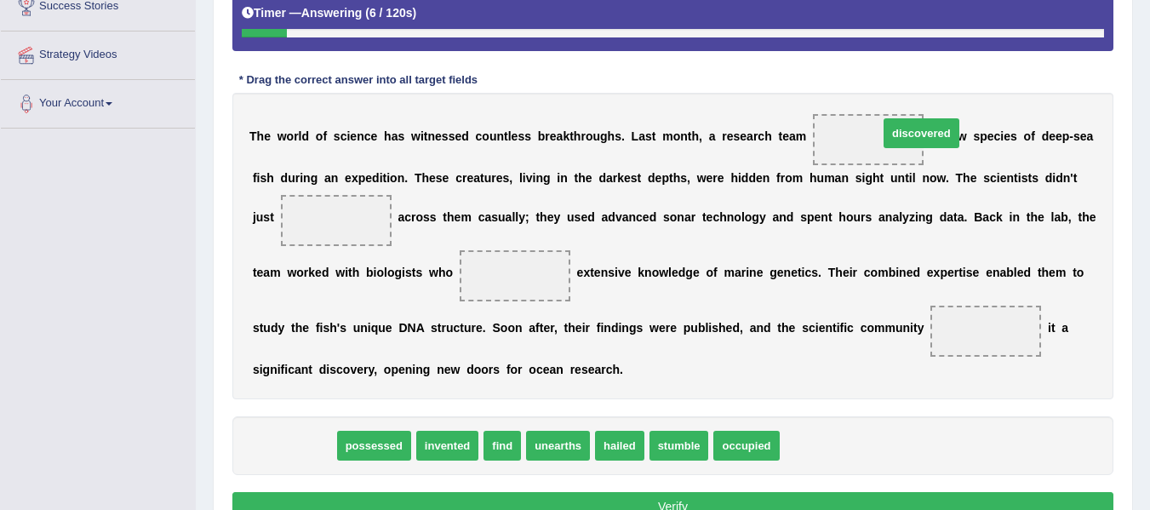
drag, startPoint x: 297, startPoint y: 443, endPoint x: 923, endPoint y: 134, distance: 698.7
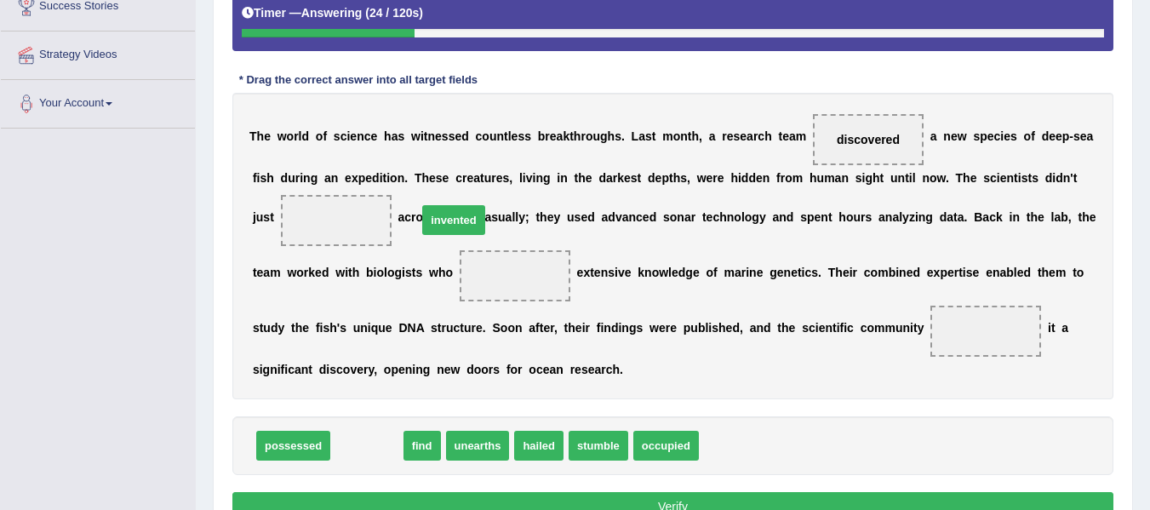
drag, startPoint x: 362, startPoint y: 447, endPoint x: 448, endPoint y: 222, distance: 240.8
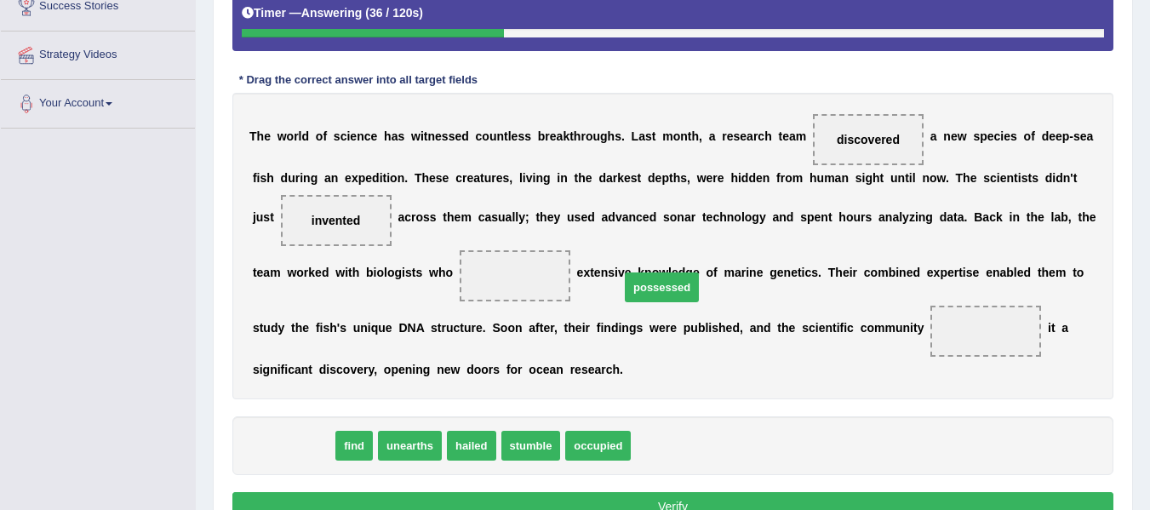
drag, startPoint x: 266, startPoint y: 446, endPoint x: 635, endPoint y: 286, distance: 401.7
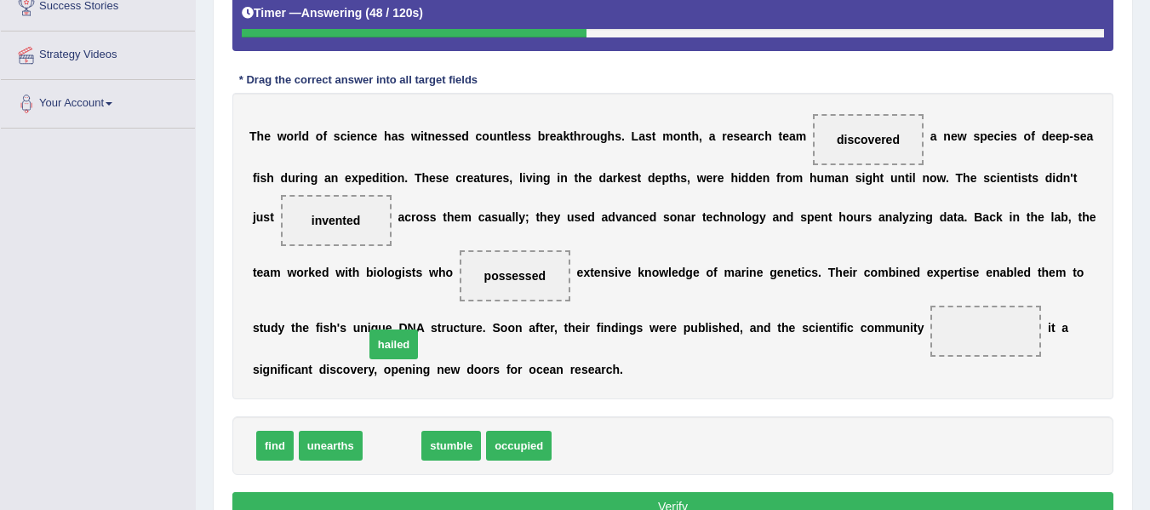
drag, startPoint x: 395, startPoint y: 451, endPoint x: 397, endPoint y: 350, distance: 101.3
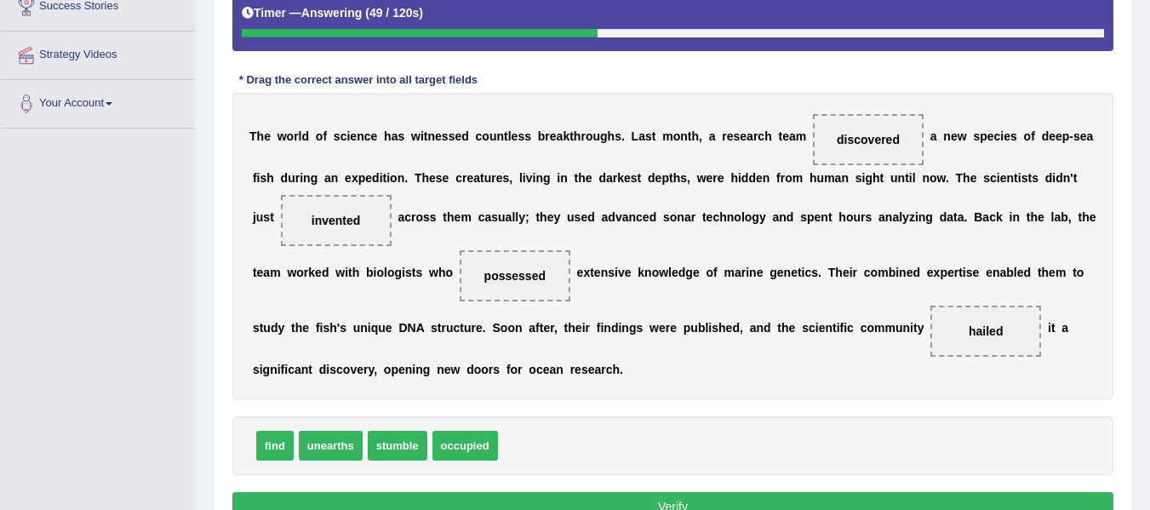
click at [658, 499] on button "Verify" at bounding box center [672, 506] width 881 height 29
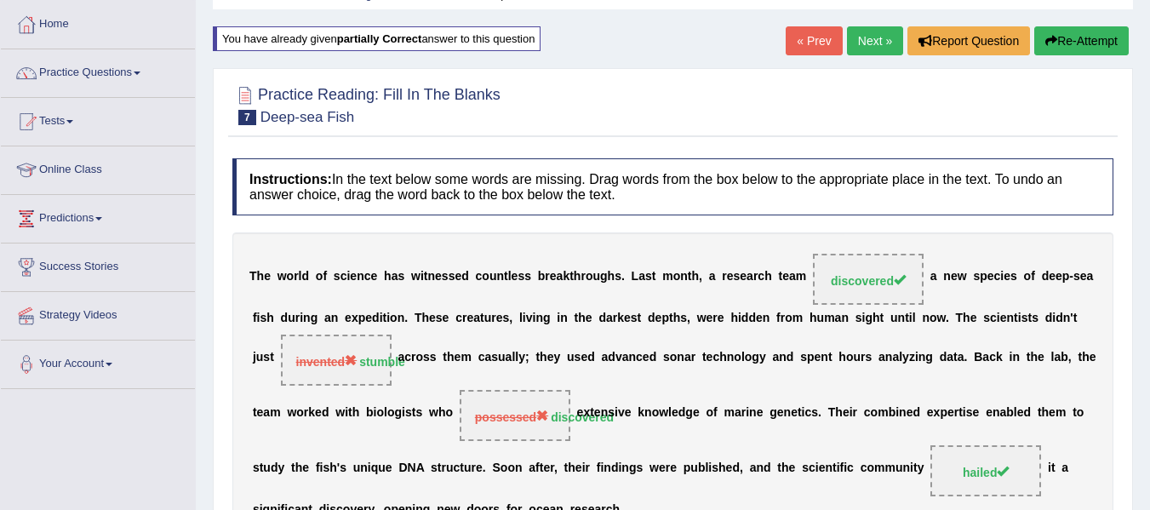
scroll to position [10, 0]
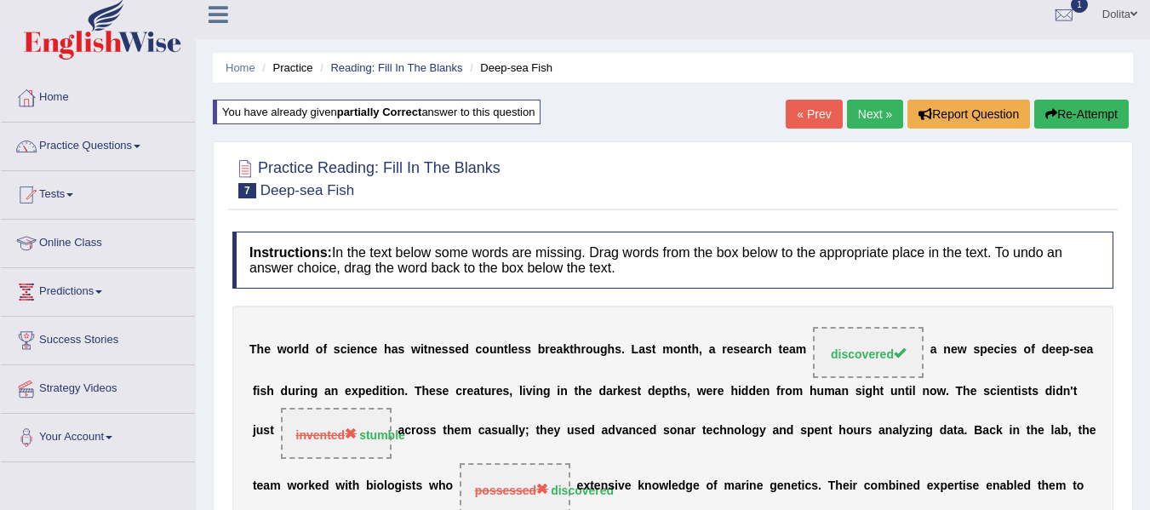
click at [870, 113] on link "Next »" at bounding box center [875, 114] width 56 height 29
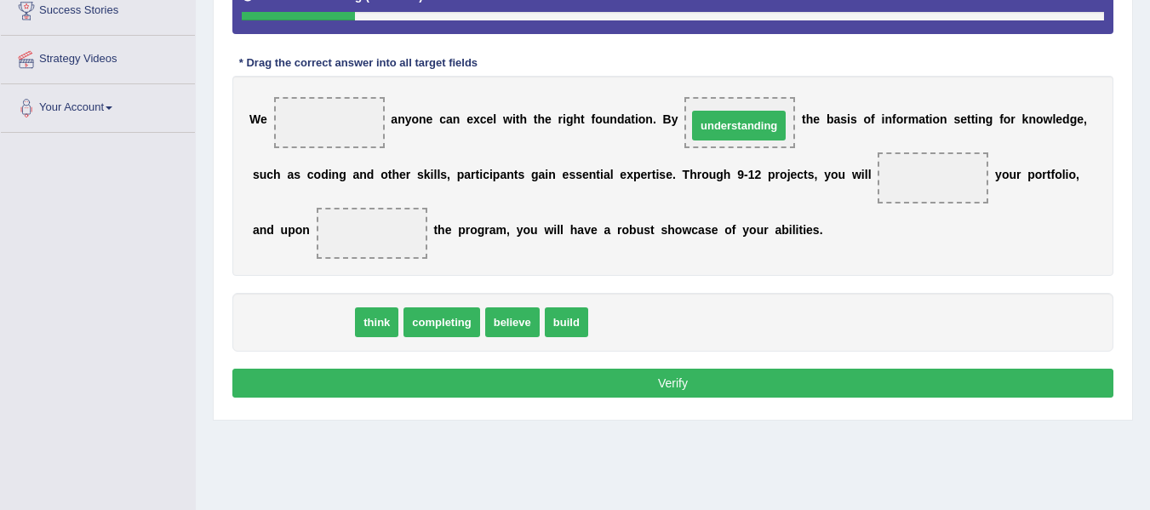
drag, startPoint x: 328, startPoint y: 322, endPoint x: 769, endPoint y: 128, distance: 482.4
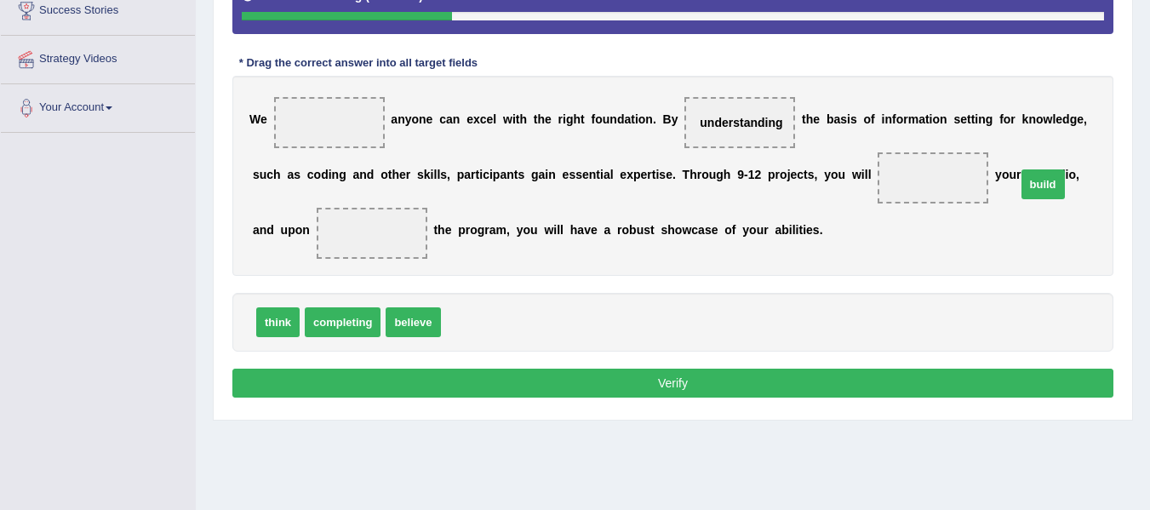
drag, startPoint x: 477, startPoint y: 319, endPoint x: 1053, endPoint y: 181, distance: 591.5
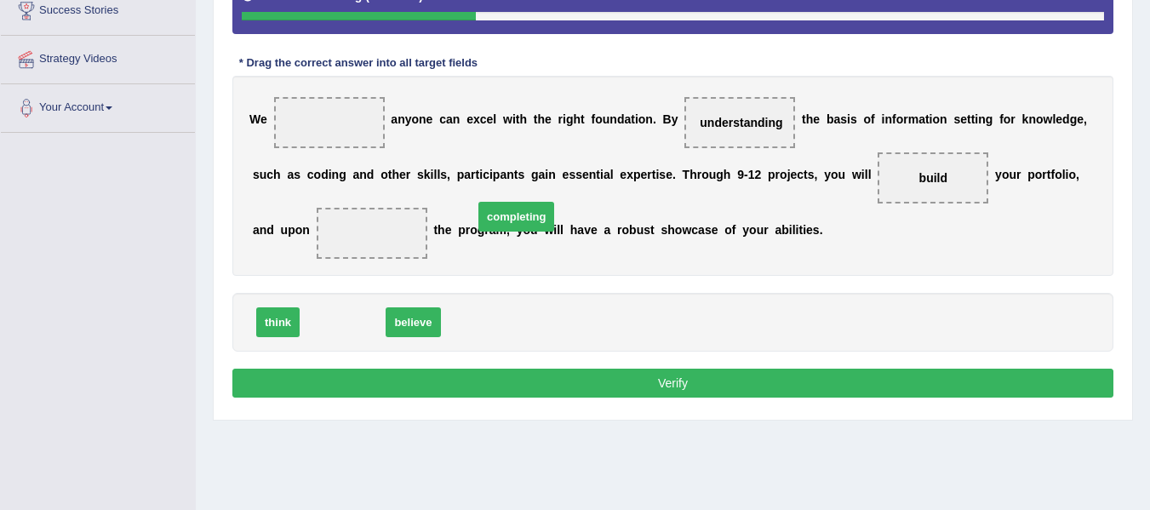
drag, startPoint x: 343, startPoint y: 326, endPoint x: 499, endPoint y: 248, distance: 173.9
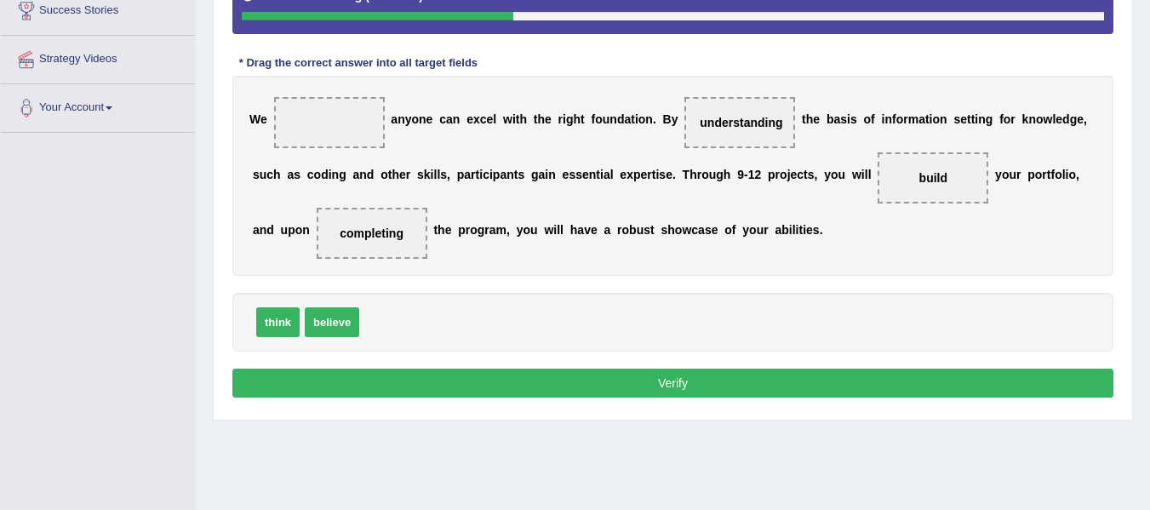
drag, startPoint x: 368, startPoint y: 313, endPoint x: 348, endPoint y: 324, distance: 22.5
click at [348, 324] on div "think believe" at bounding box center [672, 322] width 881 height 59
drag, startPoint x: 348, startPoint y: 324, endPoint x: 354, endPoint y: 128, distance: 195.8
click at [622, 390] on button "Verify" at bounding box center [672, 382] width 881 height 29
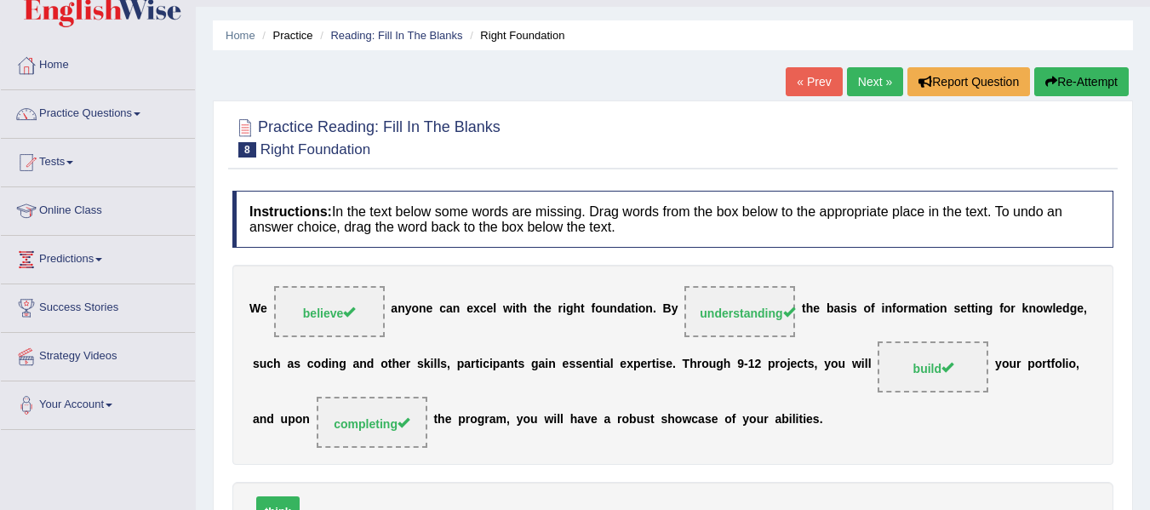
scroll to position [31, 0]
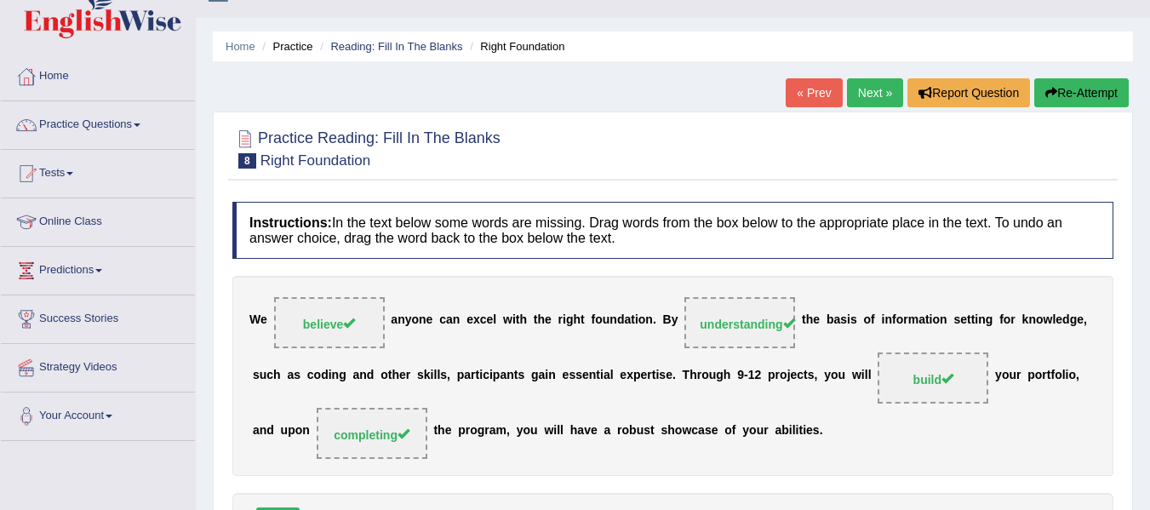
click at [878, 86] on link "Next »" at bounding box center [875, 92] width 56 height 29
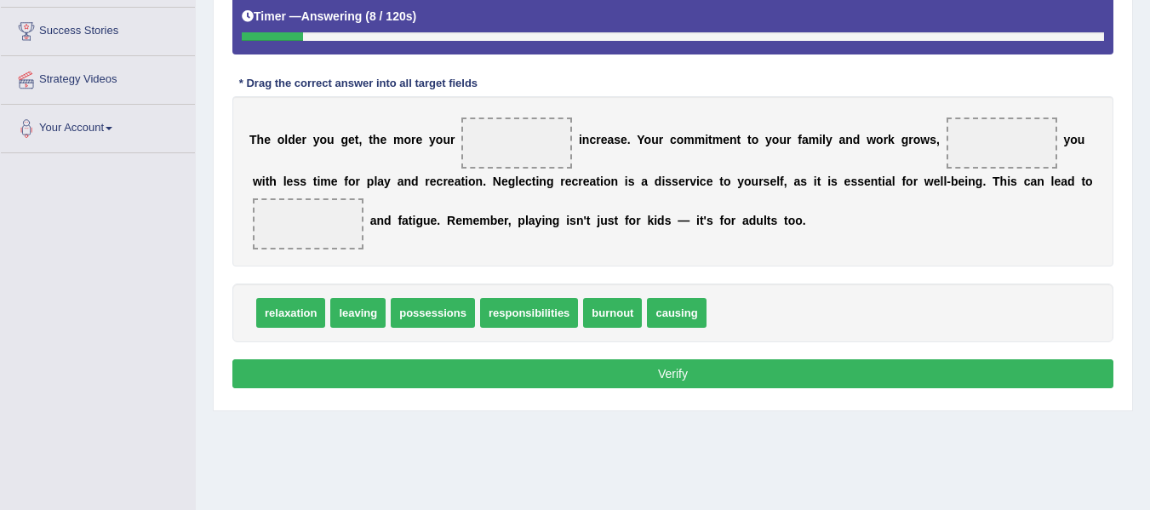
click at [516, 320] on span "responsibilities" at bounding box center [529, 313] width 98 height 30
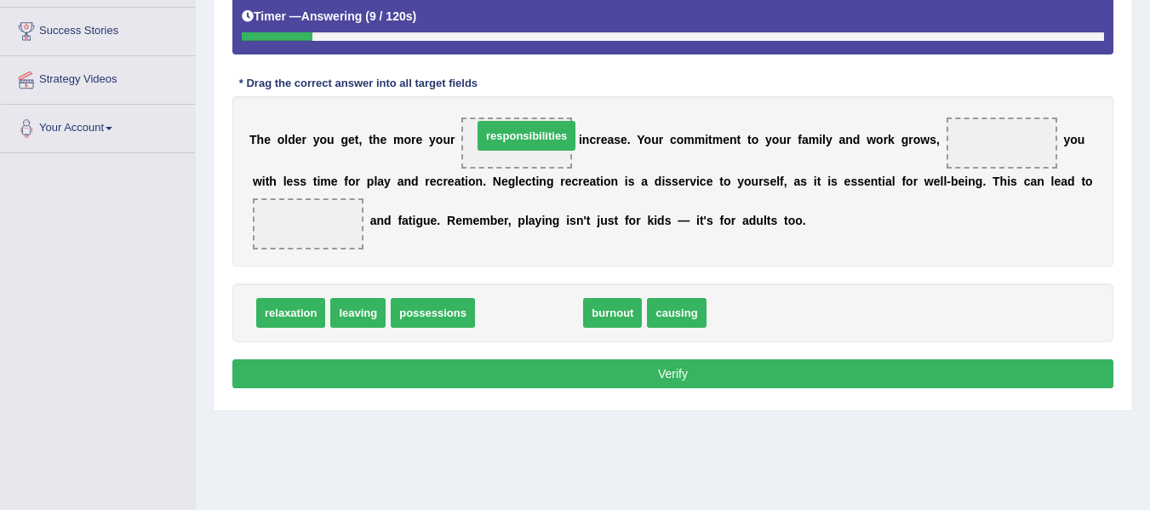
drag, startPoint x: 516, startPoint y: 320, endPoint x: 514, endPoint y: 145, distance: 175.3
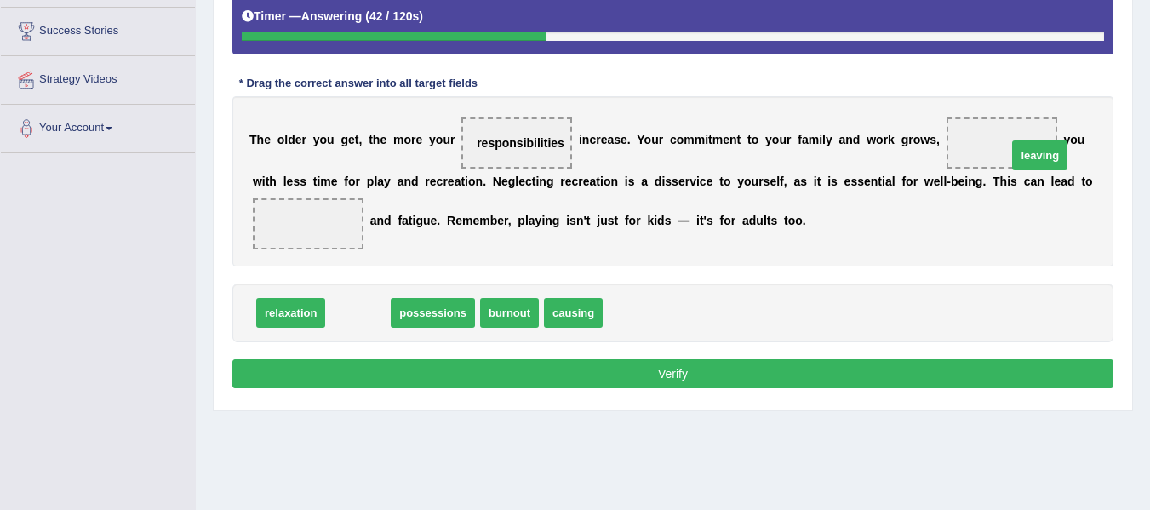
drag, startPoint x: 364, startPoint y: 311, endPoint x: 1043, endPoint y: 155, distance: 696.9
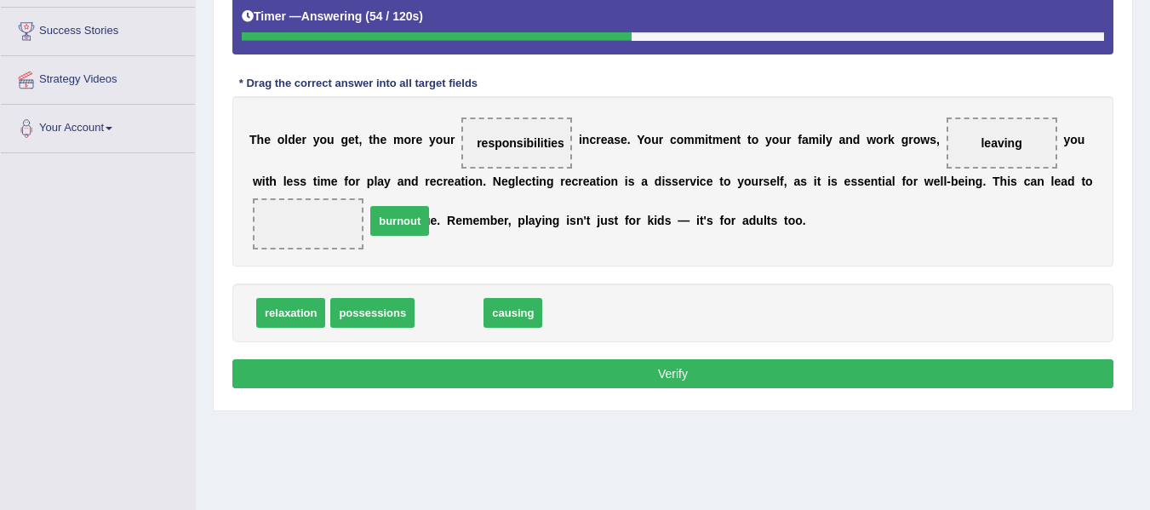
drag, startPoint x: 454, startPoint y: 310, endPoint x: 403, endPoint y: 212, distance: 110.0
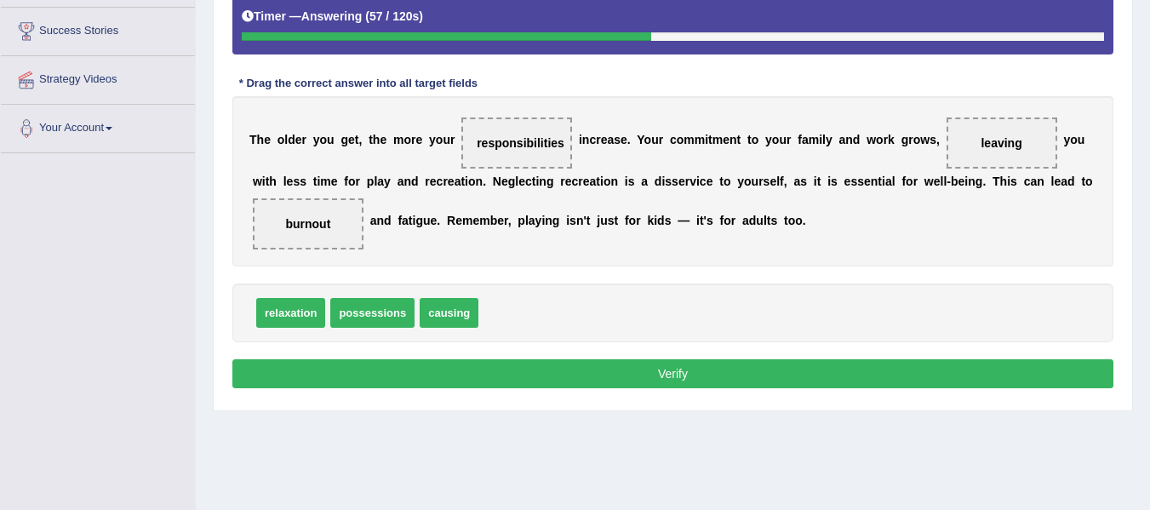
click at [634, 372] on button "Verify" at bounding box center [672, 373] width 881 height 29
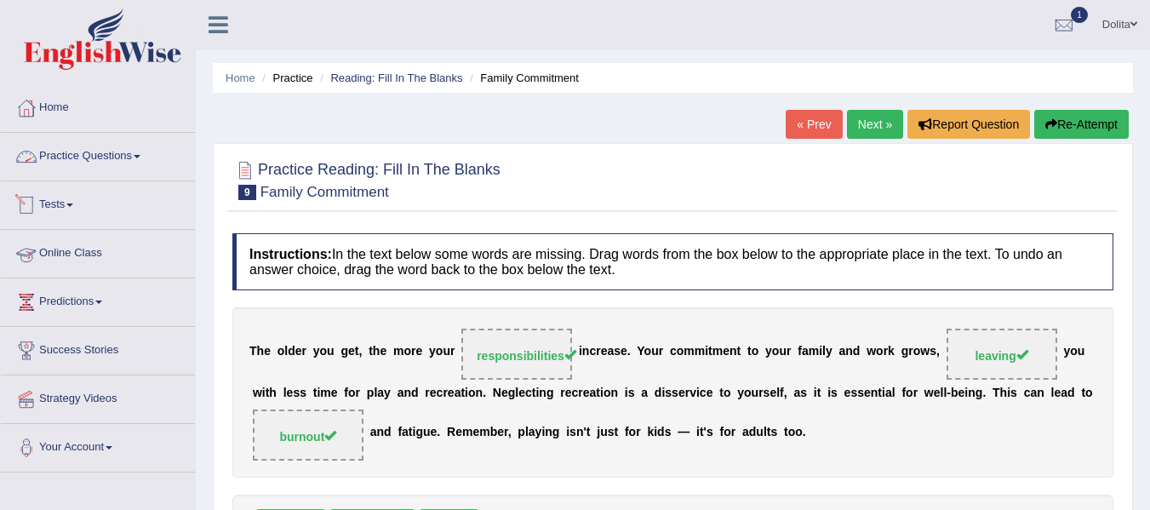
click at [145, 162] on link "Practice Questions" at bounding box center [98, 154] width 194 height 43
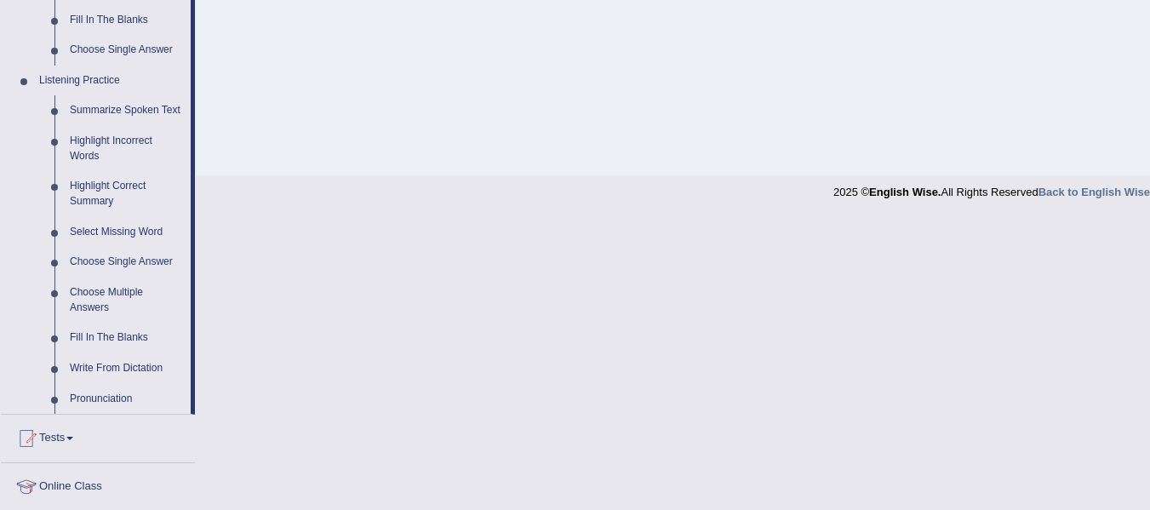
scroll to position [690, 0]
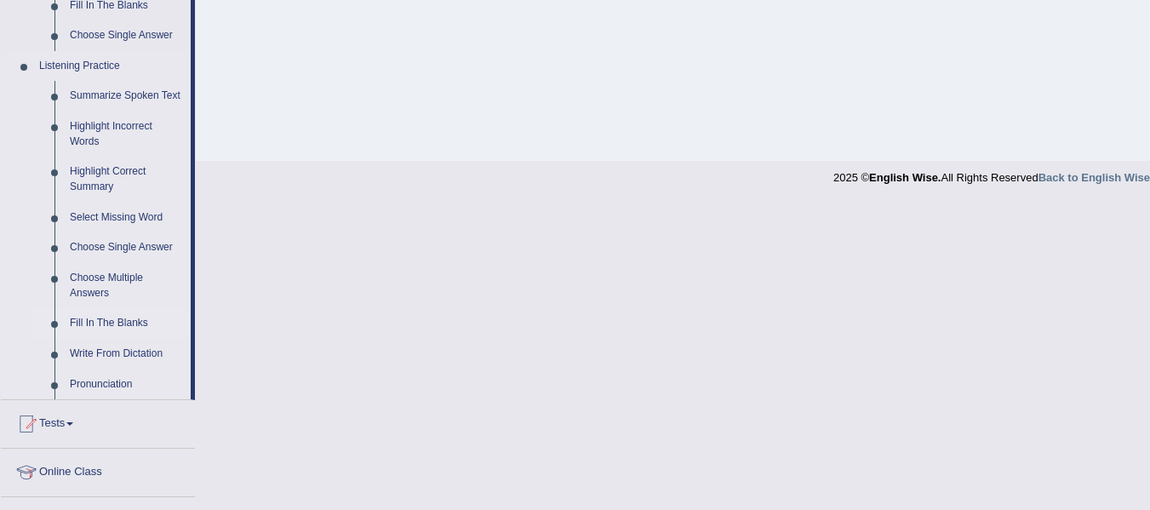
click at [116, 322] on link "Fill In The Blanks" at bounding box center [126, 323] width 128 height 31
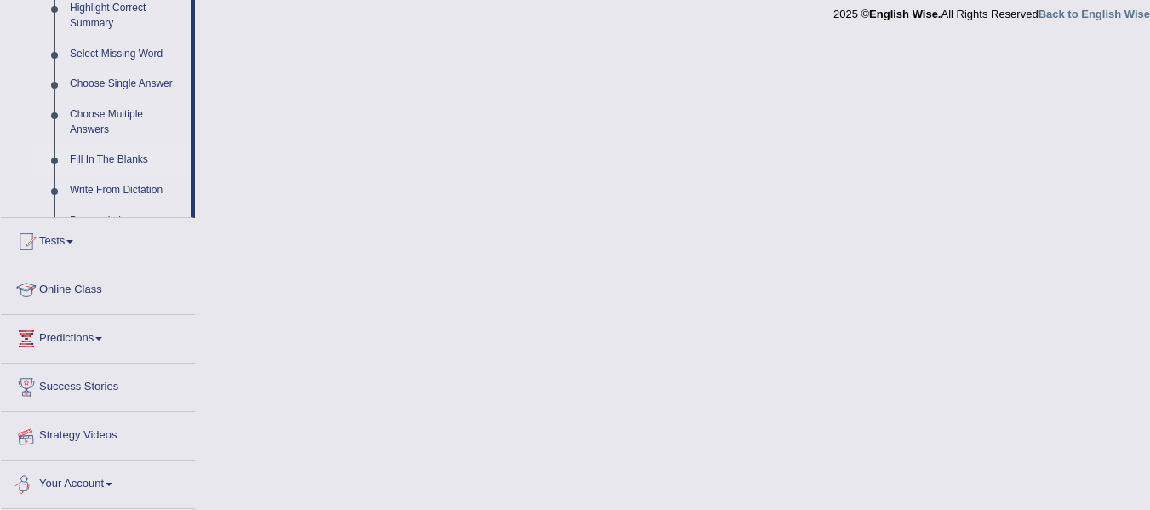
scroll to position [754, 0]
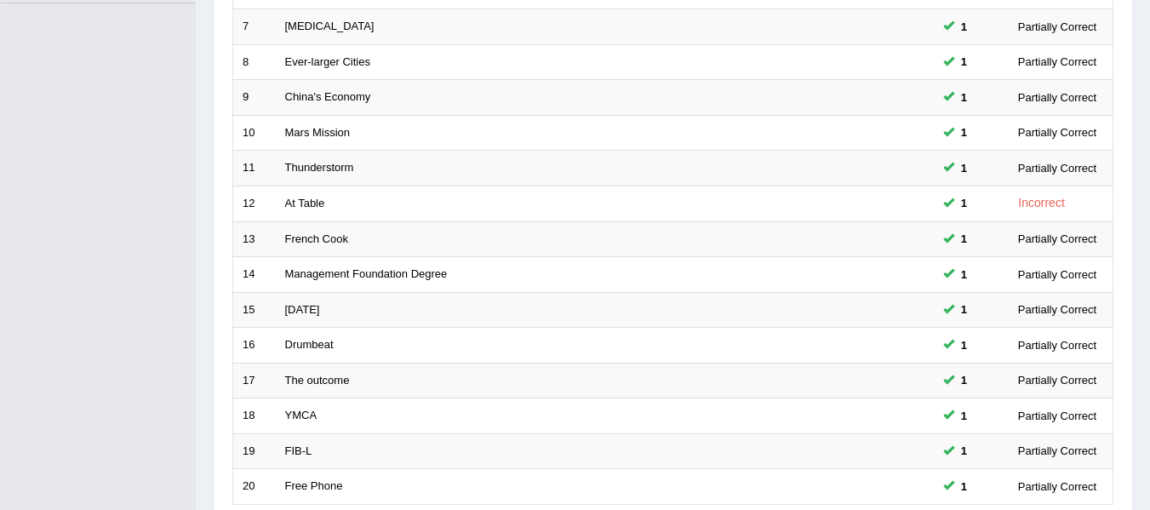
scroll to position [617, 0]
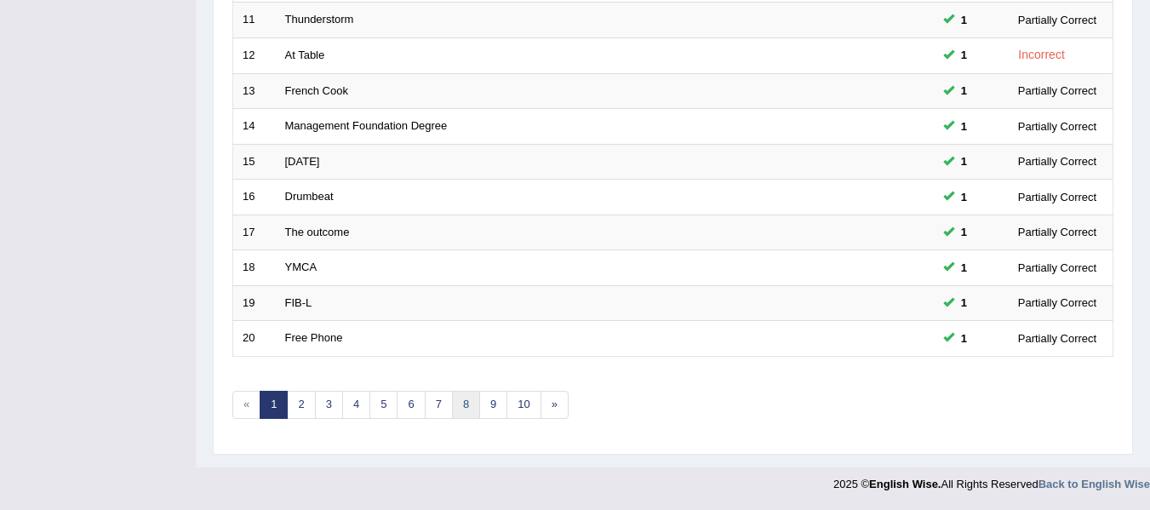
click at [466, 402] on link "8" at bounding box center [466, 405] width 28 height 28
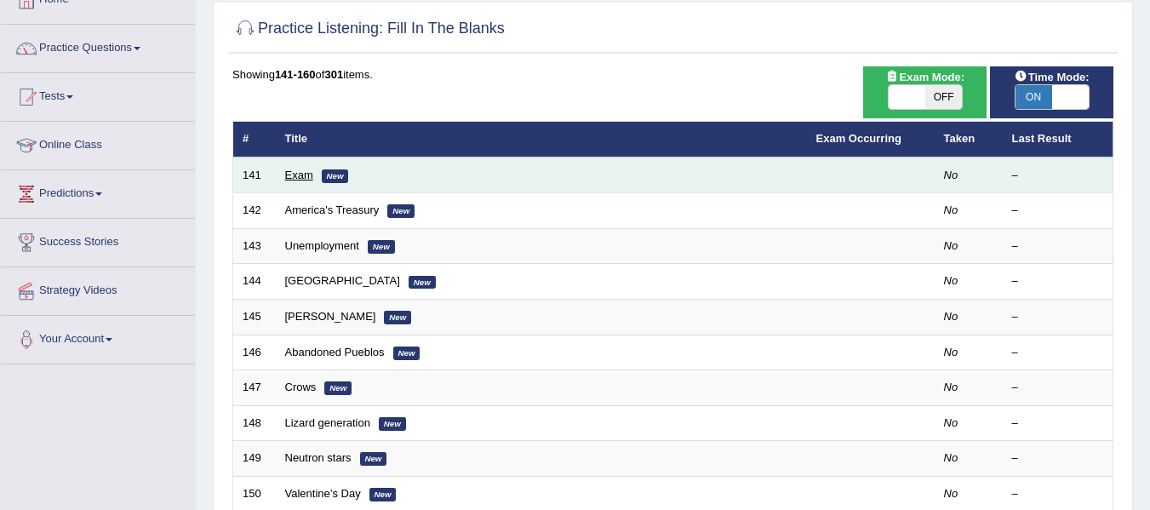
click at [304, 173] on link "Exam" at bounding box center [299, 174] width 28 height 13
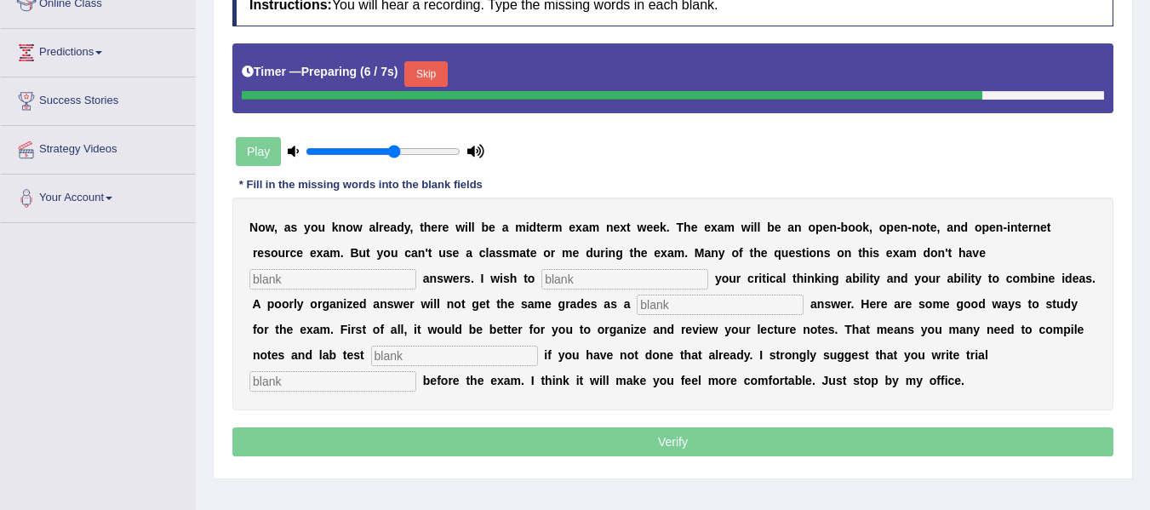
type input "0.6"
click at [398, 152] on input "range" at bounding box center [382, 152] width 155 height 14
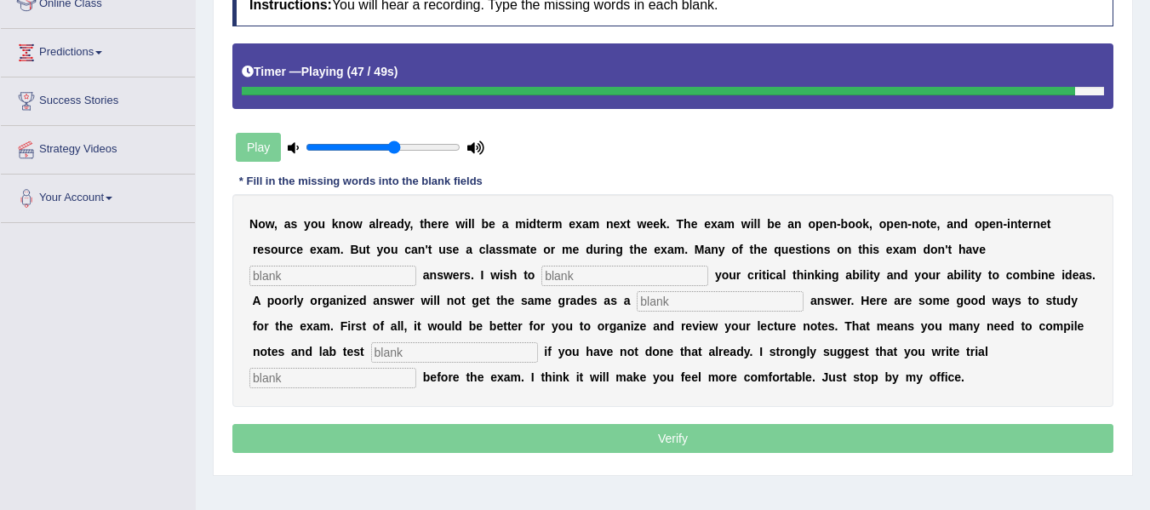
click at [309, 381] on input "text" at bounding box center [332, 378] width 167 height 20
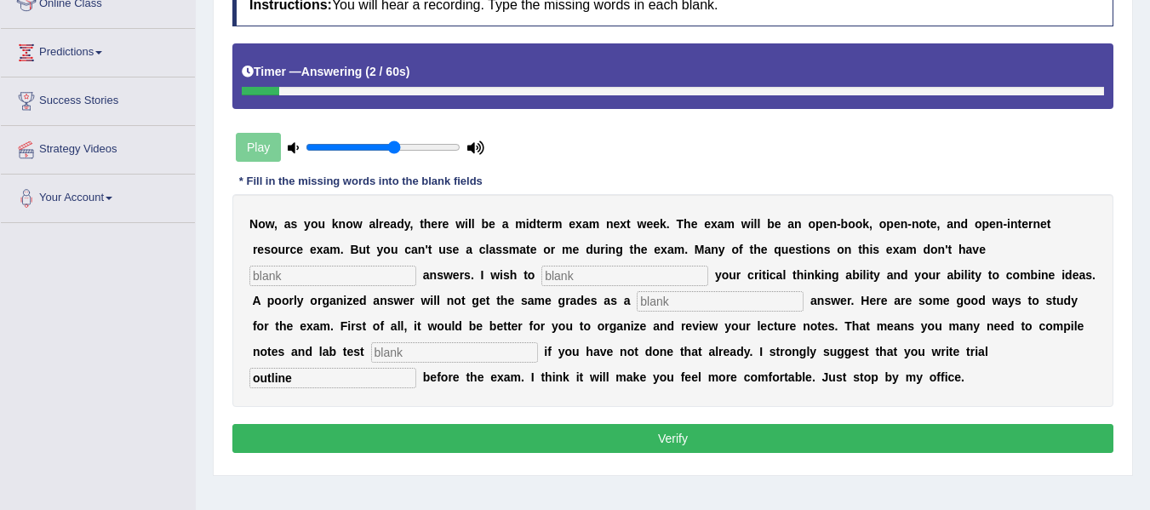
type input "outline"
click at [508, 358] on input "text" at bounding box center [454, 352] width 167 height 20
type input "results"
click at [751, 301] on input "text" at bounding box center [720, 301] width 167 height 20
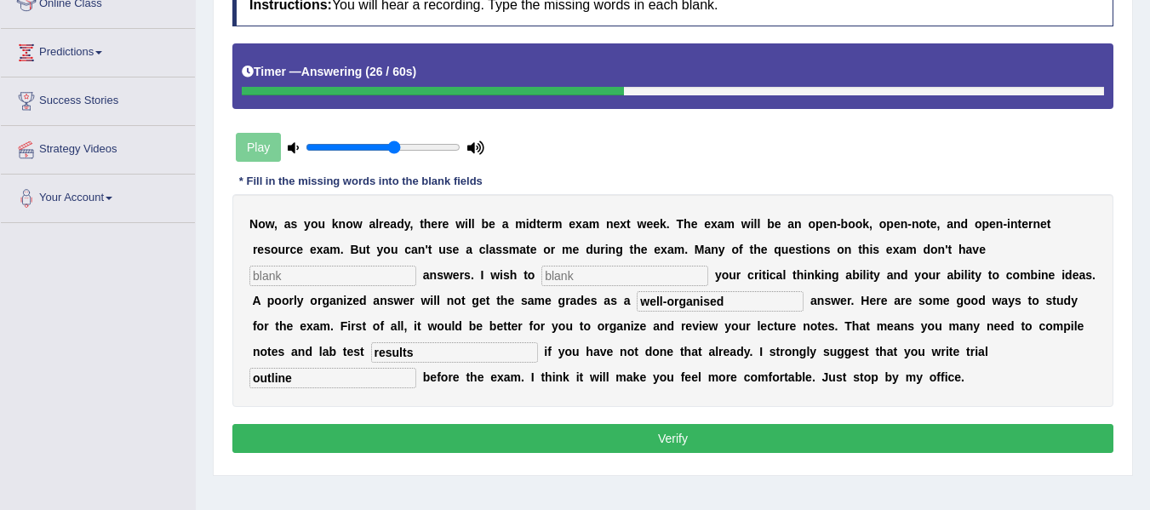
type input "well-organised"
click at [639, 277] on input "text" at bounding box center [624, 275] width 167 height 20
type input "acces"
click at [326, 269] on input "text" at bounding box center [332, 275] width 167 height 20
type input "departive"
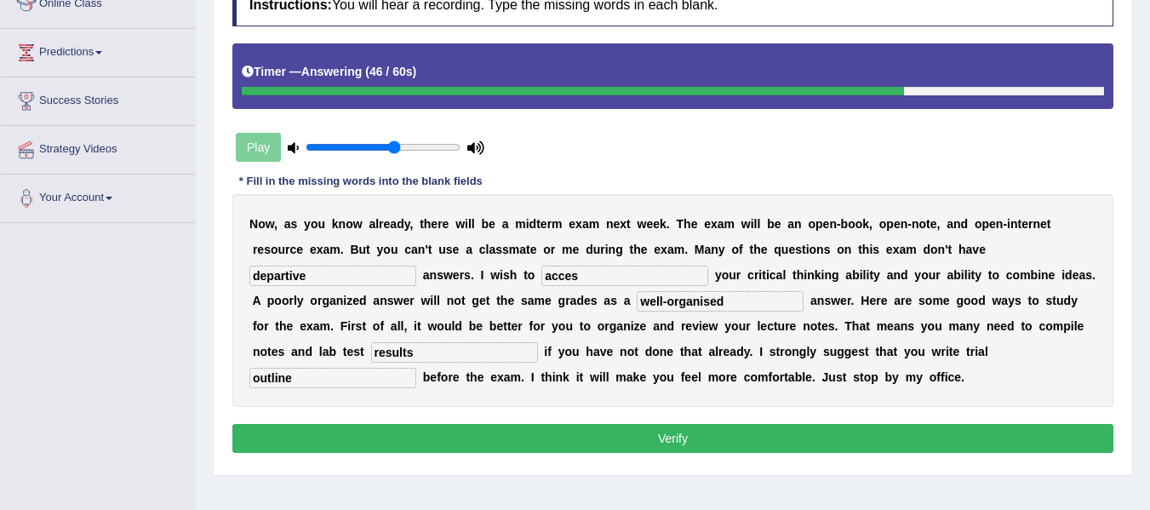
click at [596, 277] on input "acces" at bounding box center [624, 275] width 167 height 20
type input "accsess"
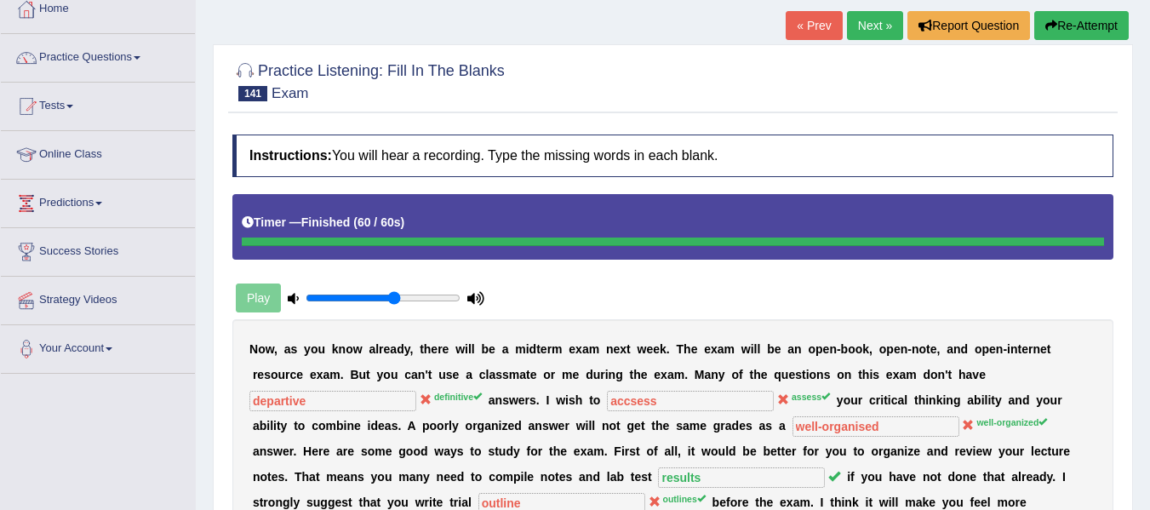
scroll to position [5, 0]
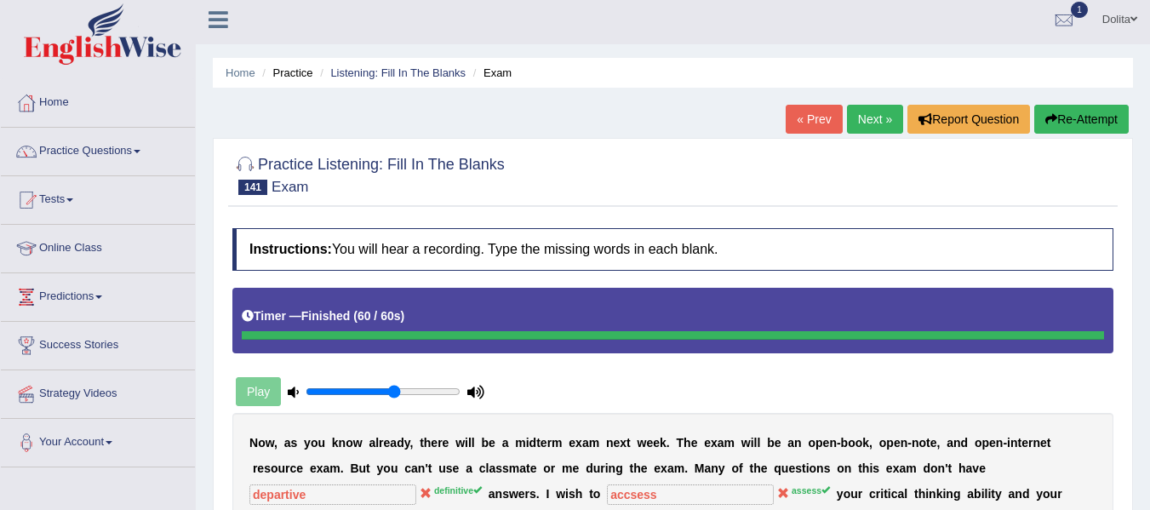
click at [859, 116] on link "Next »" at bounding box center [875, 119] width 56 height 29
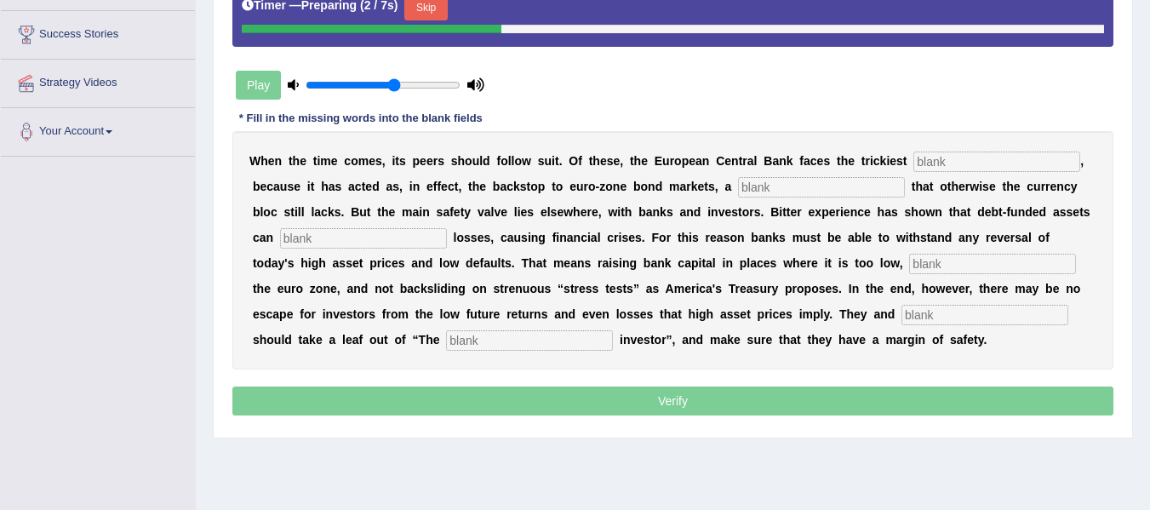
click at [913, 172] on input "text" at bounding box center [996, 161] width 167 height 20
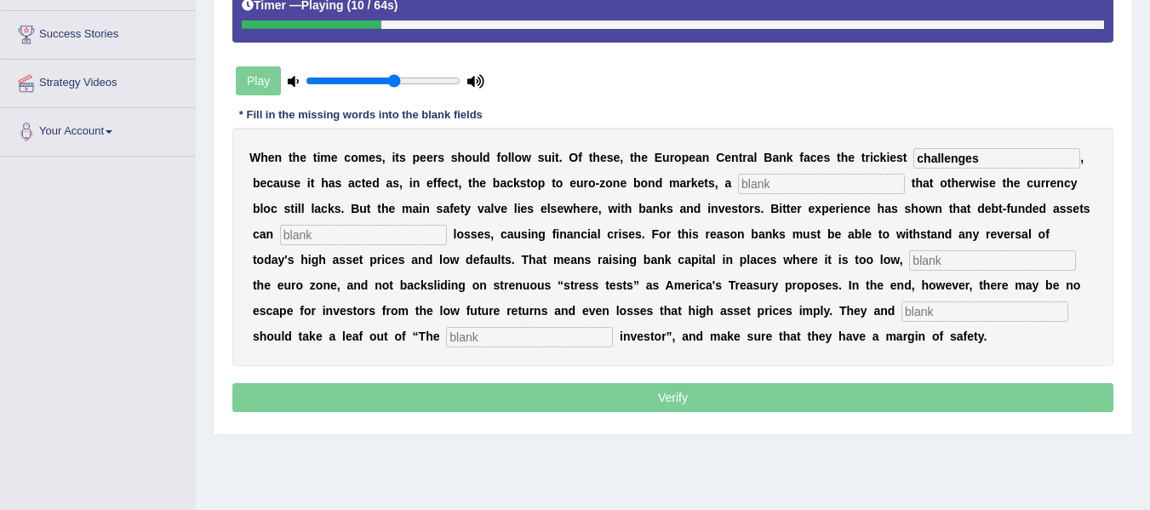
type input "challenges"
type input "machnisum"
type input "magnify"
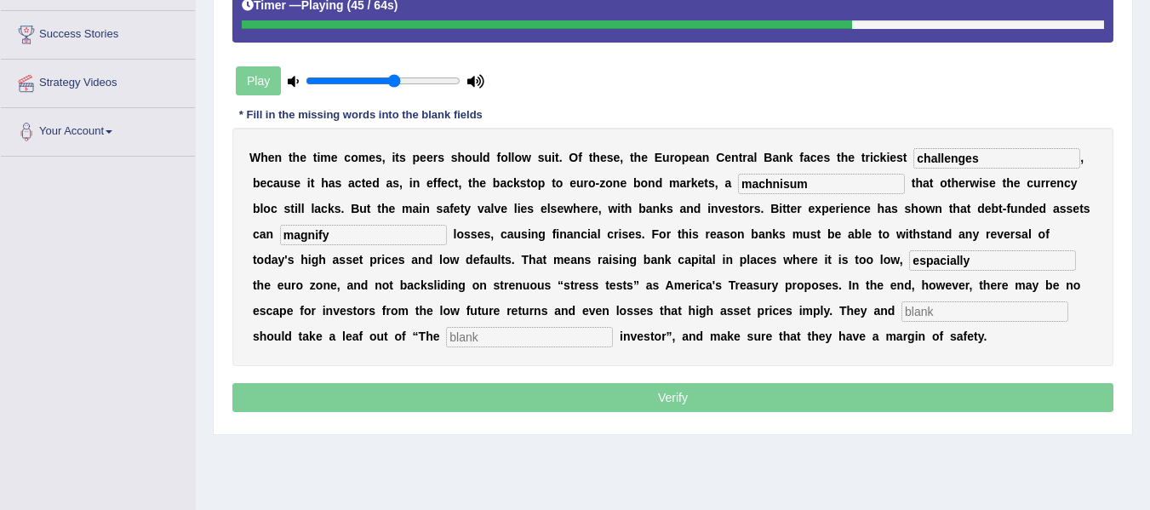
type input "espacially"
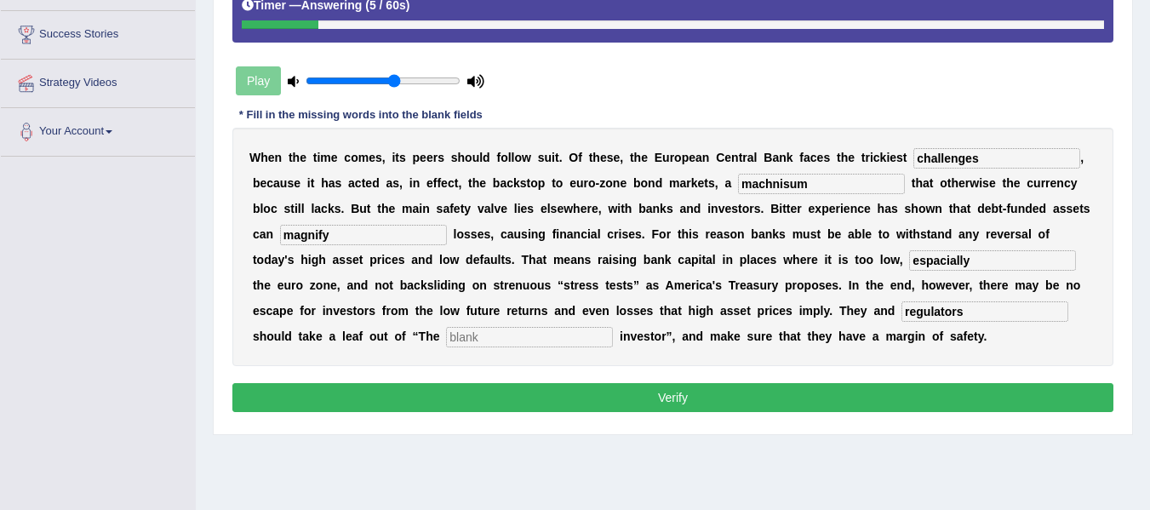
type input "regulators"
type input "i"
type input "marketing"
click at [738, 194] on input "machnisum" at bounding box center [821, 184] width 167 height 20
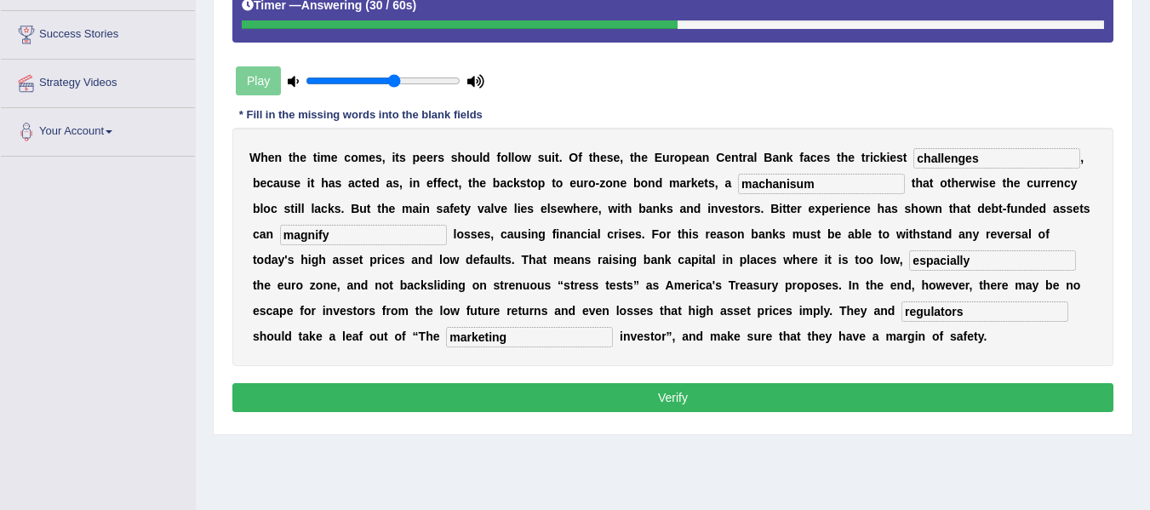
type input "machanisum"
click at [447, 242] on input "magnify" at bounding box center [363, 235] width 167 height 20
click at [909, 271] on input "espacially" at bounding box center [992, 260] width 167 height 20
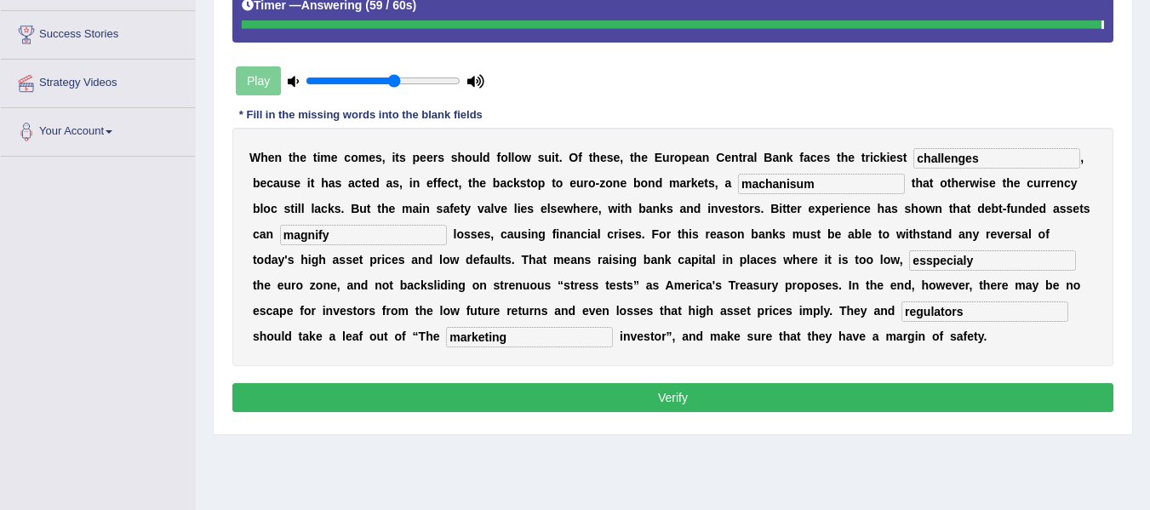
type input "esspecialy"
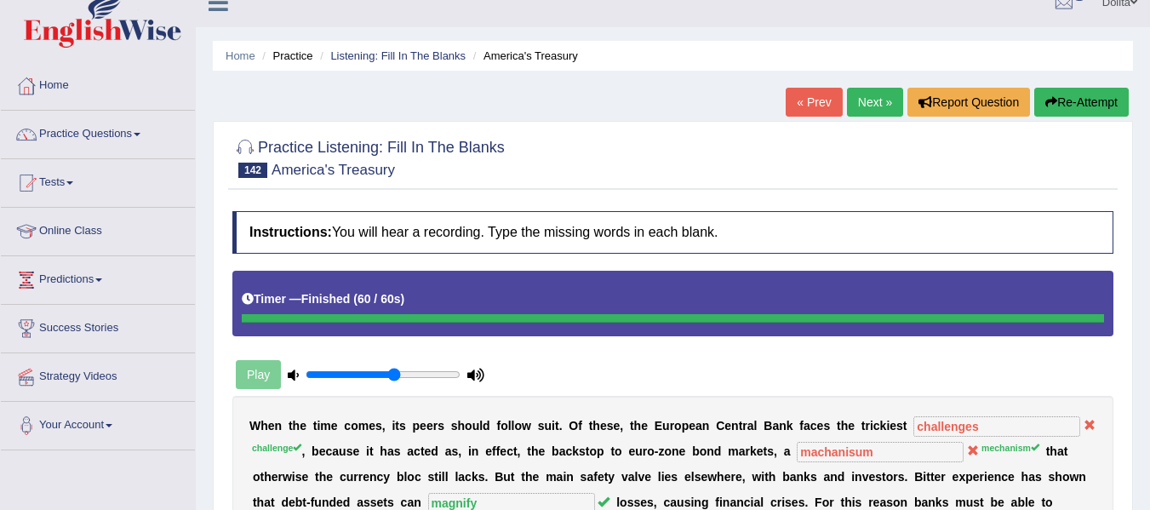
scroll to position [2, 0]
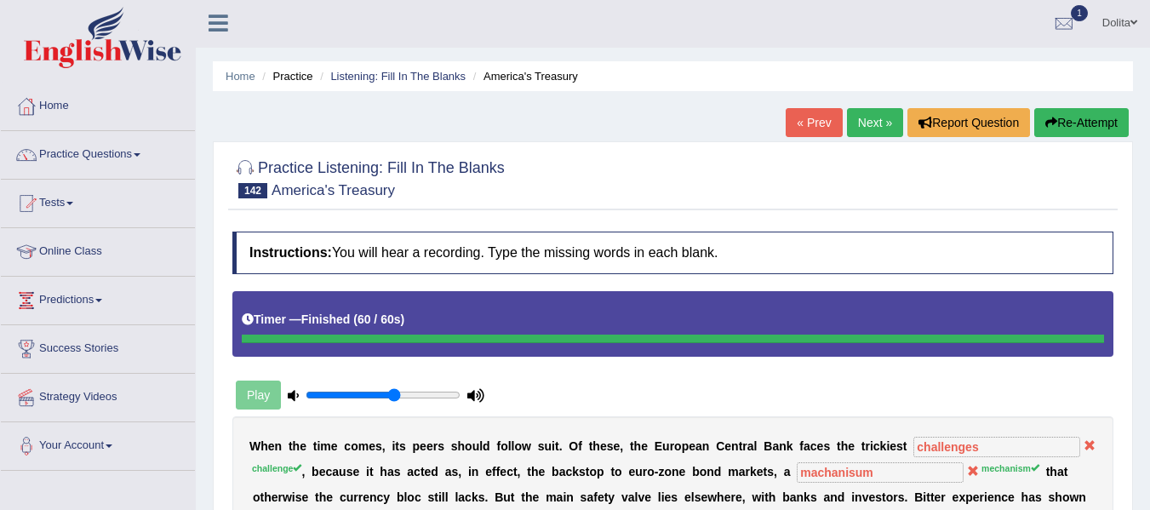
click at [869, 128] on link "Next »" at bounding box center [875, 122] width 56 height 29
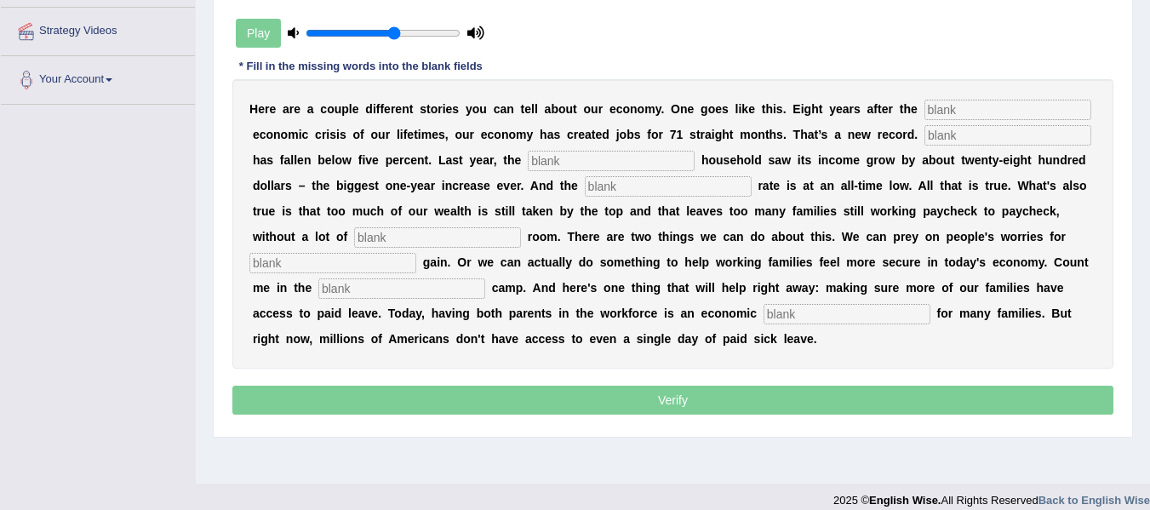
click at [924, 120] on input "text" at bounding box center [1007, 110] width 167 height 20
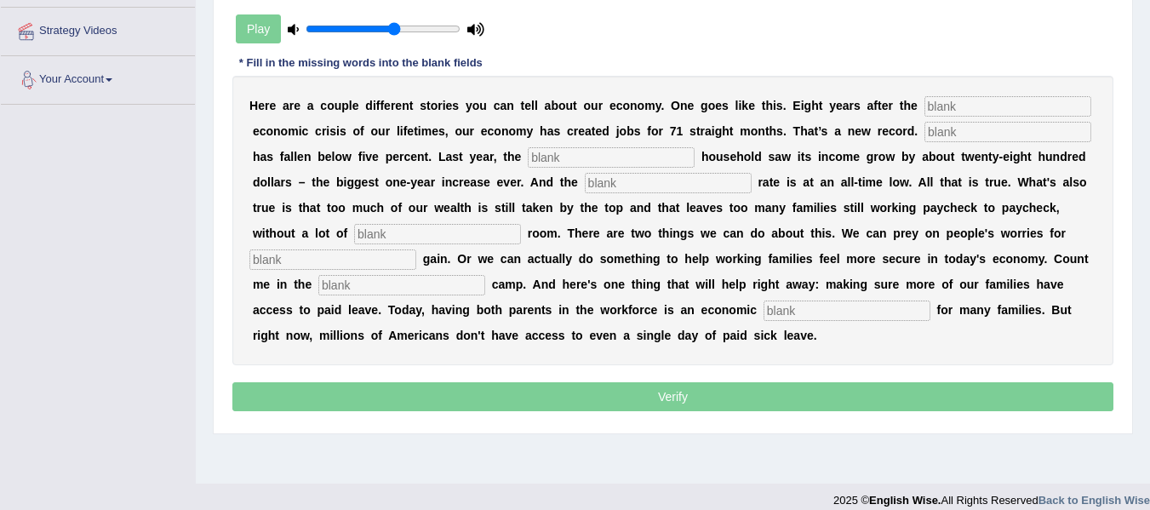
click at [924, 117] on input "text" at bounding box center [1007, 106] width 167 height 20
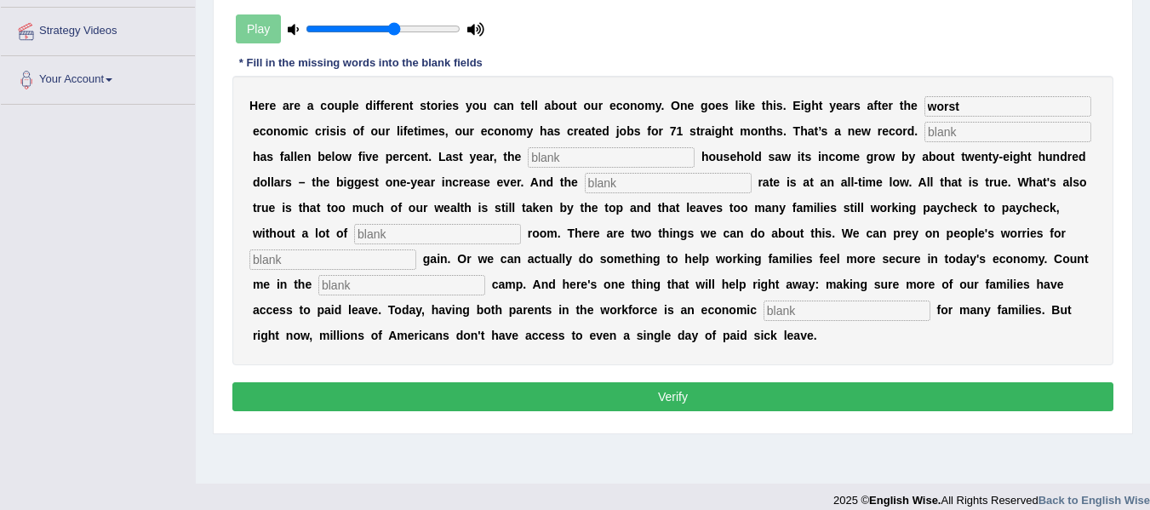
type input "worst"
click at [924, 142] on input "text" at bounding box center [1007, 132] width 167 height 20
type input "unemployement"
click at [694, 158] on input "text" at bounding box center [611, 157] width 167 height 20
type input "tipical"
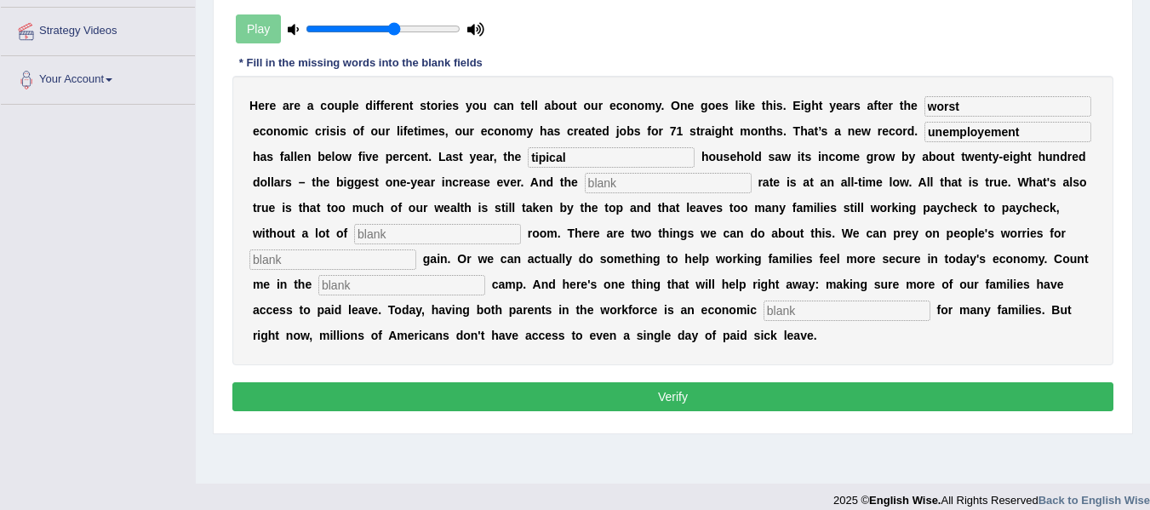
click at [751, 180] on input "text" at bounding box center [668, 183] width 167 height 20
type input "uninsured"
click at [521, 232] on input "text" at bounding box center [437, 234] width 167 height 20
type input "breathing"
click at [416, 265] on input "text" at bounding box center [332, 259] width 167 height 20
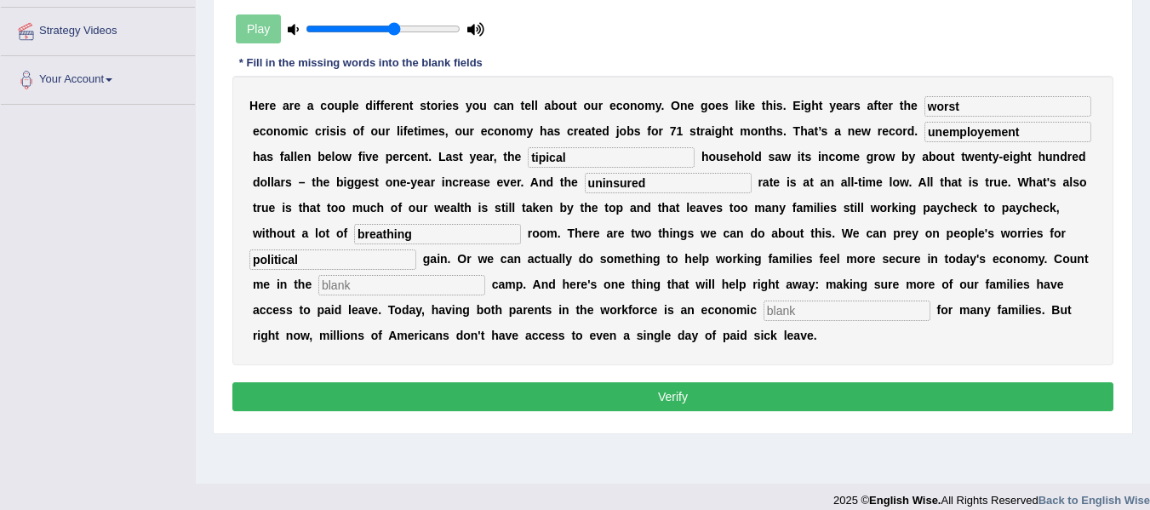
type input "political"
click at [485, 289] on input "text" at bounding box center [401, 285] width 167 height 20
type input "lat"
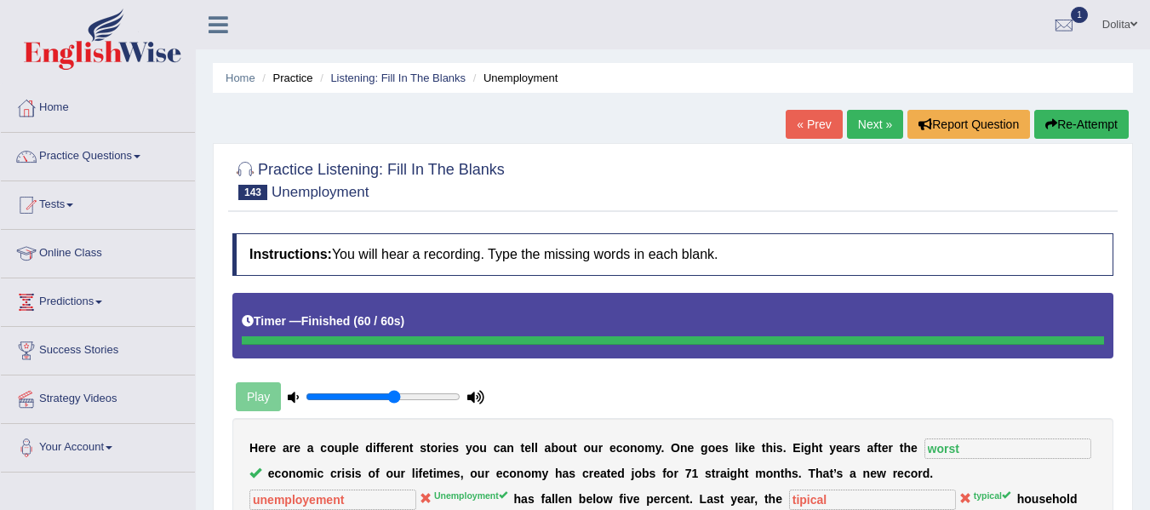
click at [878, 117] on link "Next »" at bounding box center [875, 124] width 56 height 29
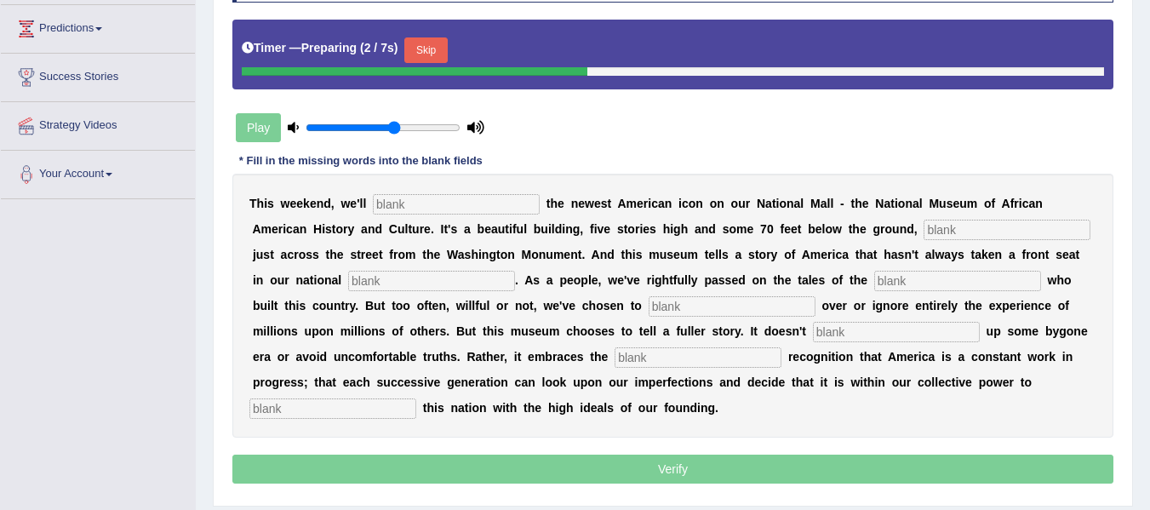
drag, startPoint x: 0, startPoint y: 0, endPoint x: 1162, endPoint y: 260, distance: 1190.4
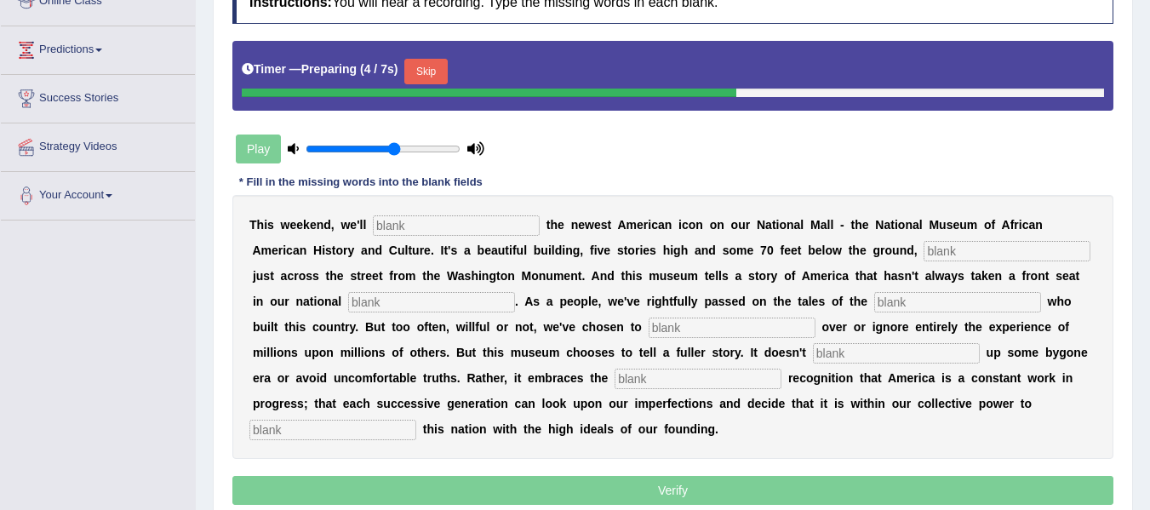
click at [469, 231] on input "text" at bounding box center [456, 225] width 167 height 20
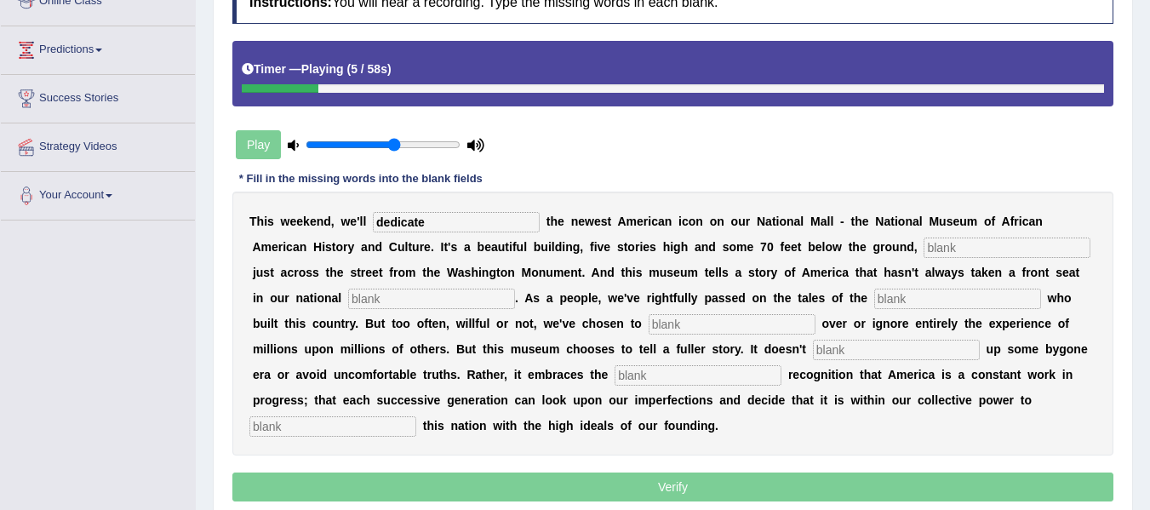
type input "dedicate"
type input "situated"
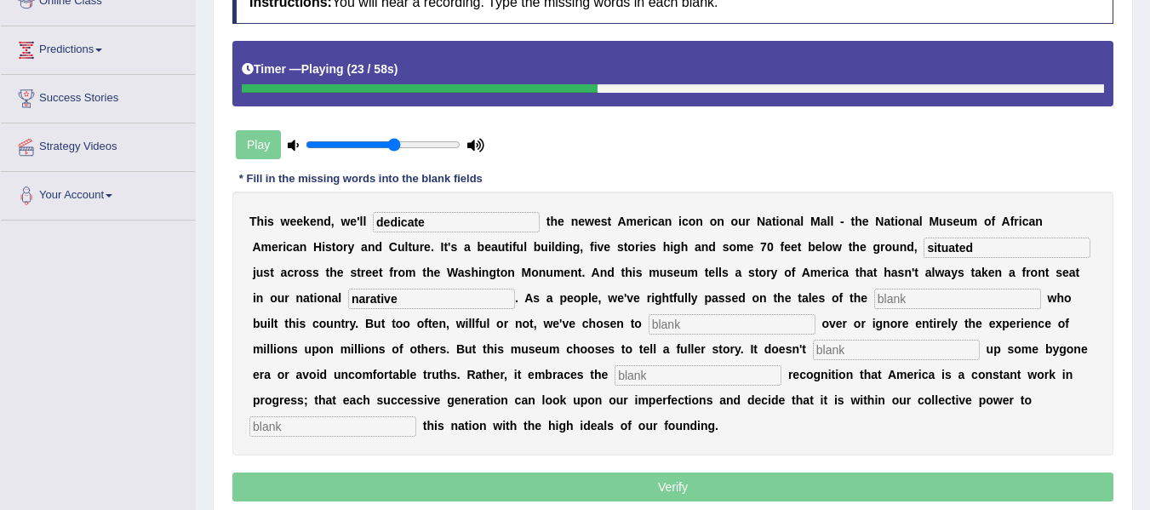
type input "narative"
type input "build"
click at [815, 334] on input "text" at bounding box center [731, 324] width 167 height 20
type input "galss"
click at [813, 360] on input "text" at bounding box center [896, 350] width 167 height 20
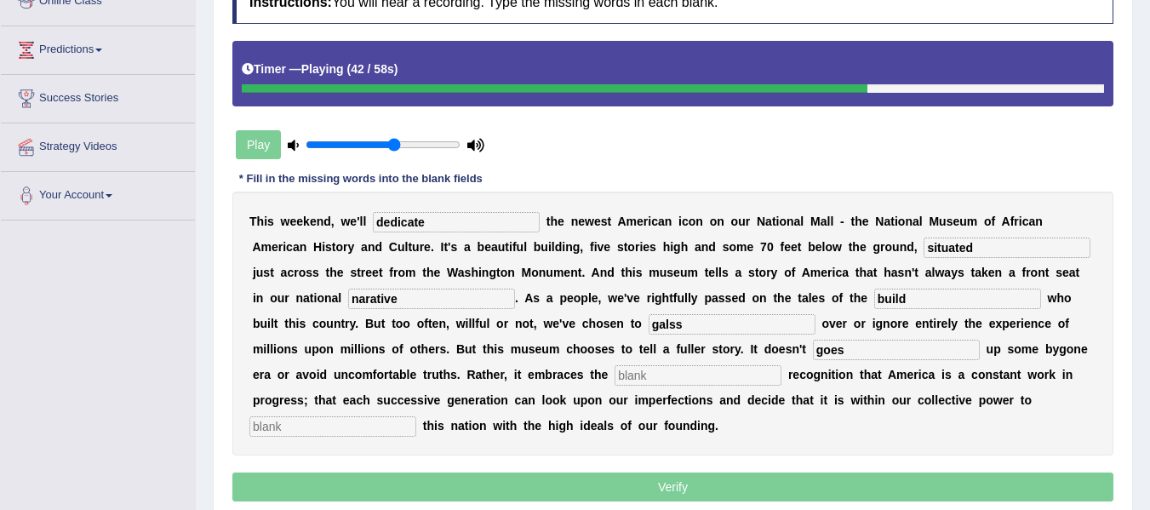
type input "goes"
click at [614, 385] on input "text" at bounding box center [697, 375] width 167 height 20
type input "patriotic"
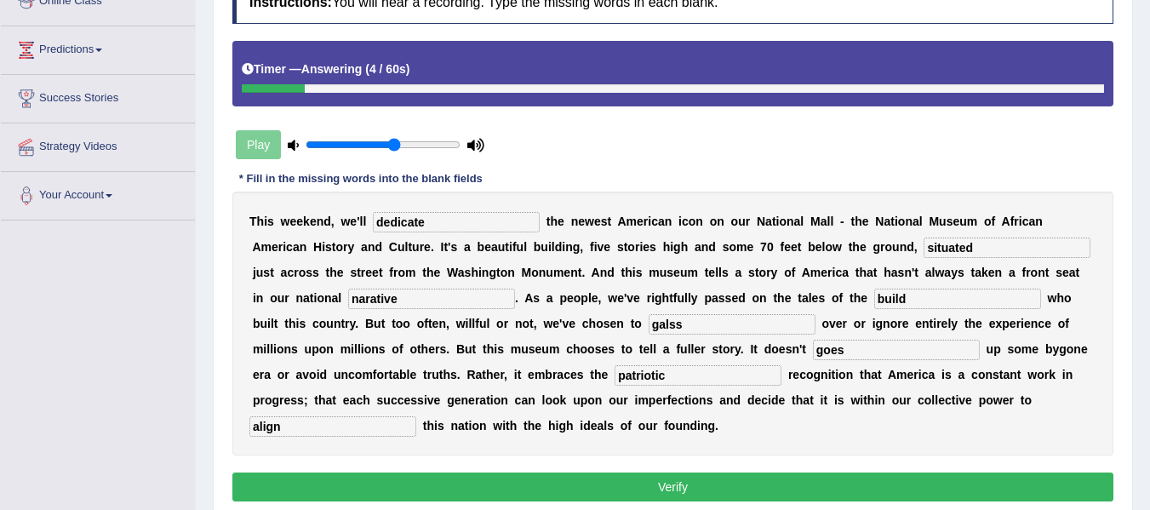
type input "align"
click at [923, 258] on input "situated" at bounding box center [1006, 247] width 167 height 20
type input "situated"
click at [874, 309] on input "build" at bounding box center [957, 298] width 167 height 20
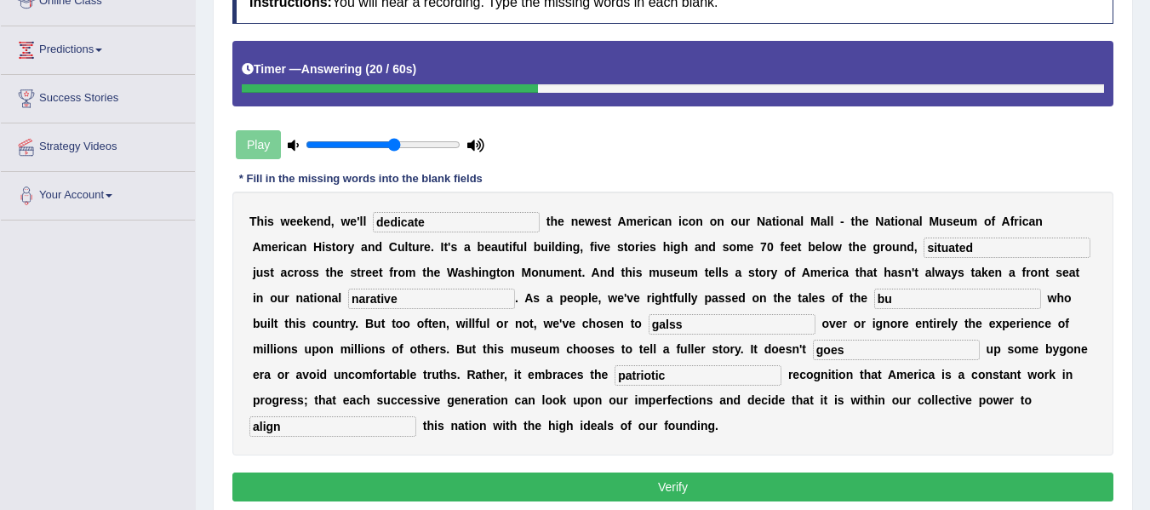
type input "b"
type input "c"
type input "o"
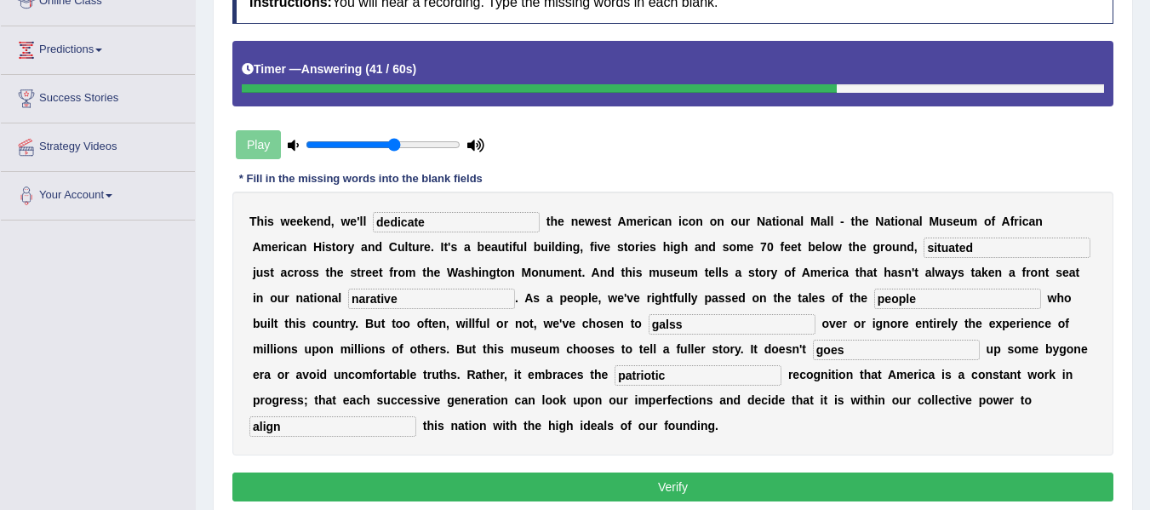
type input "people"
click at [815, 329] on input "galss" at bounding box center [731, 324] width 167 height 20
type input "glass"
click at [813, 360] on input "goes" at bounding box center [896, 350] width 167 height 20
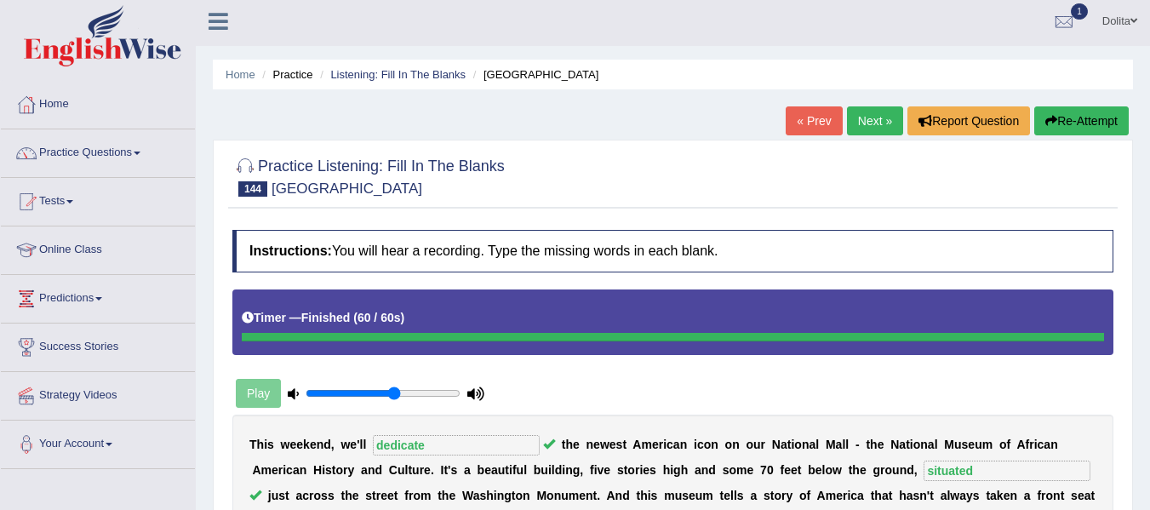
scroll to position [0, 0]
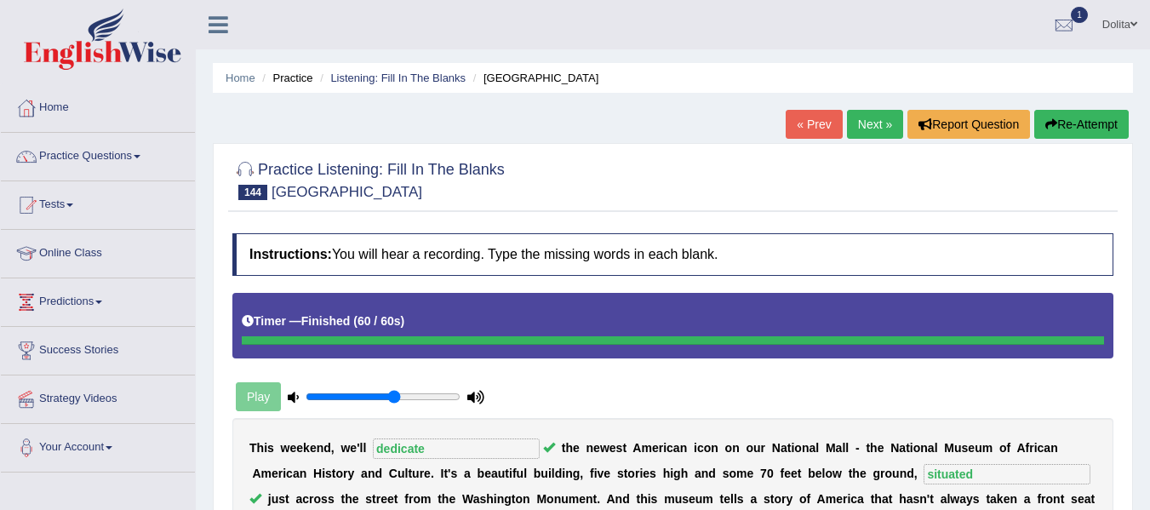
click at [875, 134] on link "Next »" at bounding box center [875, 124] width 56 height 29
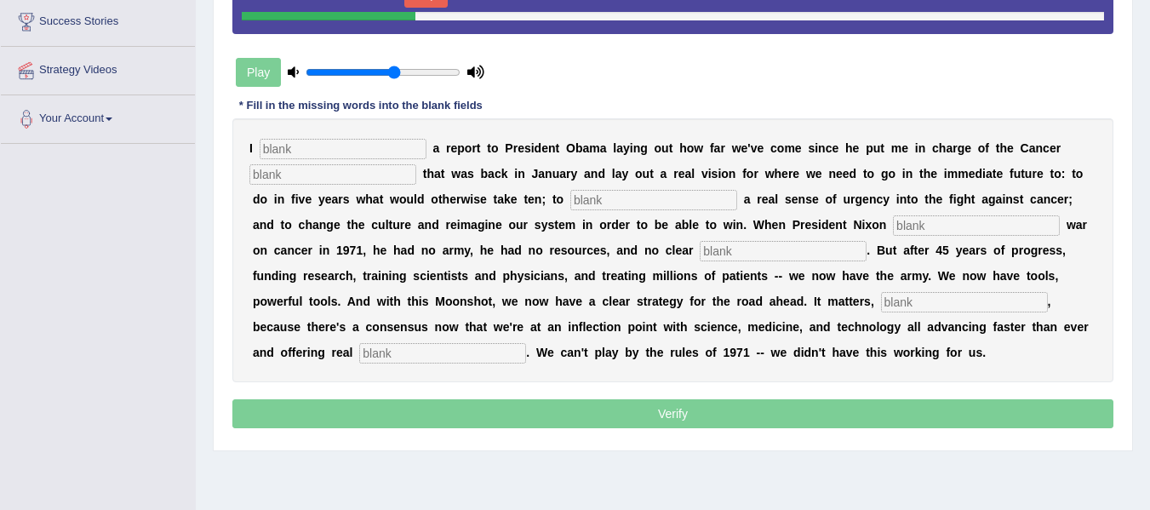
click at [332, 153] on input "text" at bounding box center [343, 149] width 167 height 20
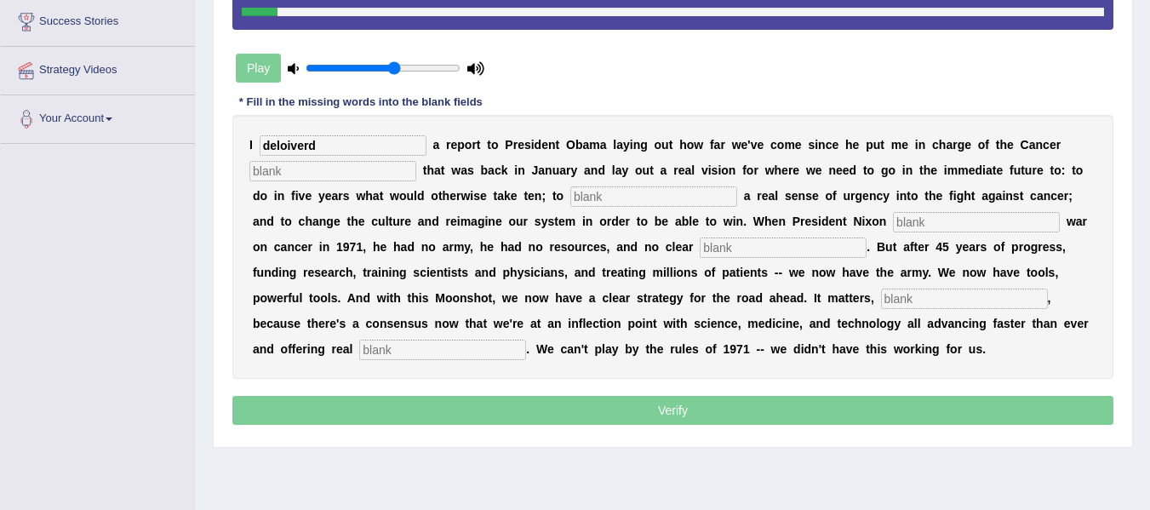
type input "deloiverd"
click at [333, 170] on input "moon" at bounding box center [332, 171] width 167 height 20
type input "moonchart"
click at [676, 203] on input "text" at bounding box center [653, 196] width 167 height 20
type input "enject"
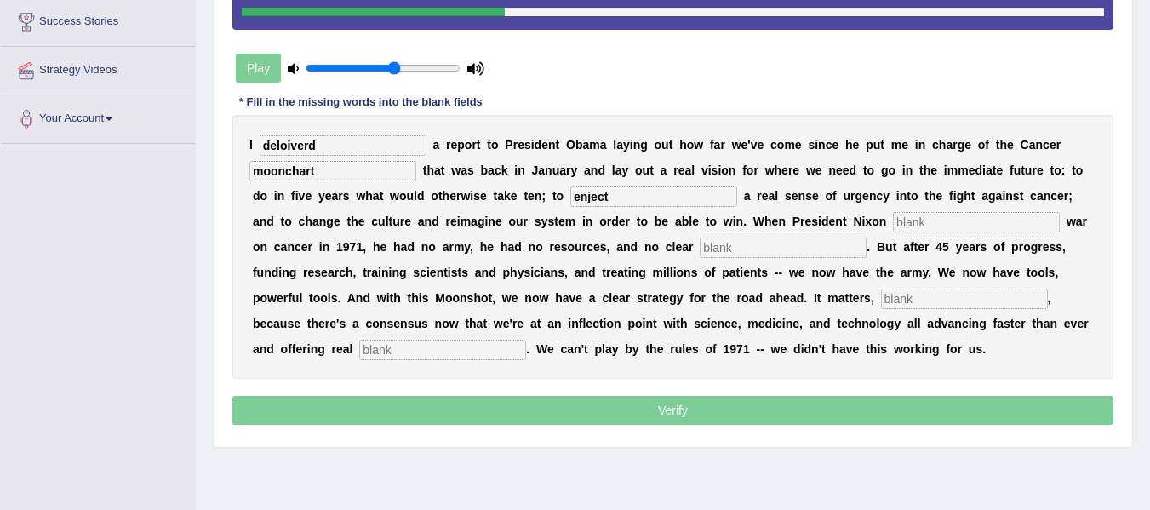
click at [893, 232] on input "text" at bounding box center [976, 222] width 167 height 20
type input "decliared"
click at [866, 243] on input "text" at bounding box center [782, 247] width 167 height 20
type input "strrtgie"
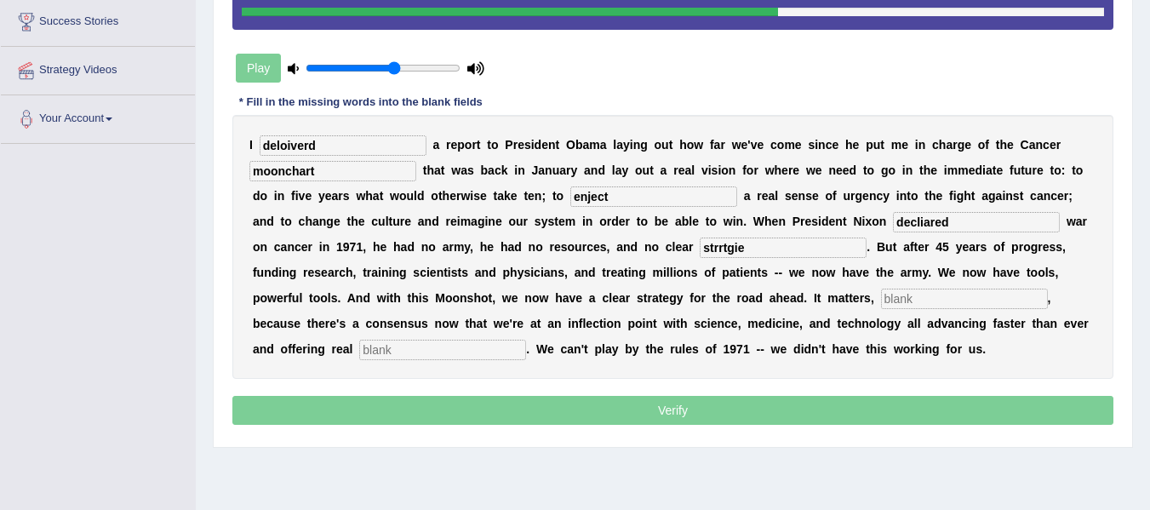
click at [881, 309] on input "text" at bounding box center [964, 298] width 167 height 20
type input "folks"
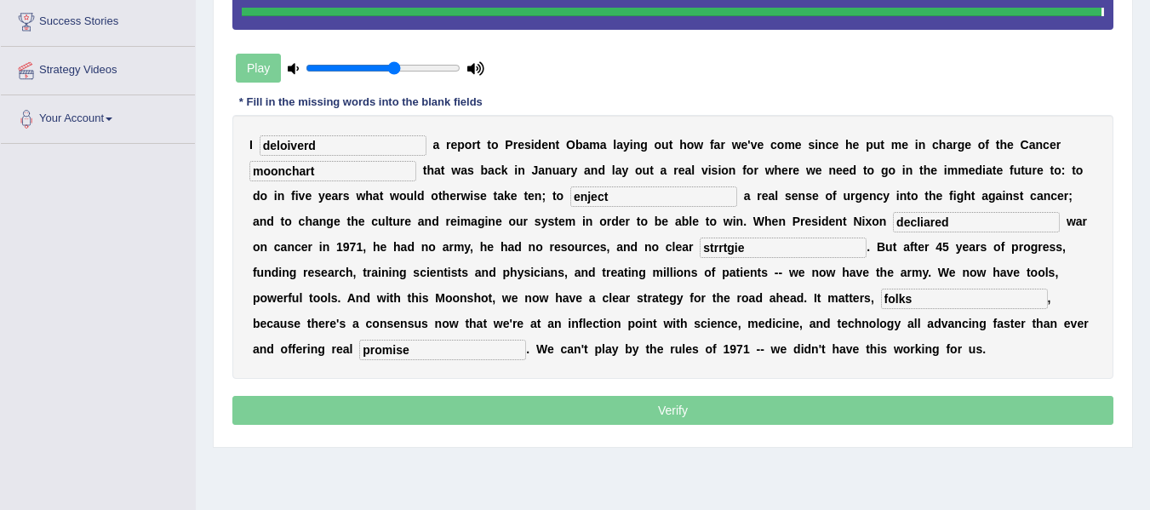
type input "promise"
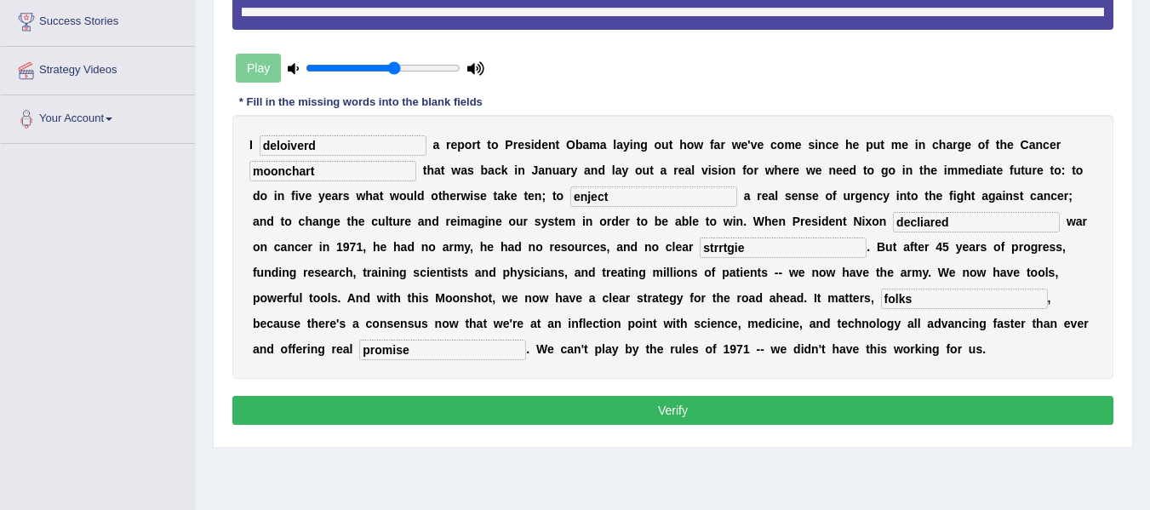
click at [355, 157] on div "I deloiverd a r e p o r t t o P r e s i d e n t O b a m a l a y i n g o u t h o…" at bounding box center [672, 247] width 881 height 264
click at [349, 143] on input "deloiverd" at bounding box center [343, 145] width 167 height 20
type input "deliverd"
click at [346, 173] on input "moonchart" at bounding box center [332, 171] width 167 height 20
click at [291, 171] on input "moonchart" at bounding box center [332, 171] width 167 height 20
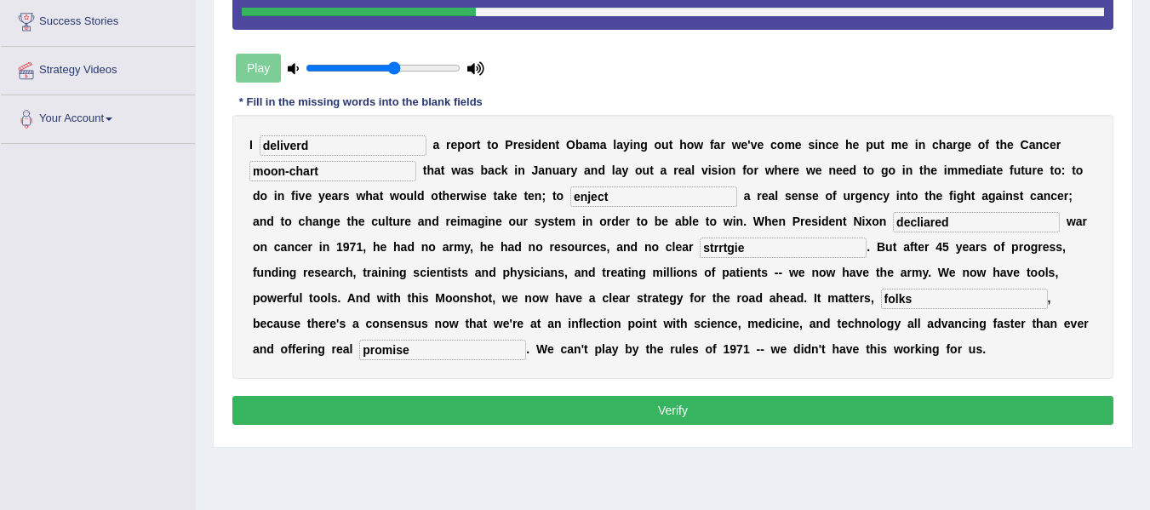
click at [328, 174] on input "moon-chart" at bounding box center [332, 171] width 167 height 20
type input "moon-chart,"
click at [713, 203] on input "enject" at bounding box center [653, 196] width 167 height 20
click at [866, 249] on input "strrtgie" at bounding box center [782, 247] width 167 height 20
type input "statergies"
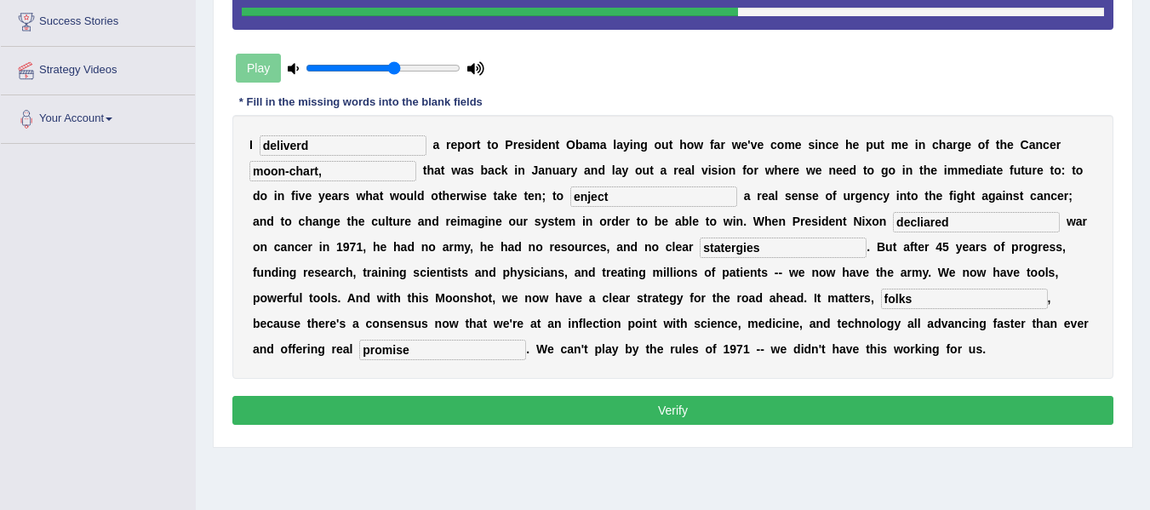
click at [881, 309] on input "folks" at bounding box center [964, 298] width 167 height 20
click at [893, 232] on input "decliared" at bounding box center [976, 222] width 167 height 20
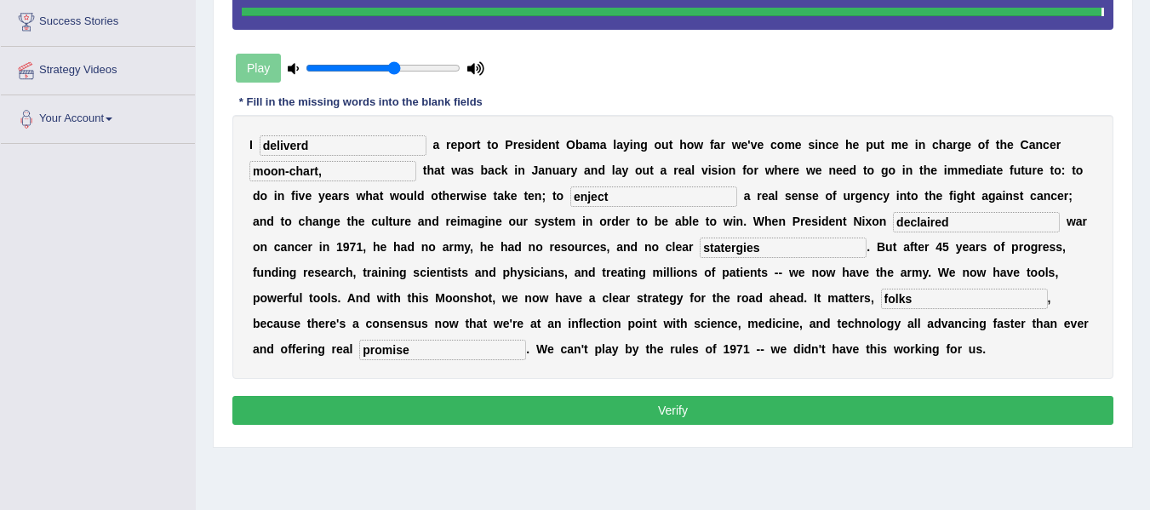
type input "declaired"
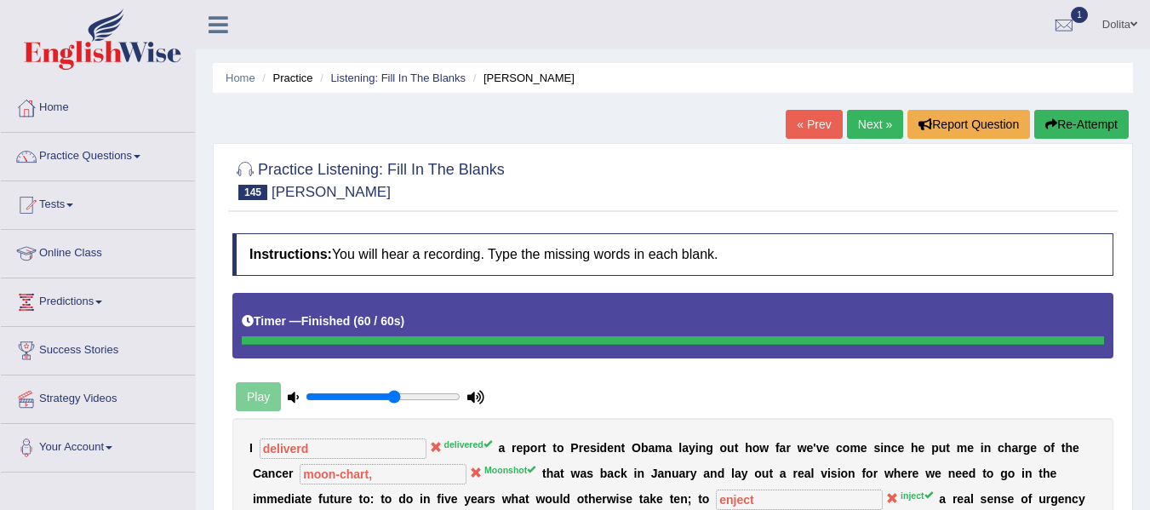
click at [871, 123] on link "Next »" at bounding box center [875, 124] width 56 height 29
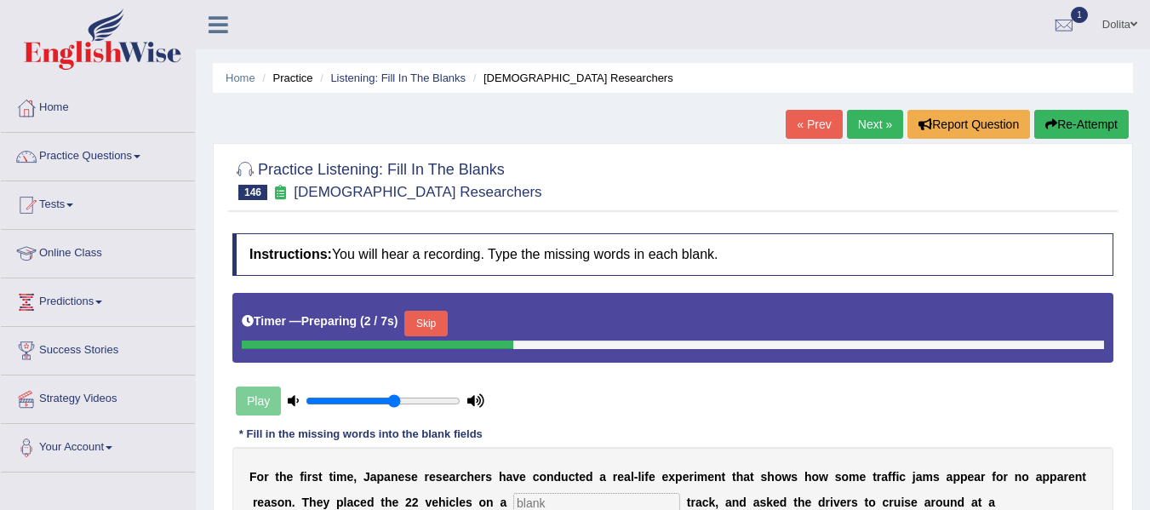
click at [623, 493] on input "text" at bounding box center [596, 503] width 167 height 20
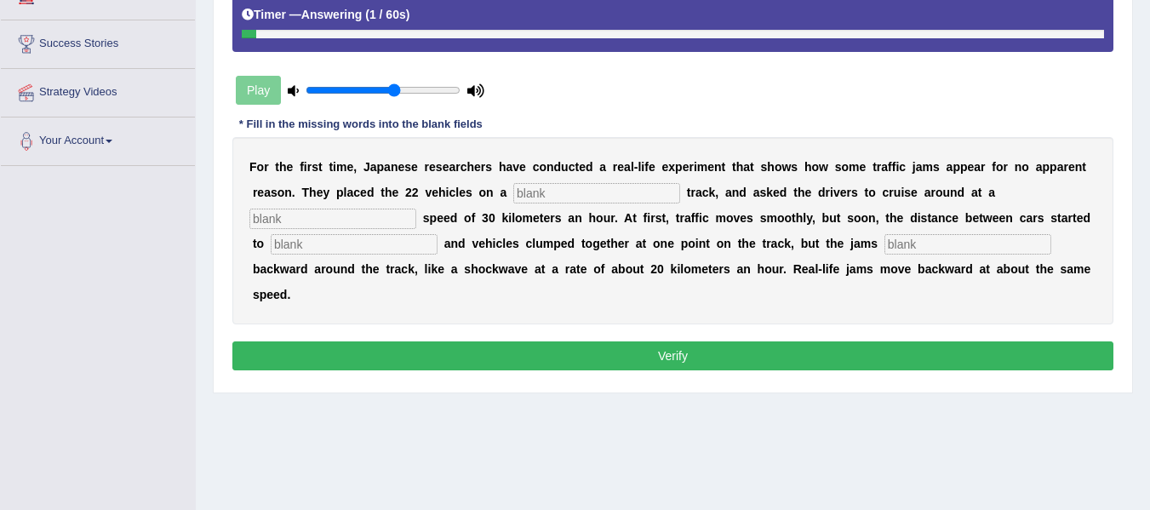
click at [884, 254] on input "text" at bounding box center [967, 244] width 167 height 20
type input "move"
click at [380, 240] on input "text" at bounding box center [354, 244] width 167 height 20
type input "spred"
click at [322, 208] on div "F o r t h e f i r s t t i m e , J a p a n e s e r e s e a r c h e r s h a v e c…" at bounding box center [672, 230] width 881 height 187
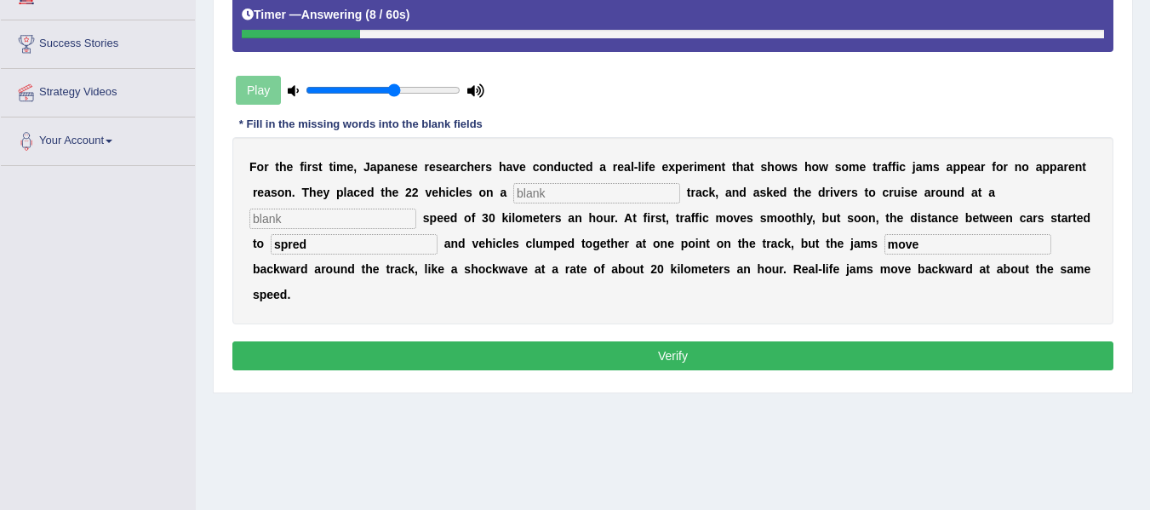
click at [319, 219] on input "text" at bounding box center [332, 218] width 167 height 20
type input "vary"
click at [659, 191] on input "text" at bounding box center [596, 193] width 167 height 20
click at [636, 202] on input "text" at bounding box center [596, 193] width 167 height 20
type input "single"
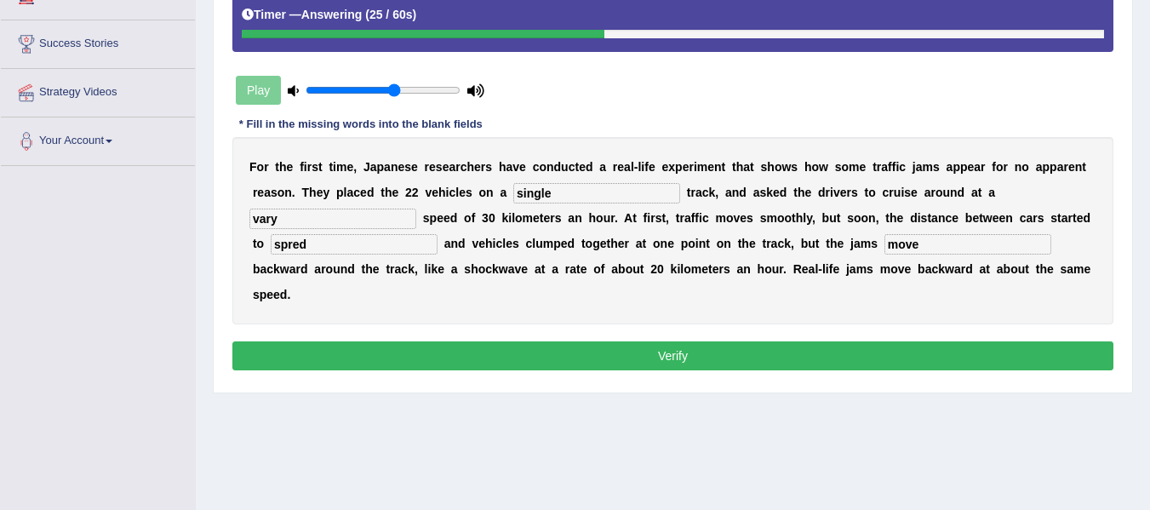
click at [364, 226] on input "vary" at bounding box center [332, 218] width 167 height 20
type input "v"
type input "constitute"
click at [384, 247] on input "spred" at bounding box center [354, 244] width 167 height 20
type input "s"
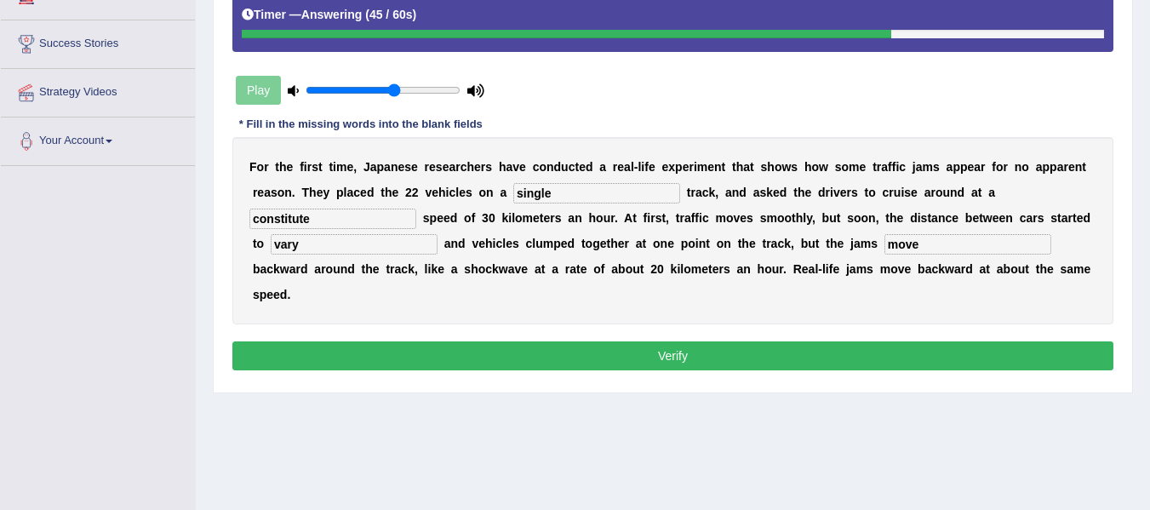
type input "vary"
click at [884, 254] on input "move" at bounding box center [967, 244] width 167 height 20
type input "m"
type input "spred"
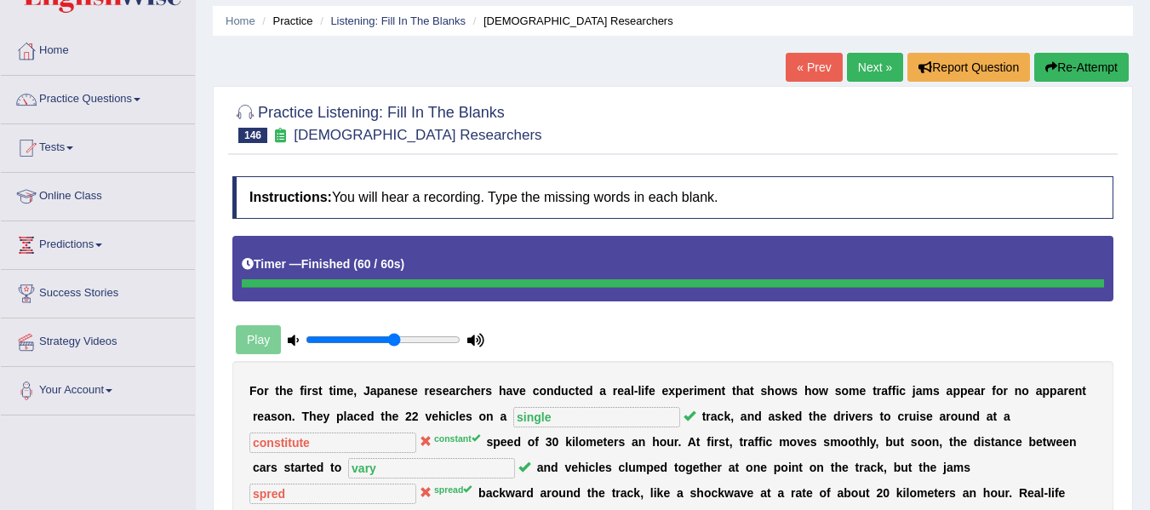
scroll to position [77, 0]
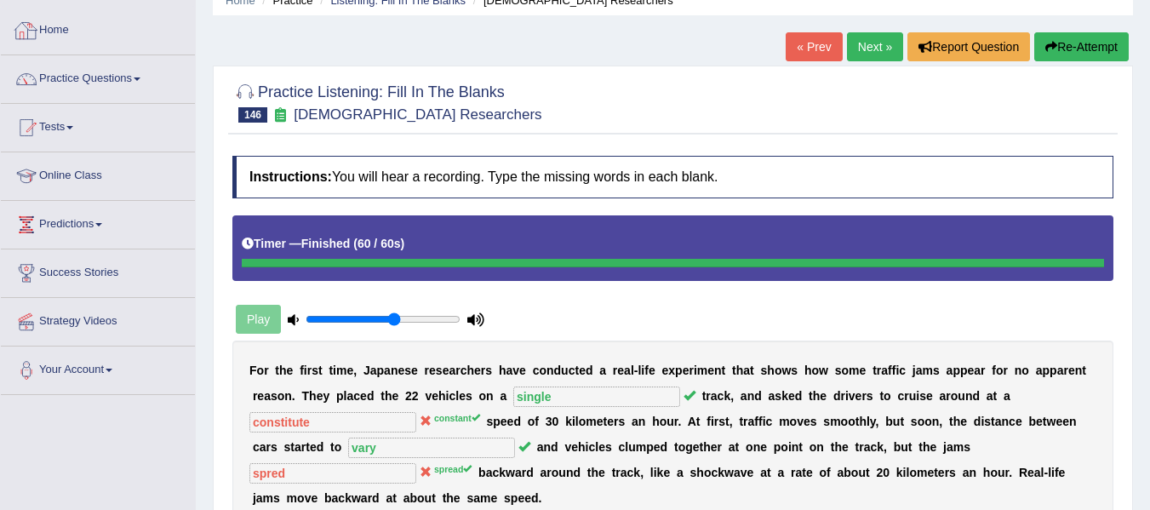
click at [58, 36] on link "Home" at bounding box center [98, 28] width 194 height 43
